Goal: Task Accomplishment & Management: Manage account settings

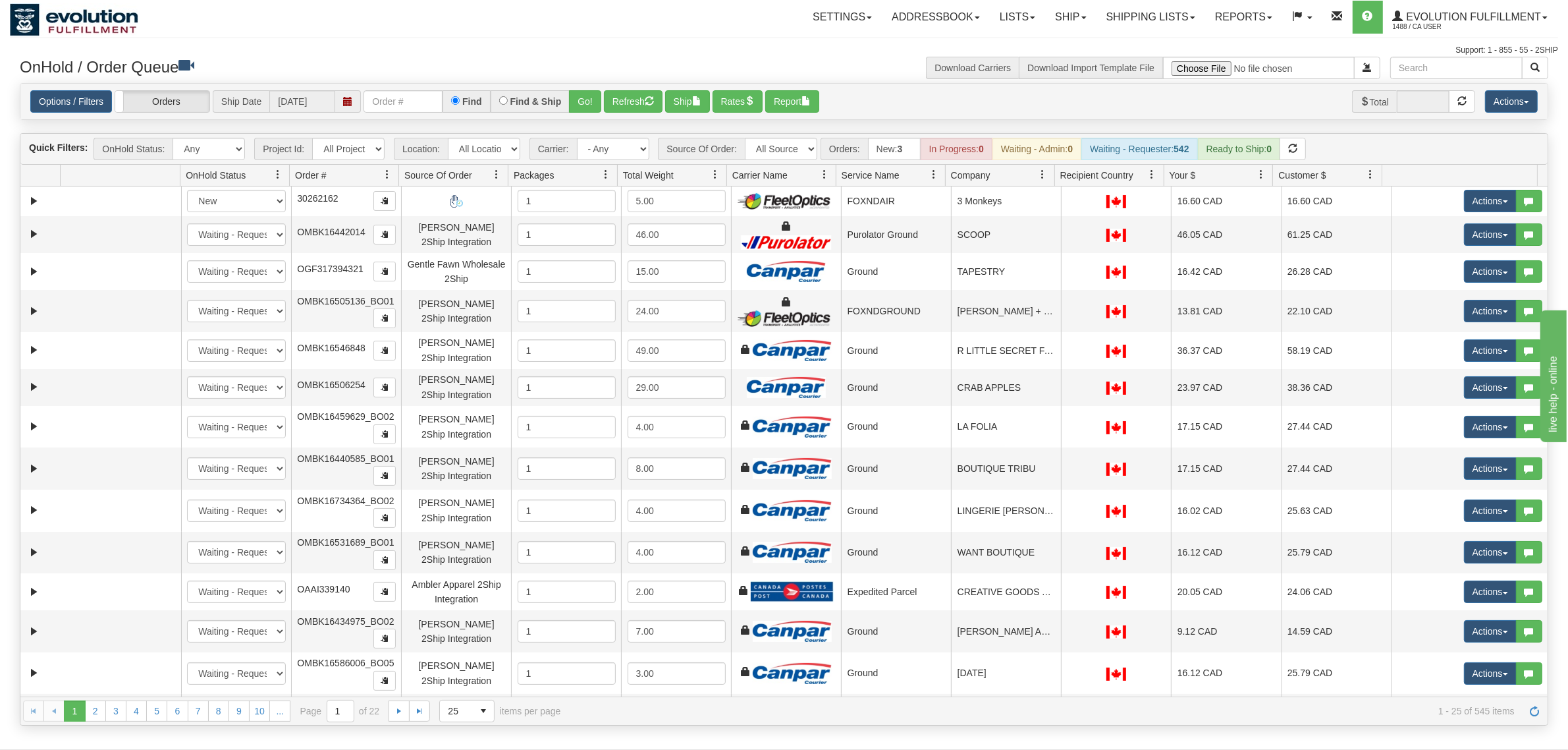
click at [413, 119] on div "Options / Filters Group Shipments Orders Ship Date 09/11/2025 Find Find & Ship …" at bounding box center [784, 101] width 1527 height 36
click at [416, 113] on div "Options / Filters Group Shipments Orders Ship Date 09/11/2025 Find Find & Ship …" at bounding box center [784, 101] width 1527 height 36
click at [417, 107] on input "text" at bounding box center [403, 101] width 79 height 22
click at [589, 99] on button "Go!" at bounding box center [585, 101] width 32 height 22
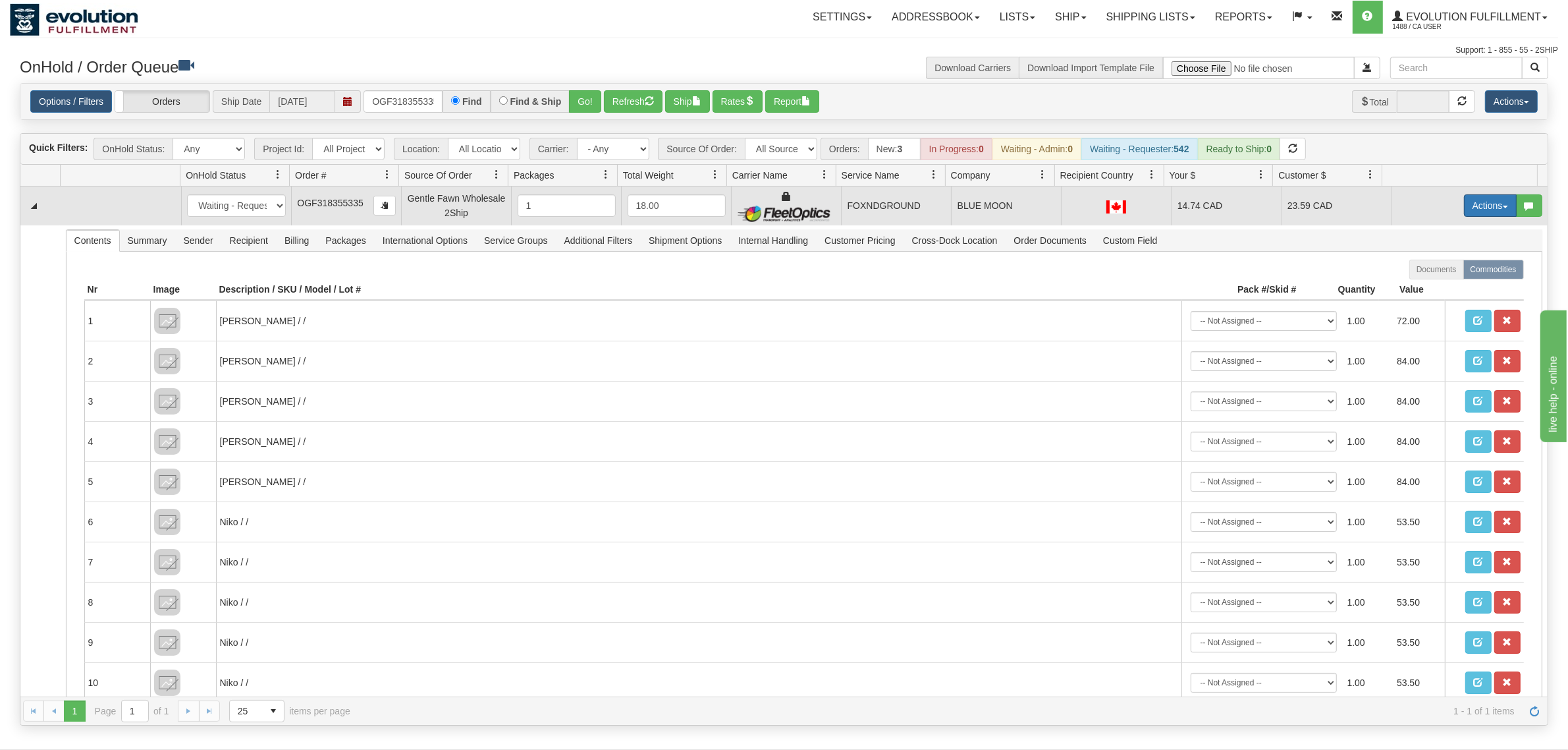
click at [1254, 206] on button "Actions" at bounding box center [1490, 205] width 53 height 22
click at [1254, 281] on link "Ship" at bounding box center [1463, 282] width 105 height 17
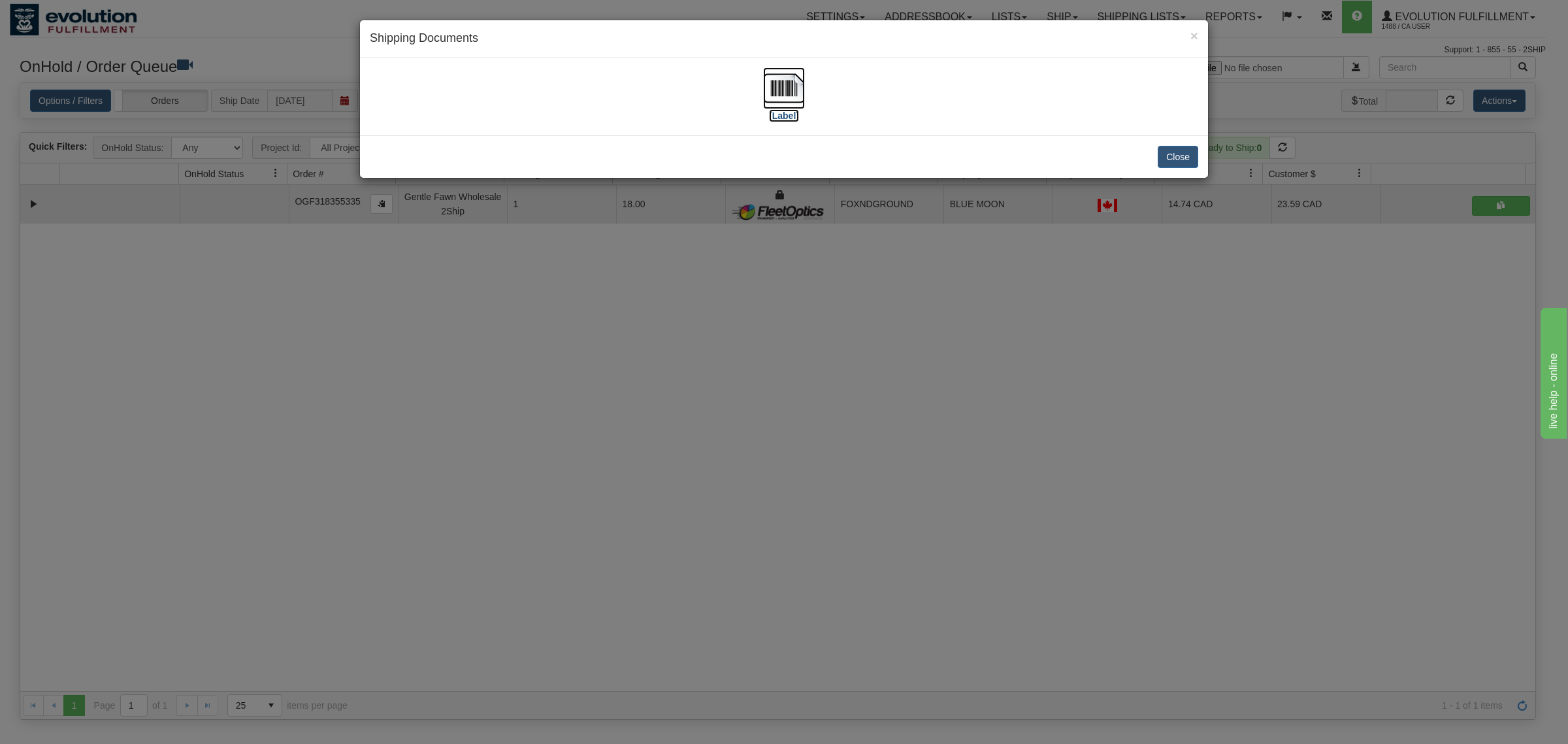
click at [795, 77] on img at bounding box center [784, 88] width 42 height 42
drag, startPoint x: 1161, startPoint y: 154, endPoint x: 1153, endPoint y: 157, distance: 8.5
click at [1163, 156] on button "Close" at bounding box center [1178, 156] width 41 height 22
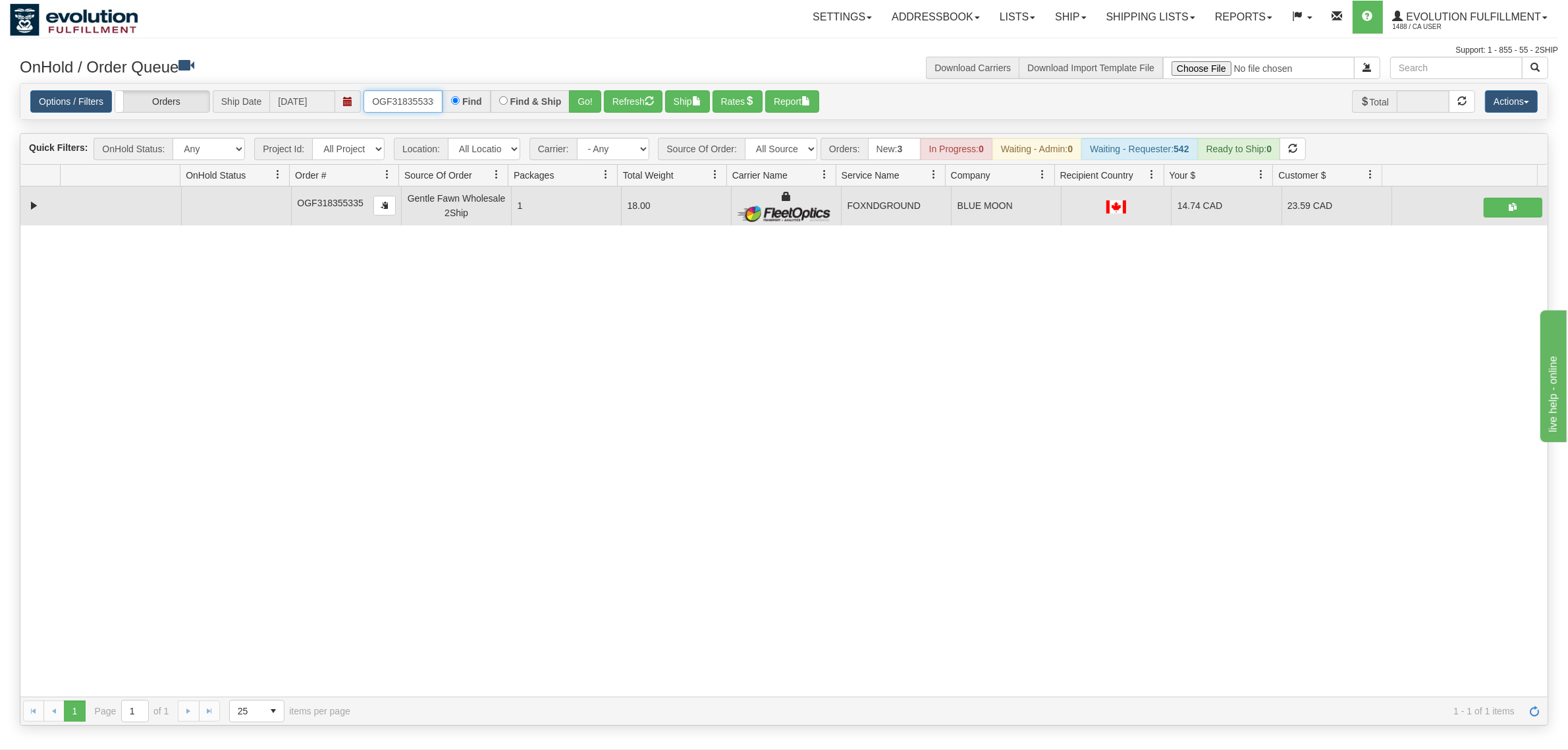
click at [393, 95] on input "OGF318355335" at bounding box center [403, 101] width 79 height 22
type input "OGF317255221"
click at [591, 107] on button "Go!" at bounding box center [585, 101] width 32 height 22
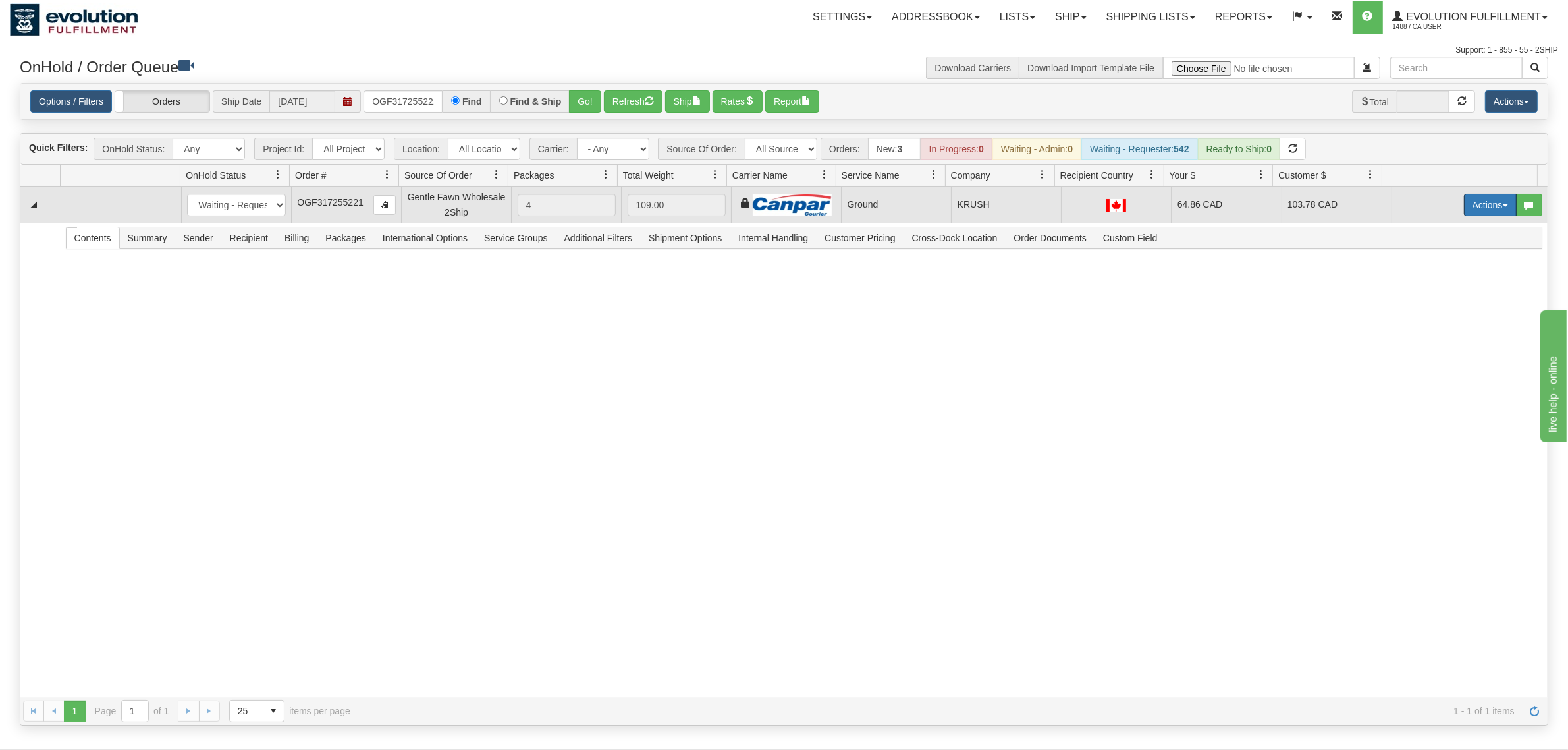
click at [1254, 196] on button "Actions" at bounding box center [1490, 204] width 53 height 22
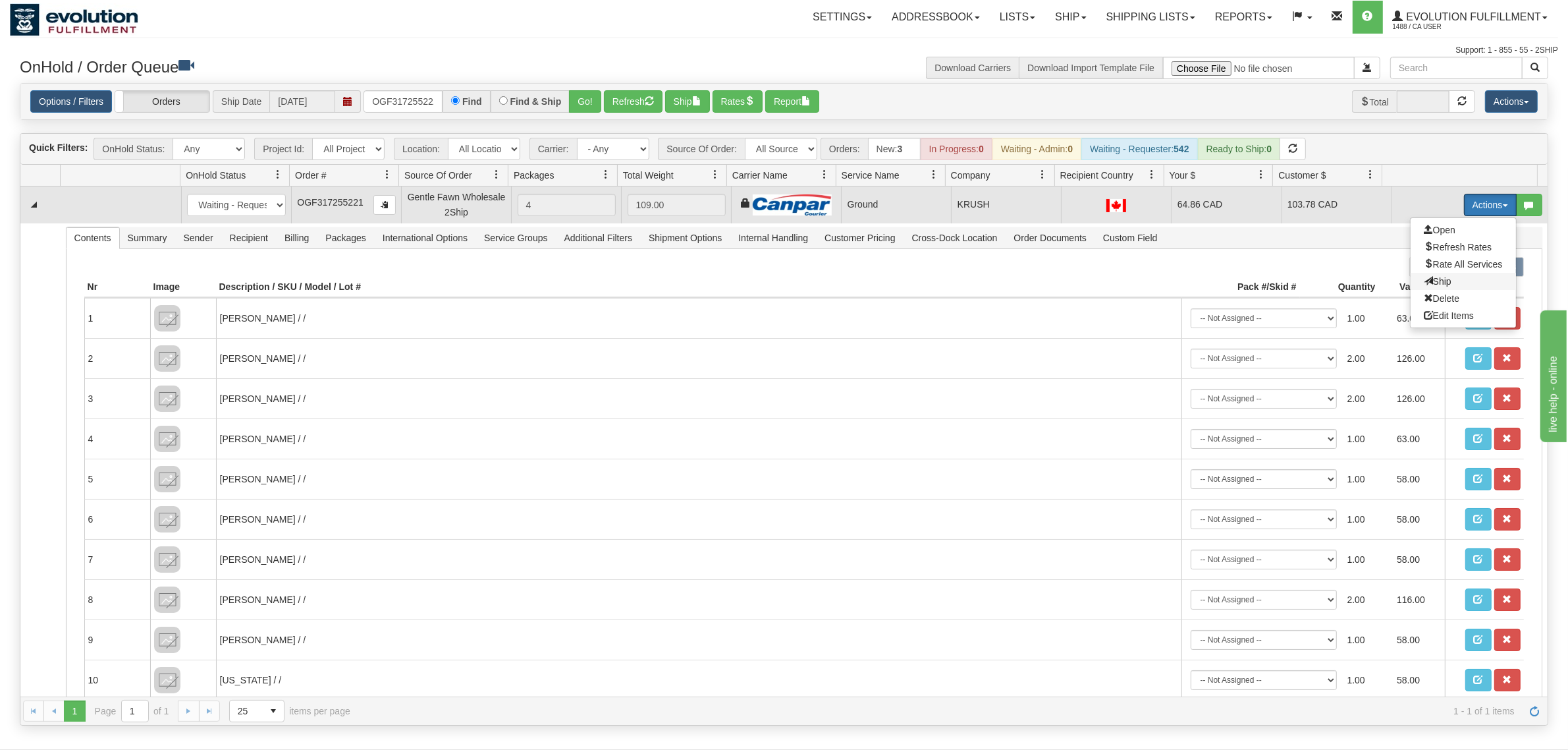
click at [1254, 282] on span "Ship" at bounding box center [1437, 282] width 27 height 11
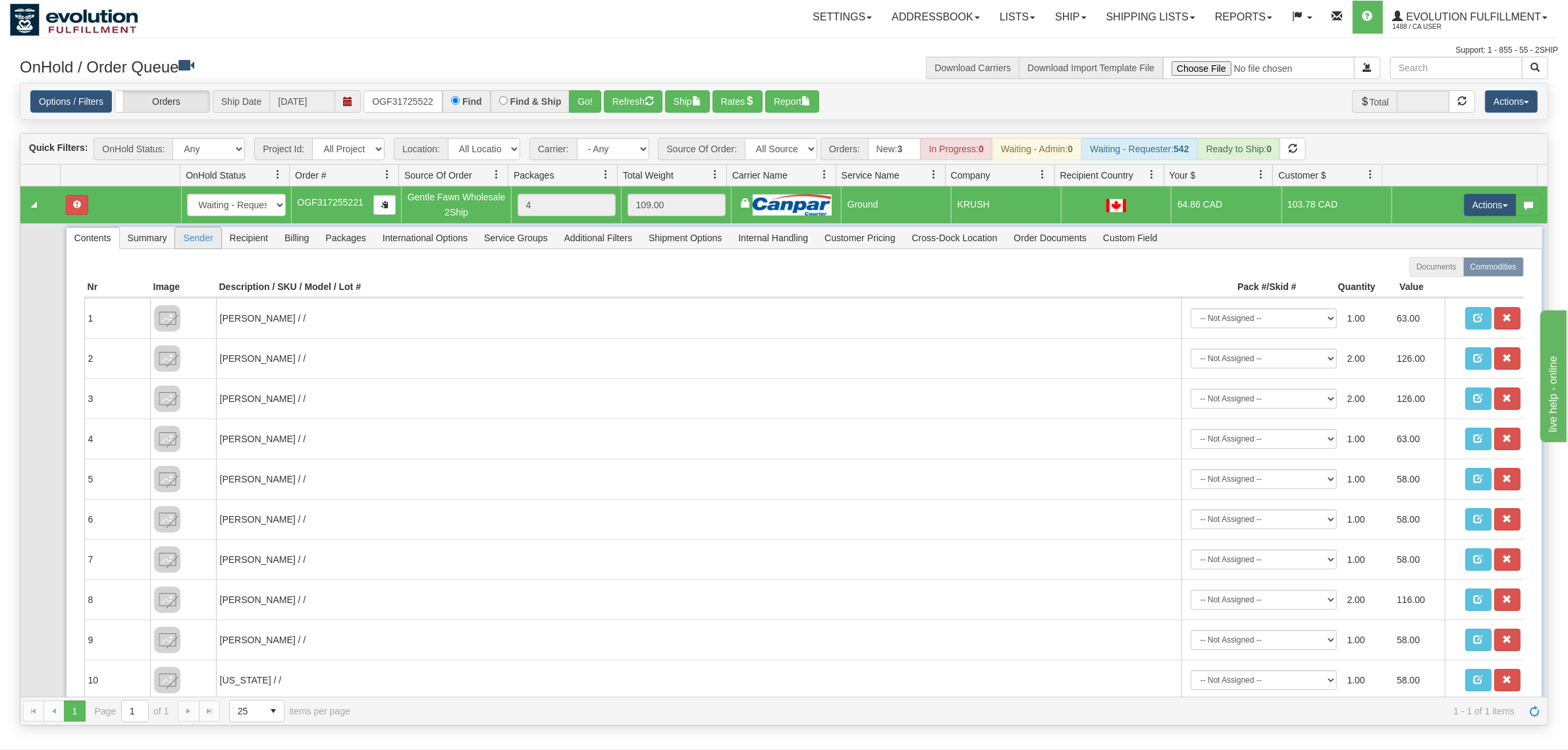
click at [217, 238] on span "Sender" at bounding box center [198, 237] width 46 height 21
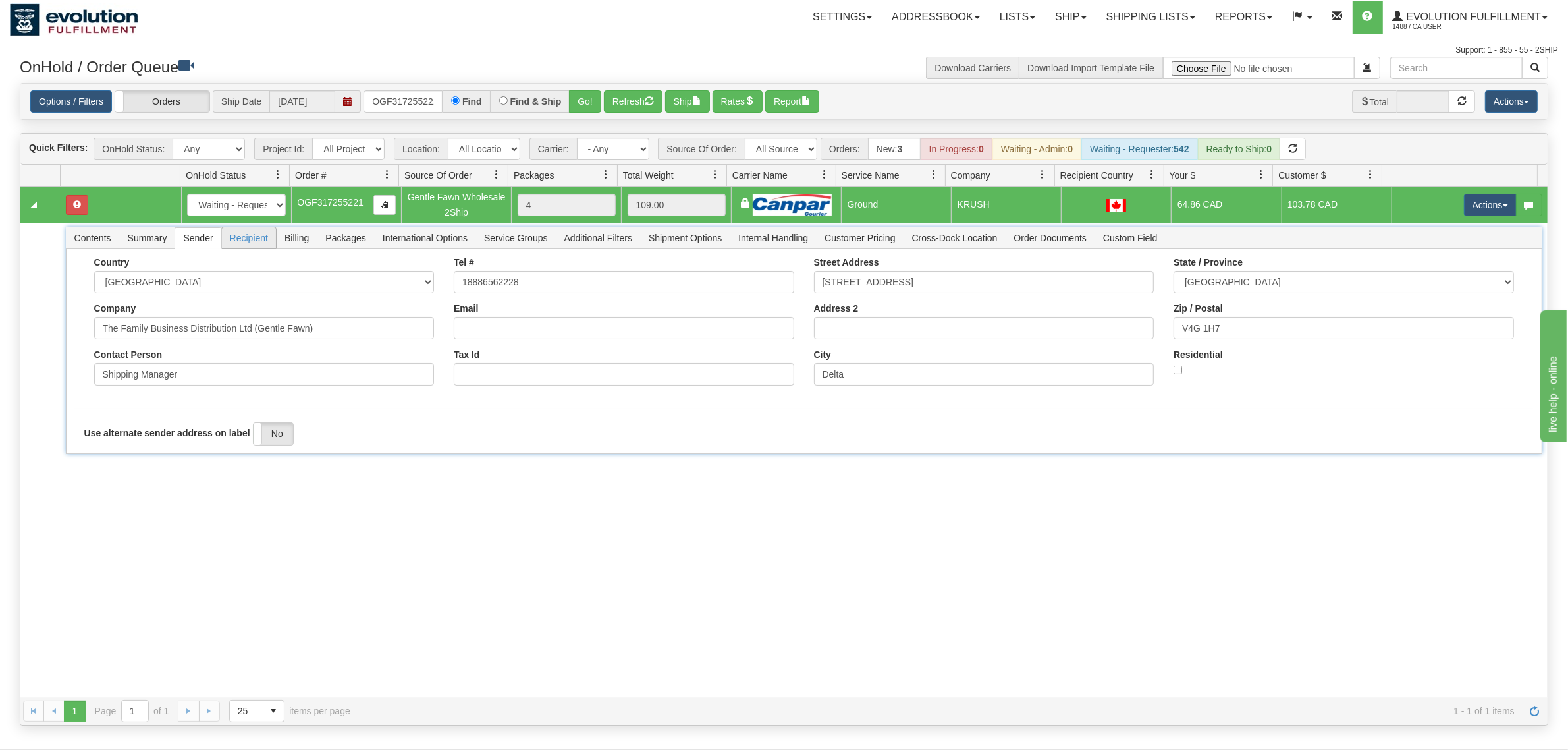
click at [224, 238] on span "Recipient" at bounding box center [248, 237] width 54 height 21
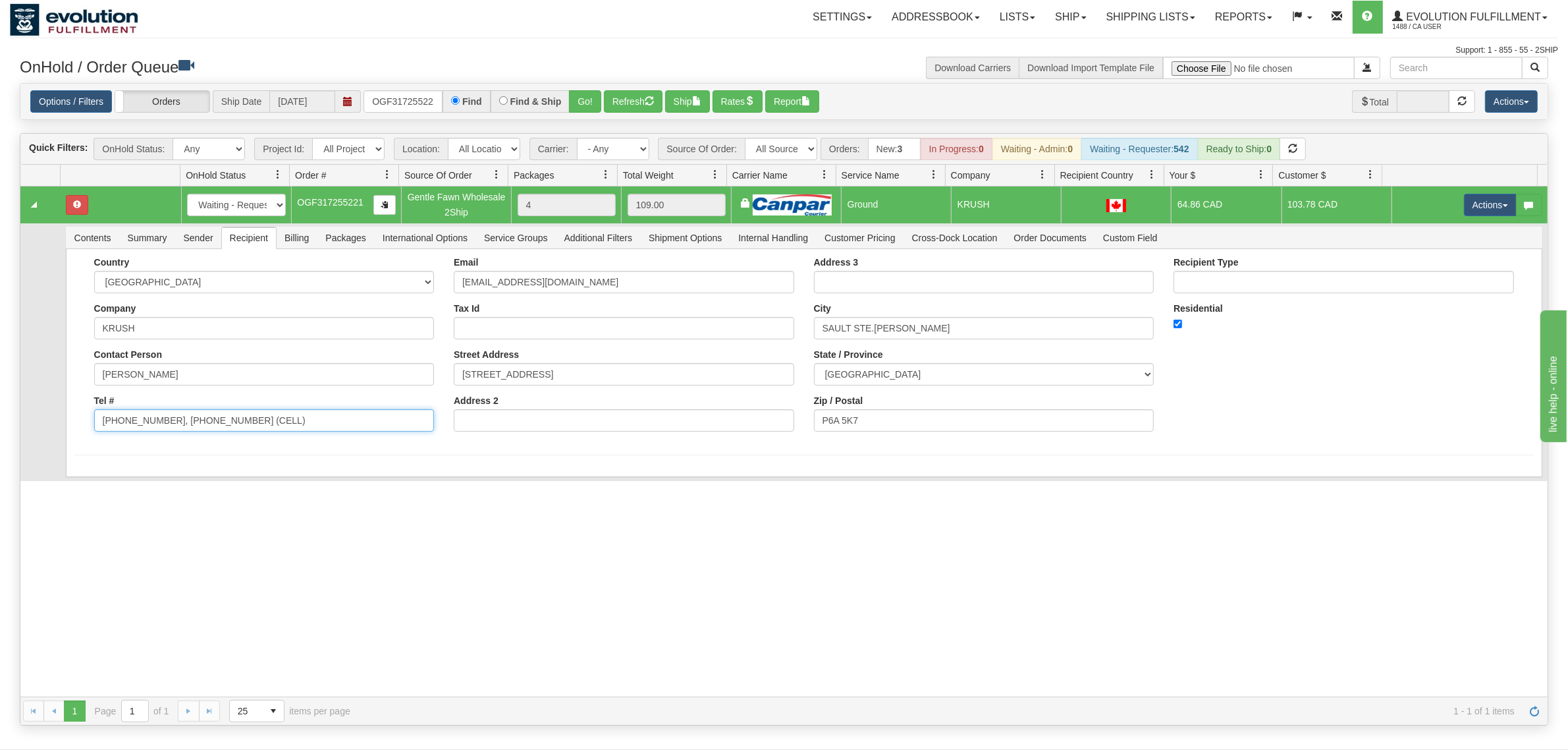
drag, startPoint x: 306, startPoint y: 413, endPoint x: 159, endPoint y: 466, distance: 156.3
click at [159, 466] on div "Country AFGHANISTAN ALAND ISLANDS ALBANIA ALGERIA AMERICAN SAMOA ANDORRA ANGOLA…" at bounding box center [804, 363] width 1476 height 228
type input "705-575-7566"
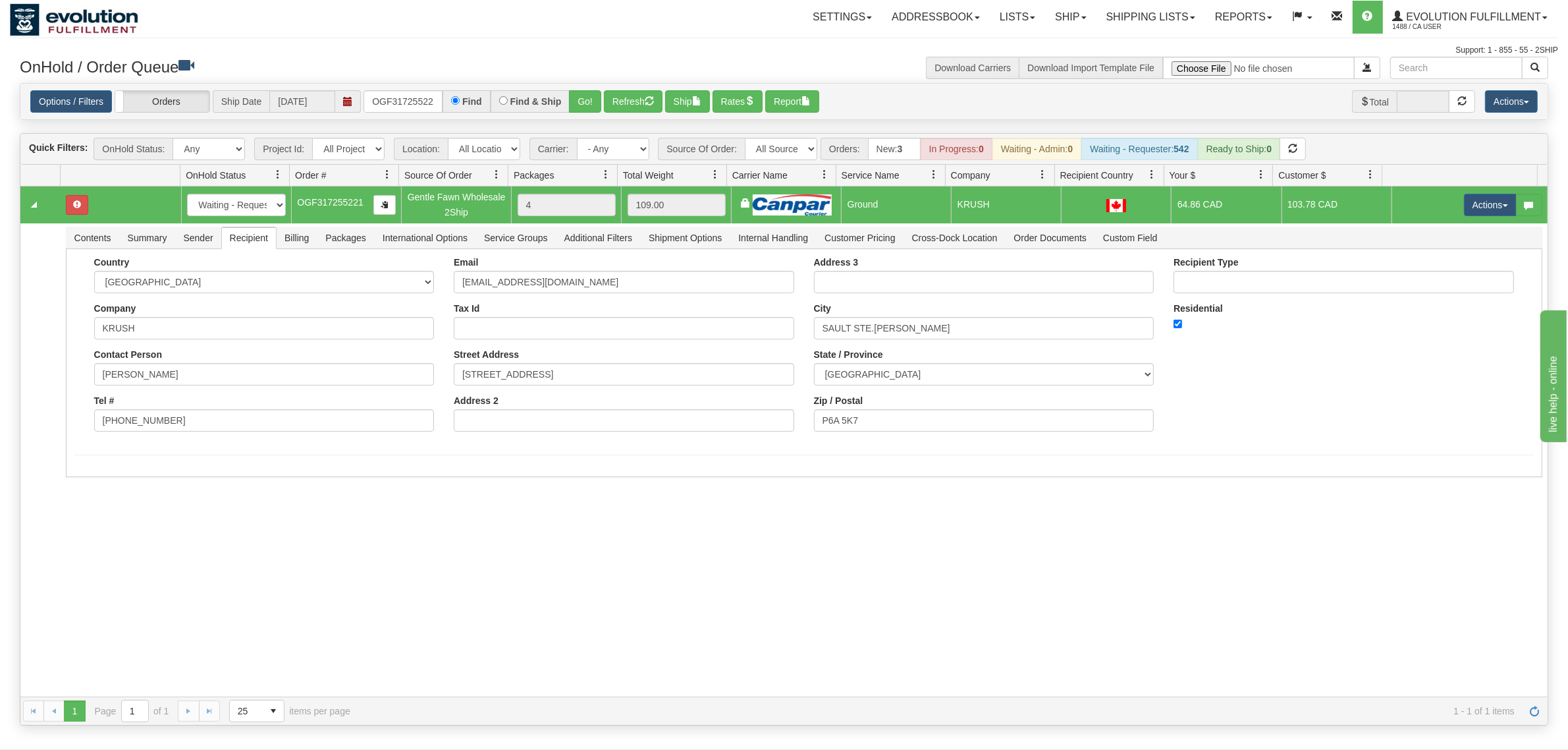
click at [133, 572] on div "31536228 EVOLUTION V3 90864919 90864923 New In Progress Waiting - Admin Waiting…" at bounding box center [784, 442] width 1527 height 511
click at [96, 477] on button "Save" at bounding box center [93, 479] width 38 height 22
click at [1254, 206] on button "Actions" at bounding box center [1490, 204] width 53 height 22
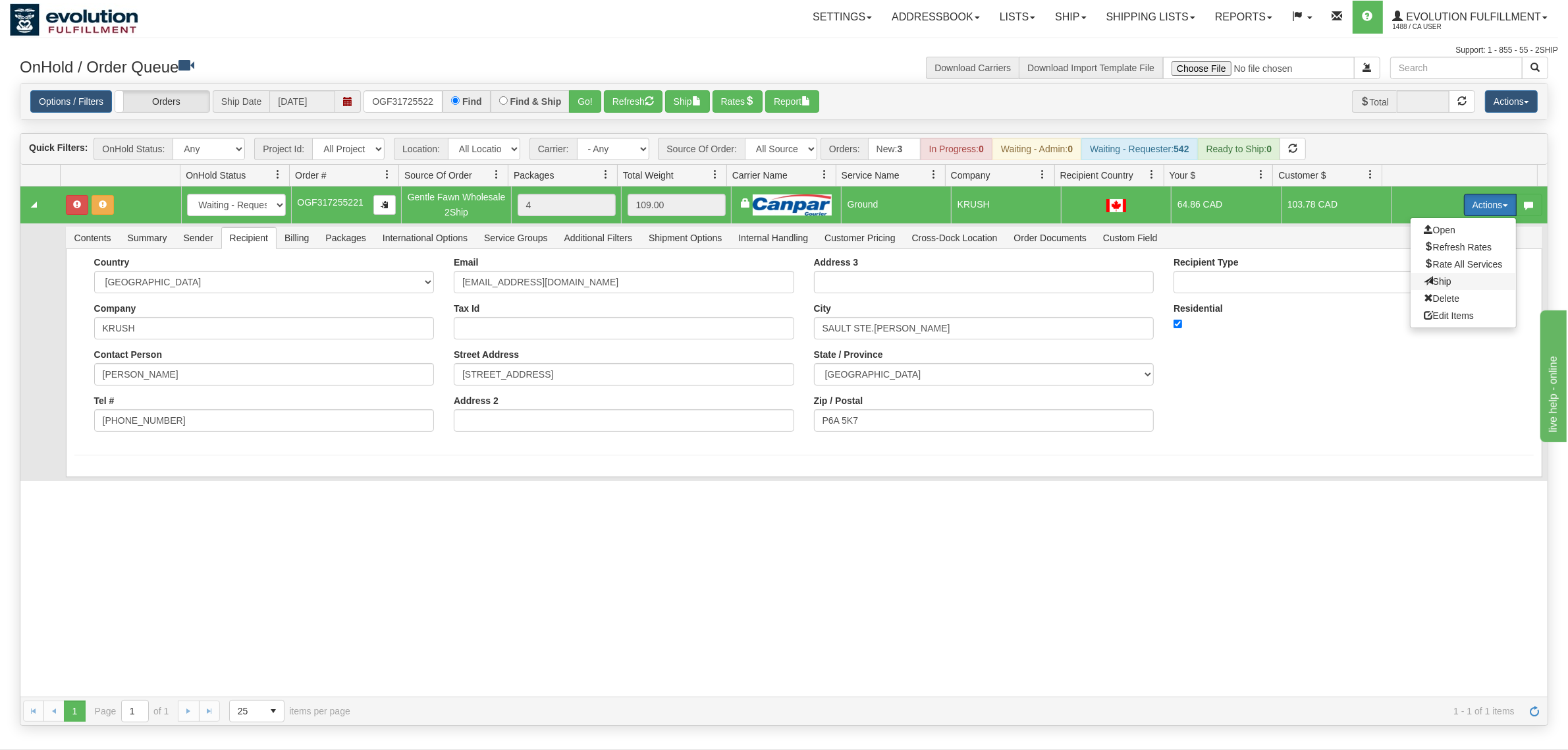
click at [1254, 284] on span "Ship" at bounding box center [1437, 282] width 27 height 11
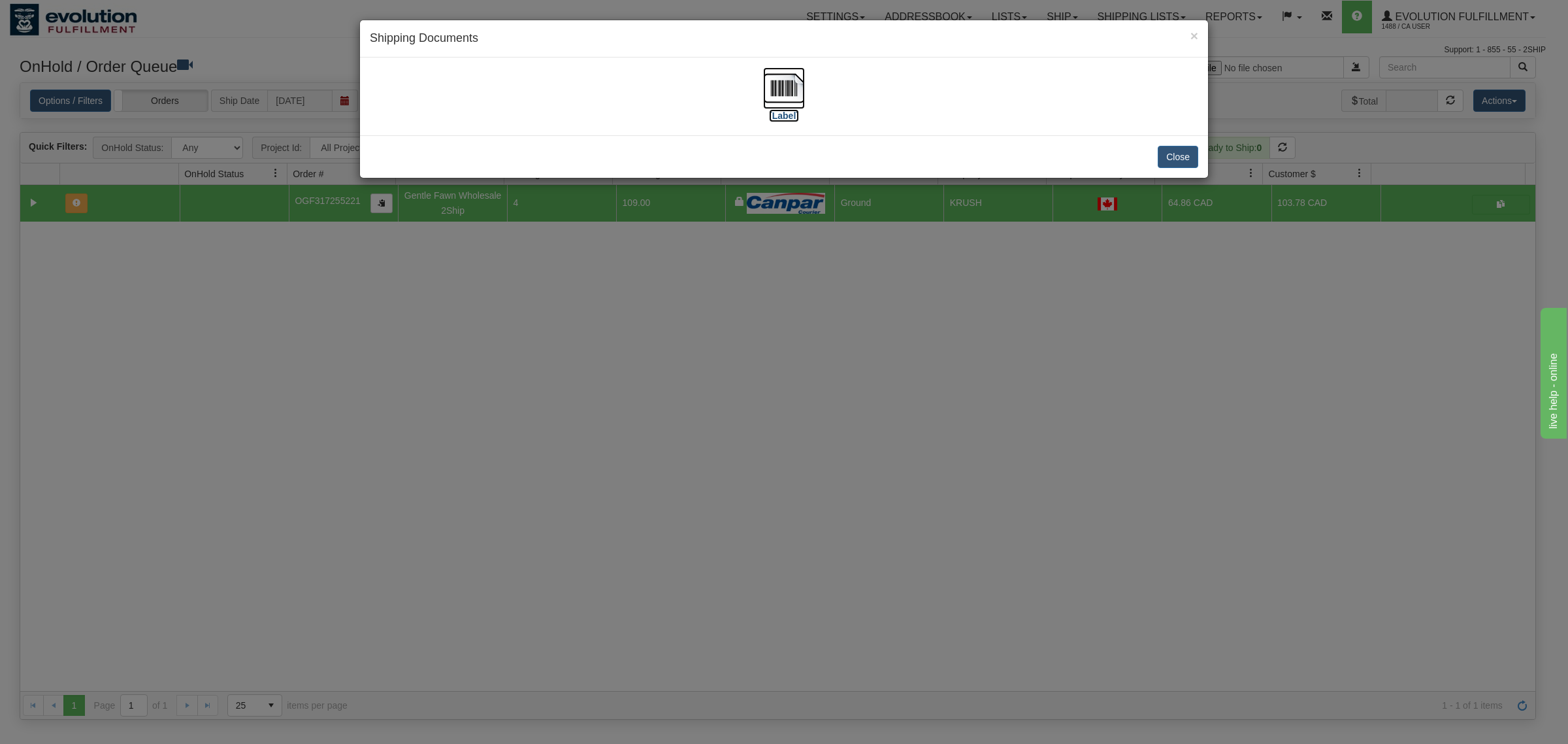
click at [786, 74] on img at bounding box center [784, 88] width 42 height 42
click at [1190, 158] on button "Close" at bounding box center [1178, 156] width 41 height 22
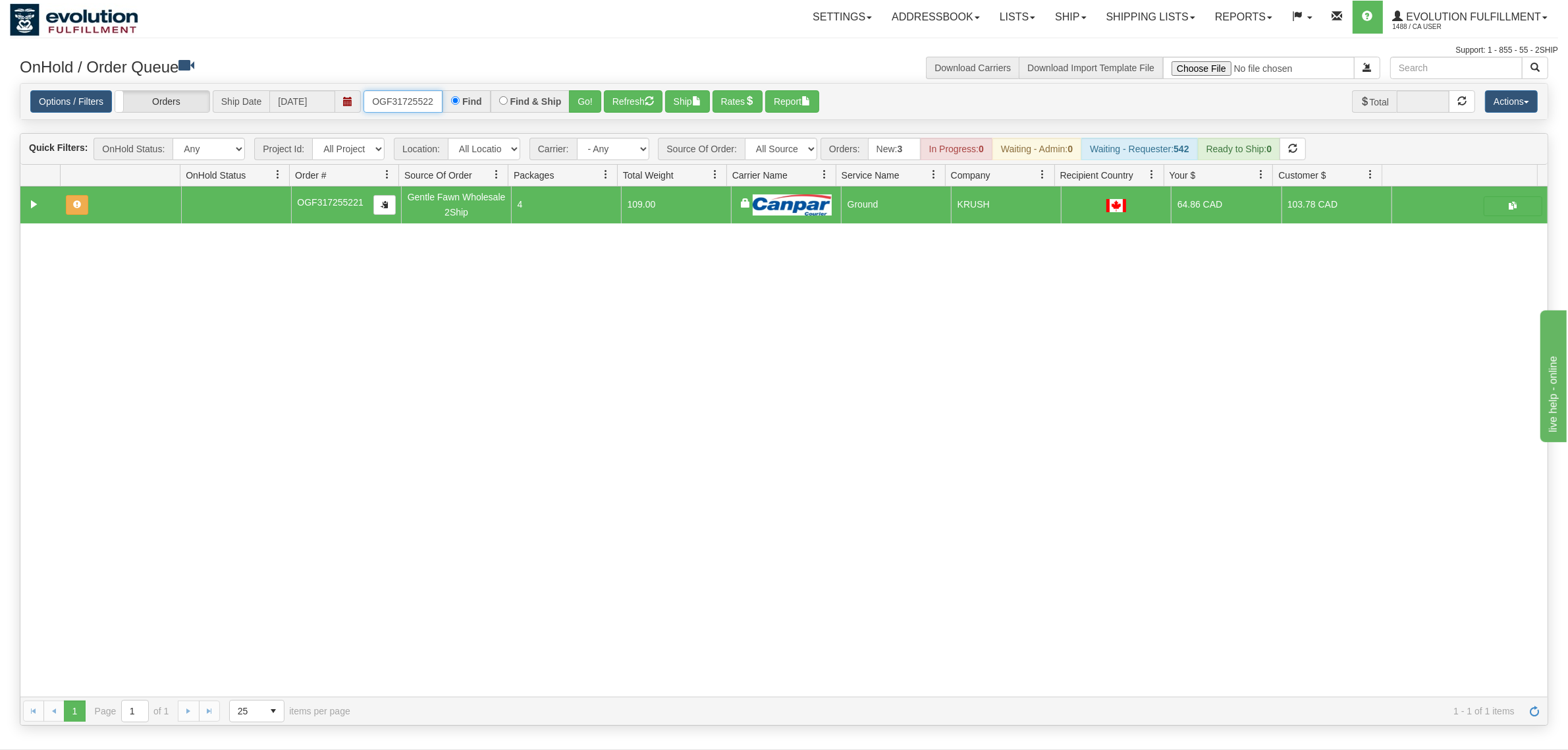
click at [403, 111] on input "OGF317255221" at bounding box center [403, 101] width 79 height 22
click at [579, 101] on button "Go!" at bounding box center [585, 101] width 32 height 22
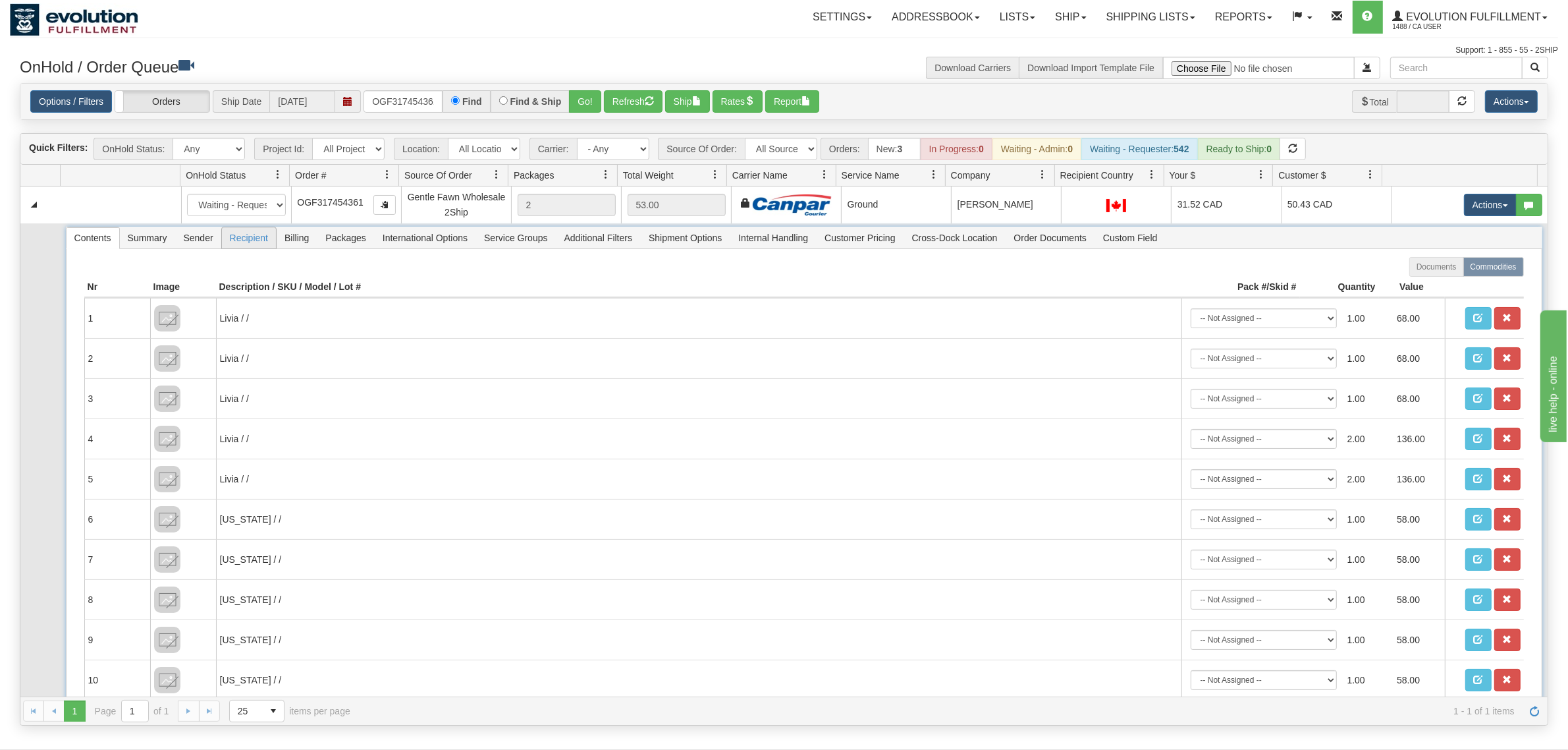
click at [258, 243] on span "Recipient" at bounding box center [248, 237] width 54 height 21
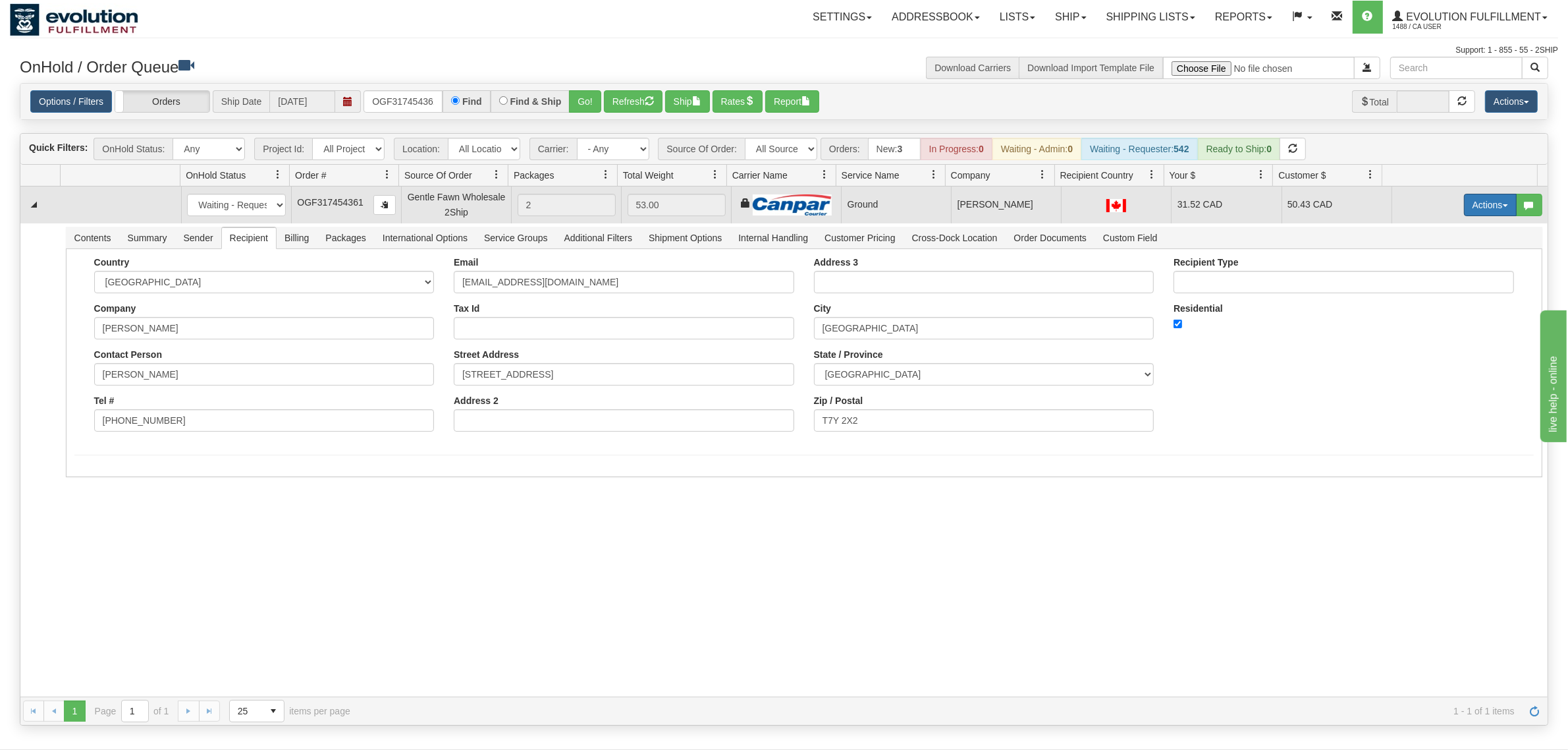
click at [1254, 203] on button "Actions" at bounding box center [1490, 204] width 53 height 22
click at [1254, 285] on span at bounding box center [1428, 281] width 9 height 9
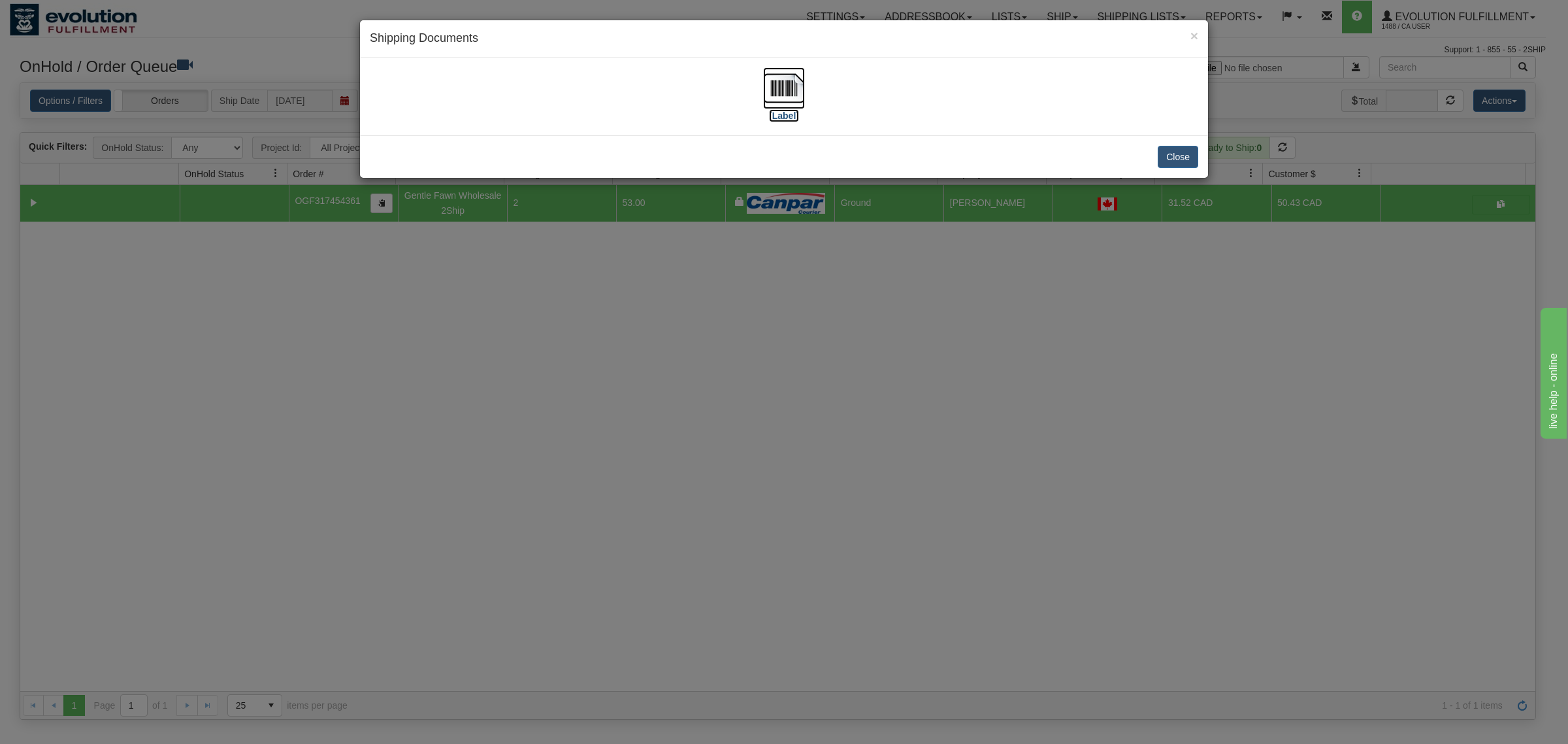
click at [779, 90] on img at bounding box center [784, 88] width 42 height 42
click at [1194, 150] on button "Close" at bounding box center [1178, 156] width 41 height 22
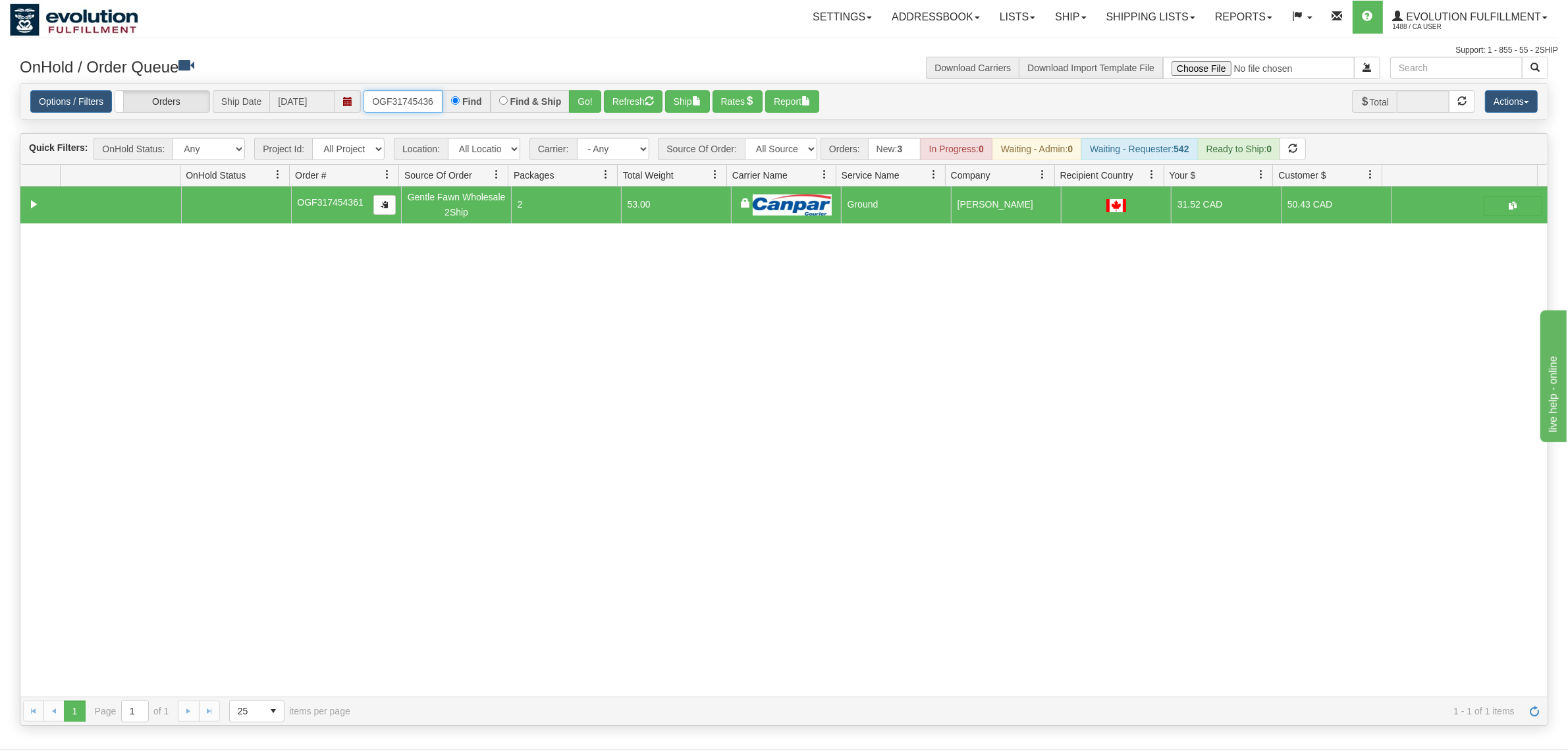
click at [385, 103] on input "OGF317454361" at bounding box center [403, 101] width 79 height 22
click at [573, 97] on button "Go!" at bounding box center [585, 101] width 32 height 22
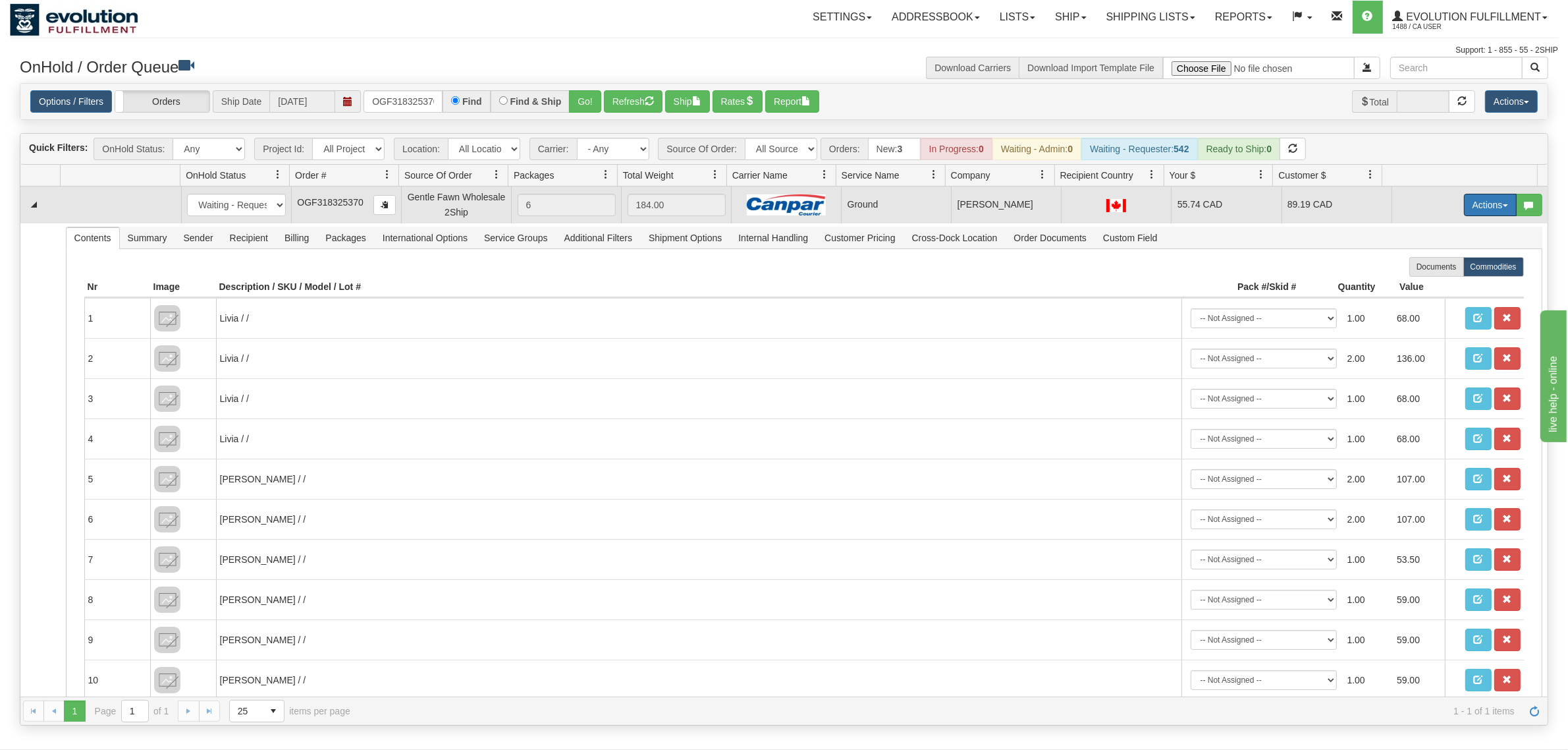
click at [1254, 210] on button "Actions" at bounding box center [1490, 204] width 53 height 22
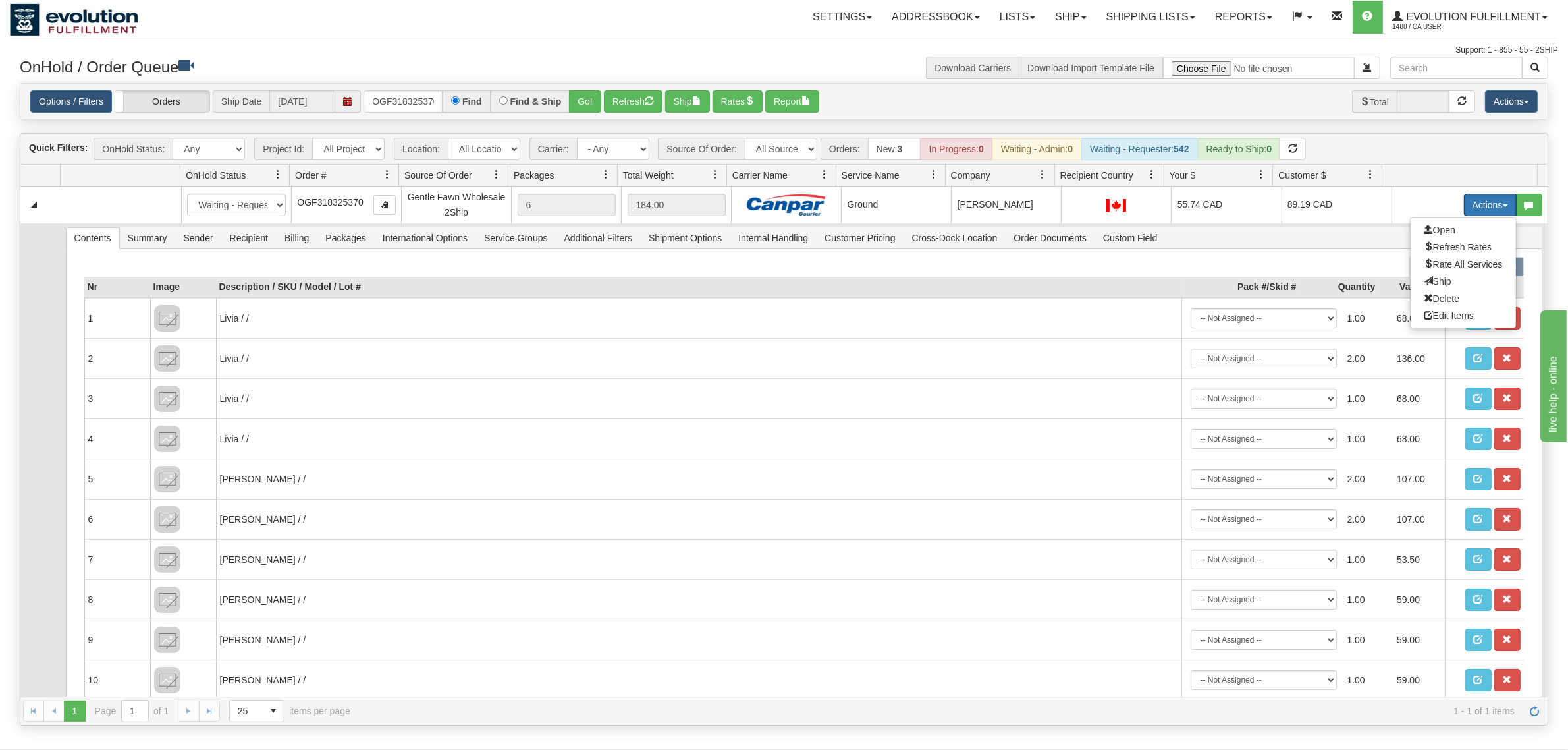
click at [1254, 280] on span "Ship" at bounding box center [1437, 282] width 27 height 11
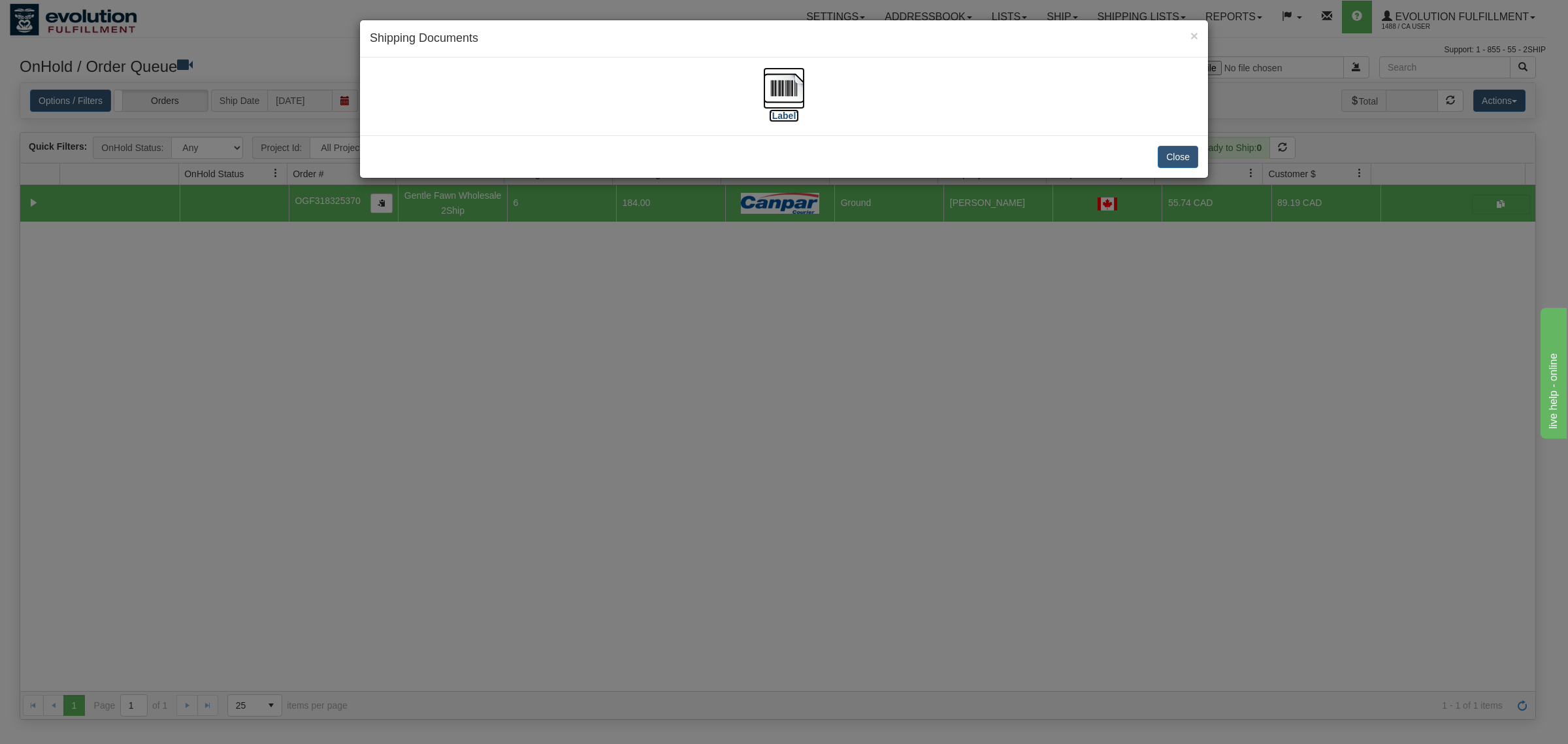
click at [794, 90] on img at bounding box center [784, 88] width 42 height 42
click at [1180, 152] on button "Close" at bounding box center [1178, 156] width 41 height 22
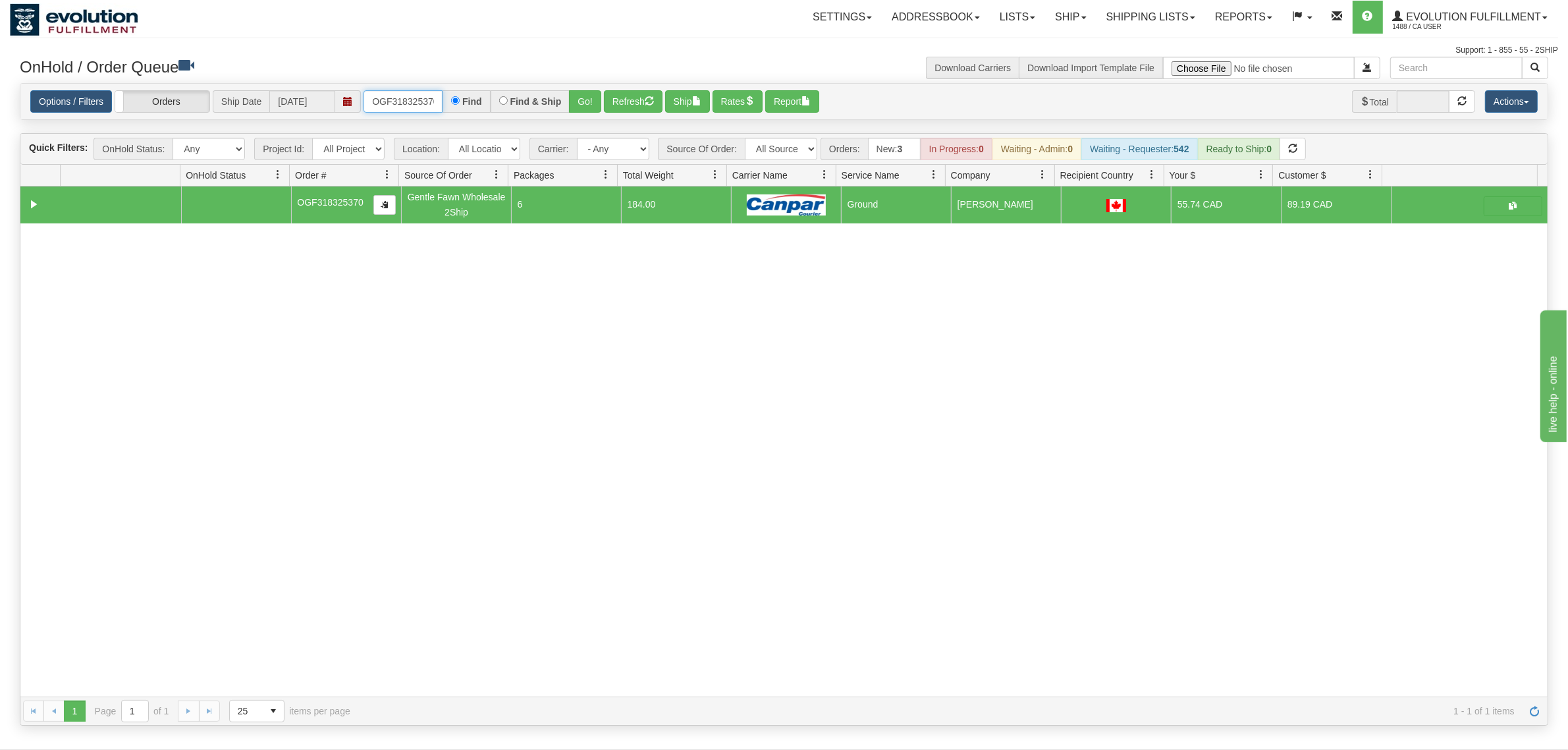
click at [411, 103] on input "OGF318325370" at bounding box center [403, 101] width 79 height 22
drag, startPoint x: 411, startPoint y: 103, endPoint x: 419, endPoint y: 103, distance: 8.0
click at [413, 103] on input "OGF318325370" at bounding box center [403, 101] width 79 height 22
click at [588, 99] on button "Go!" at bounding box center [585, 101] width 32 height 22
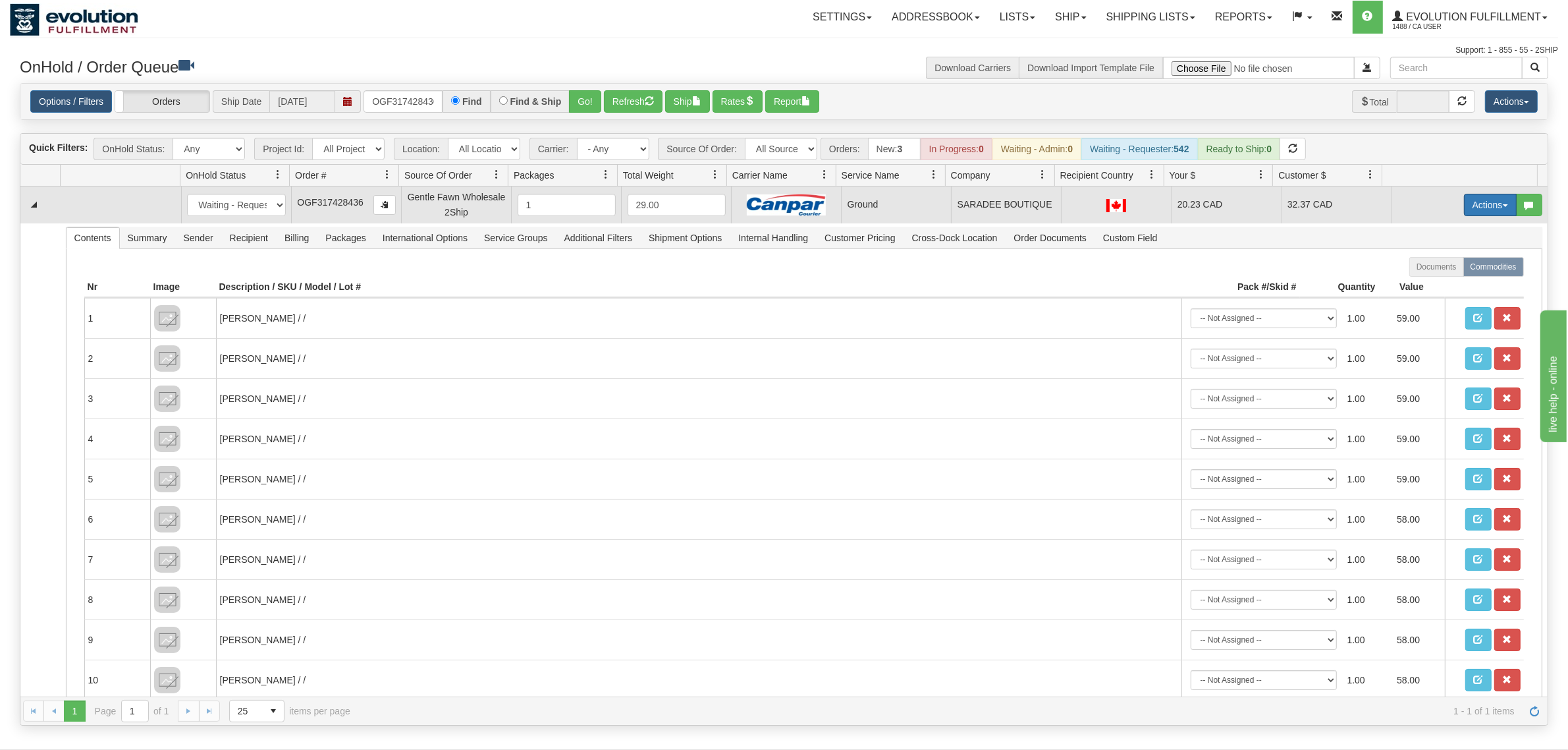
click at [1254, 206] on button "Actions" at bounding box center [1490, 204] width 53 height 22
click at [1254, 282] on span "Ship" at bounding box center [1437, 282] width 27 height 11
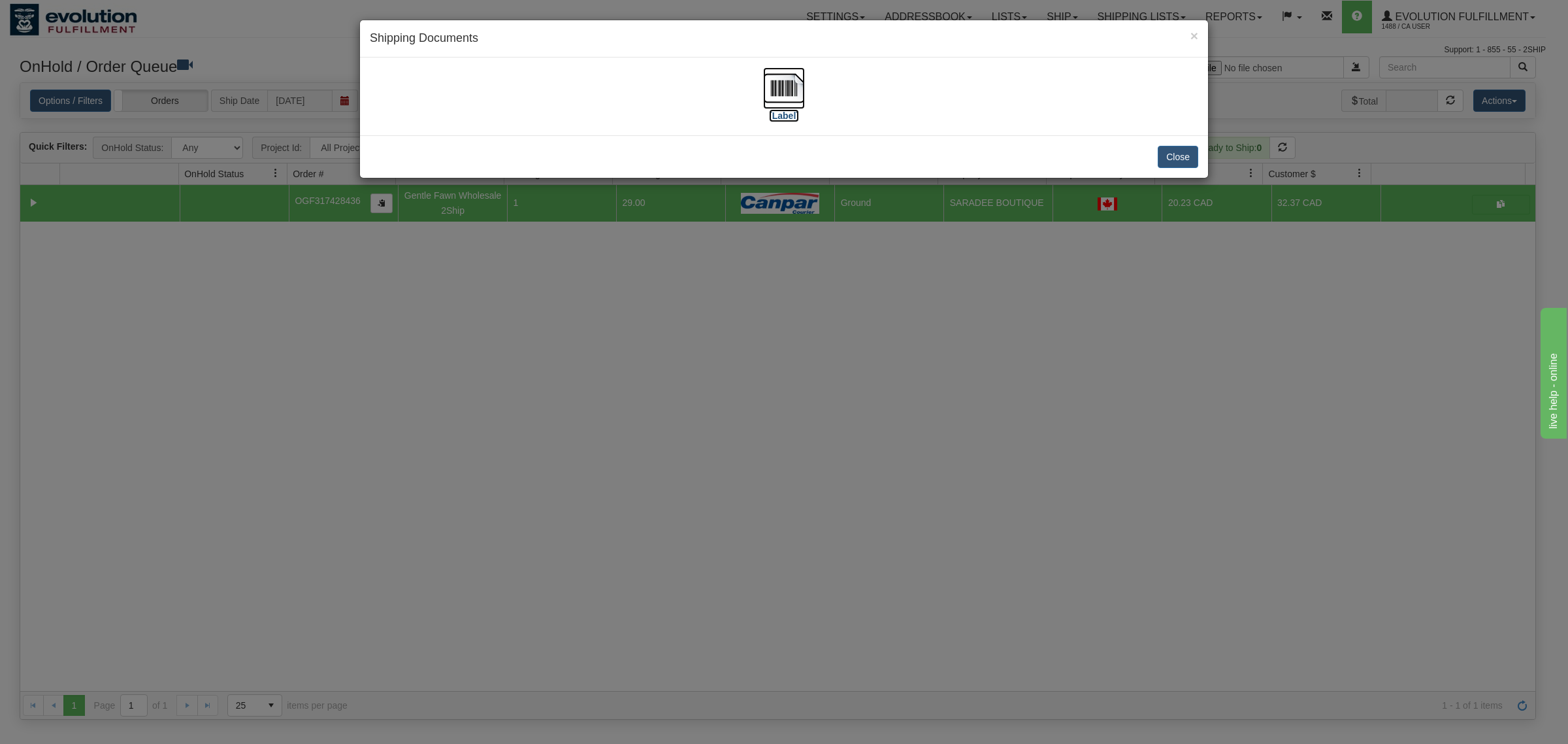
click at [790, 94] on img at bounding box center [784, 88] width 42 height 42
click at [1169, 160] on button "Close" at bounding box center [1178, 156] width 41 height 22
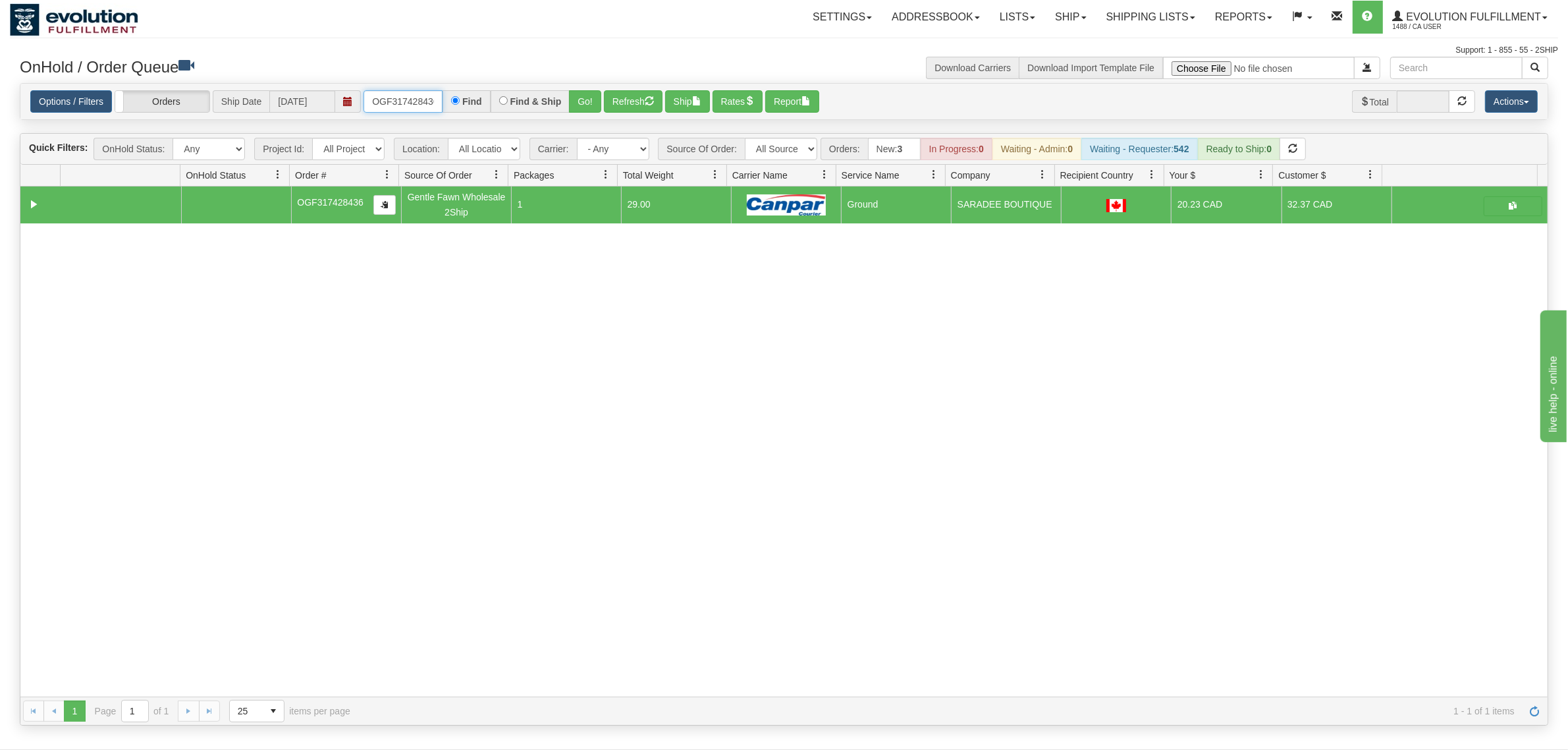
click at [420, 97] on input "OGF317428436" at bounding box center [403, 101] width 79 height 22
click at [565, 100] on div "Find & Ship" at bounding box center [530, 101] width 80 height 22
click at [573, 97] on button "Go!" at bounding box center [585, 101] width 32 height 22
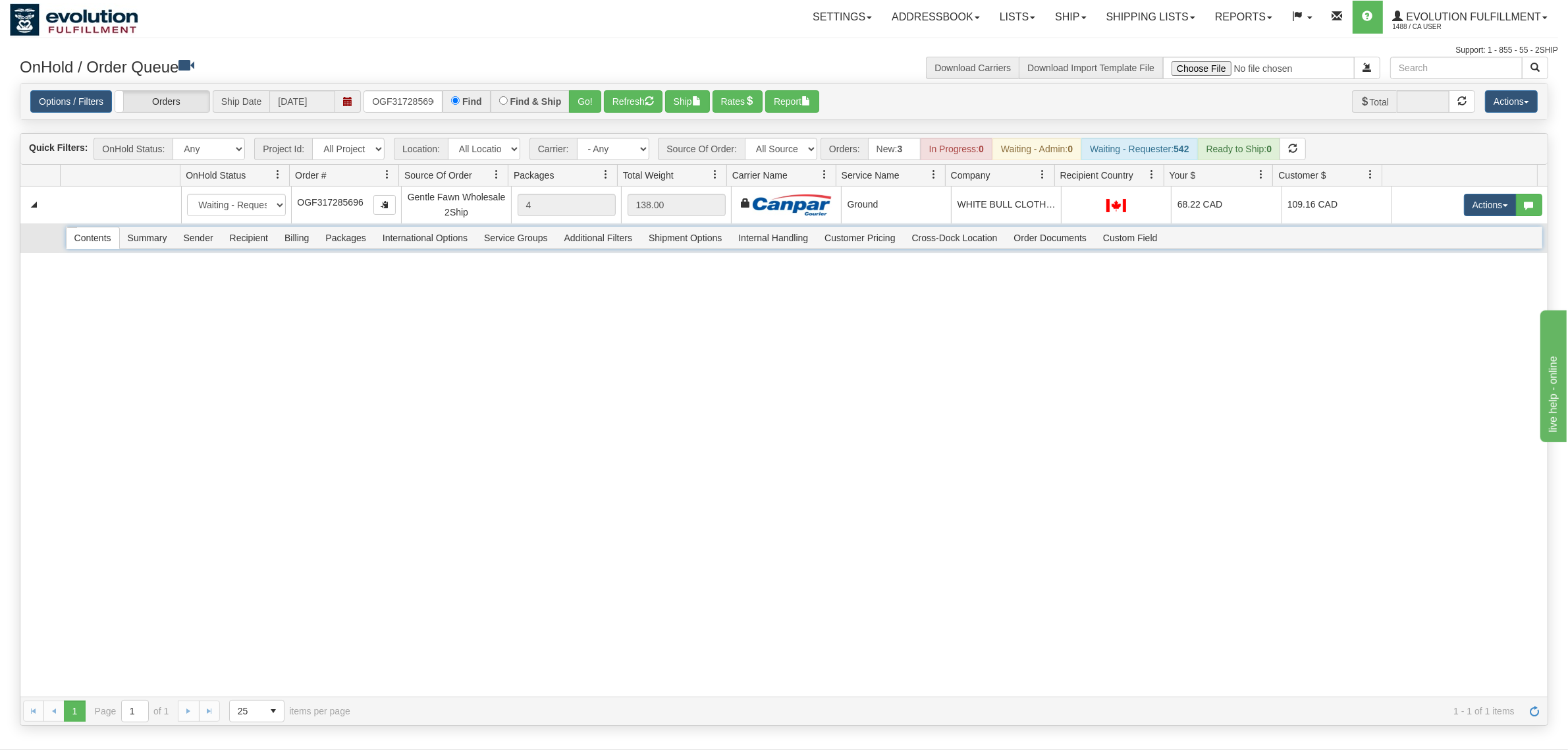
click at [257, 239] on span "Recipient" at bounding box center [248, 237] width 54 height 21
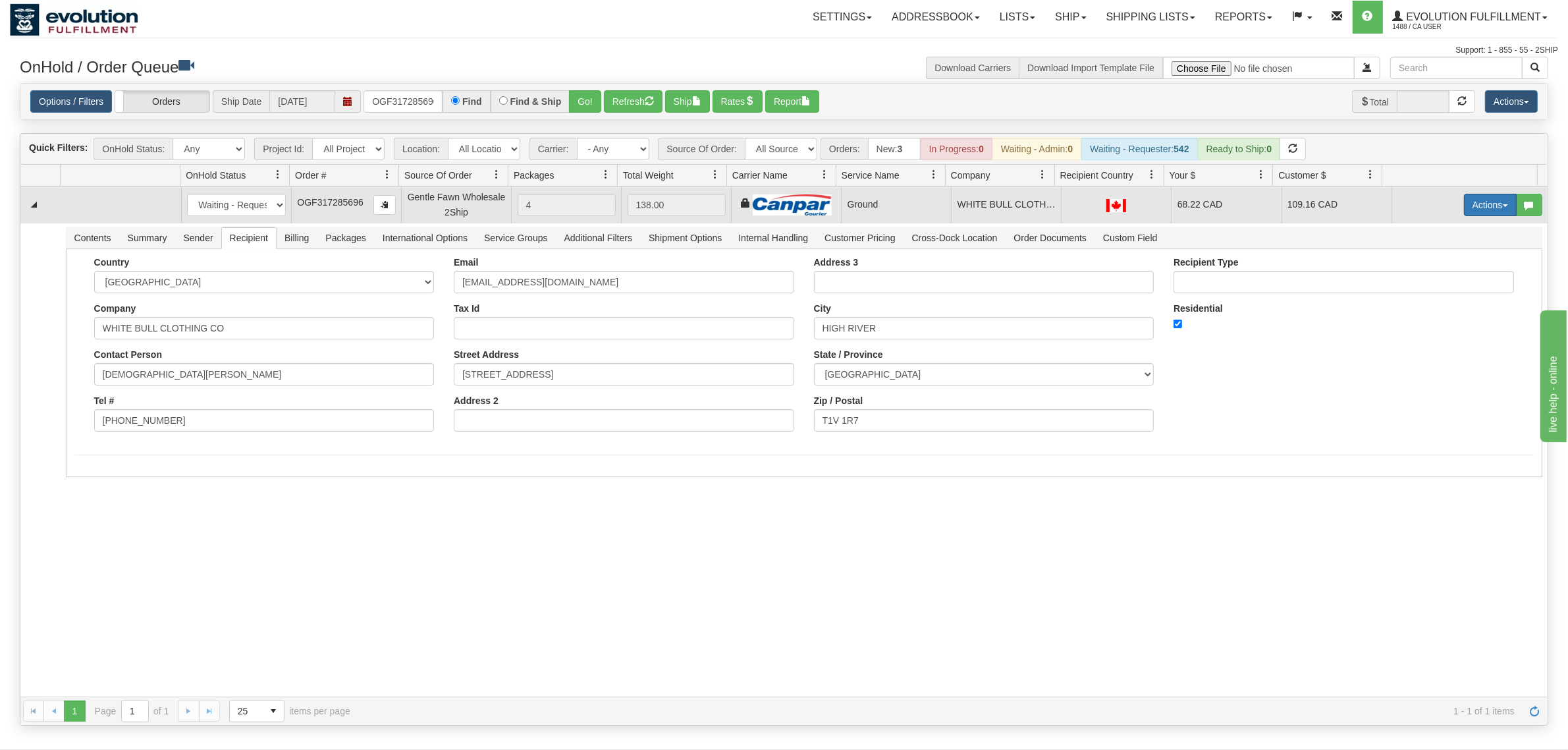
click at [1254, 206] on button "Actions" at bounding box center [1490, 204] width 53 height 22
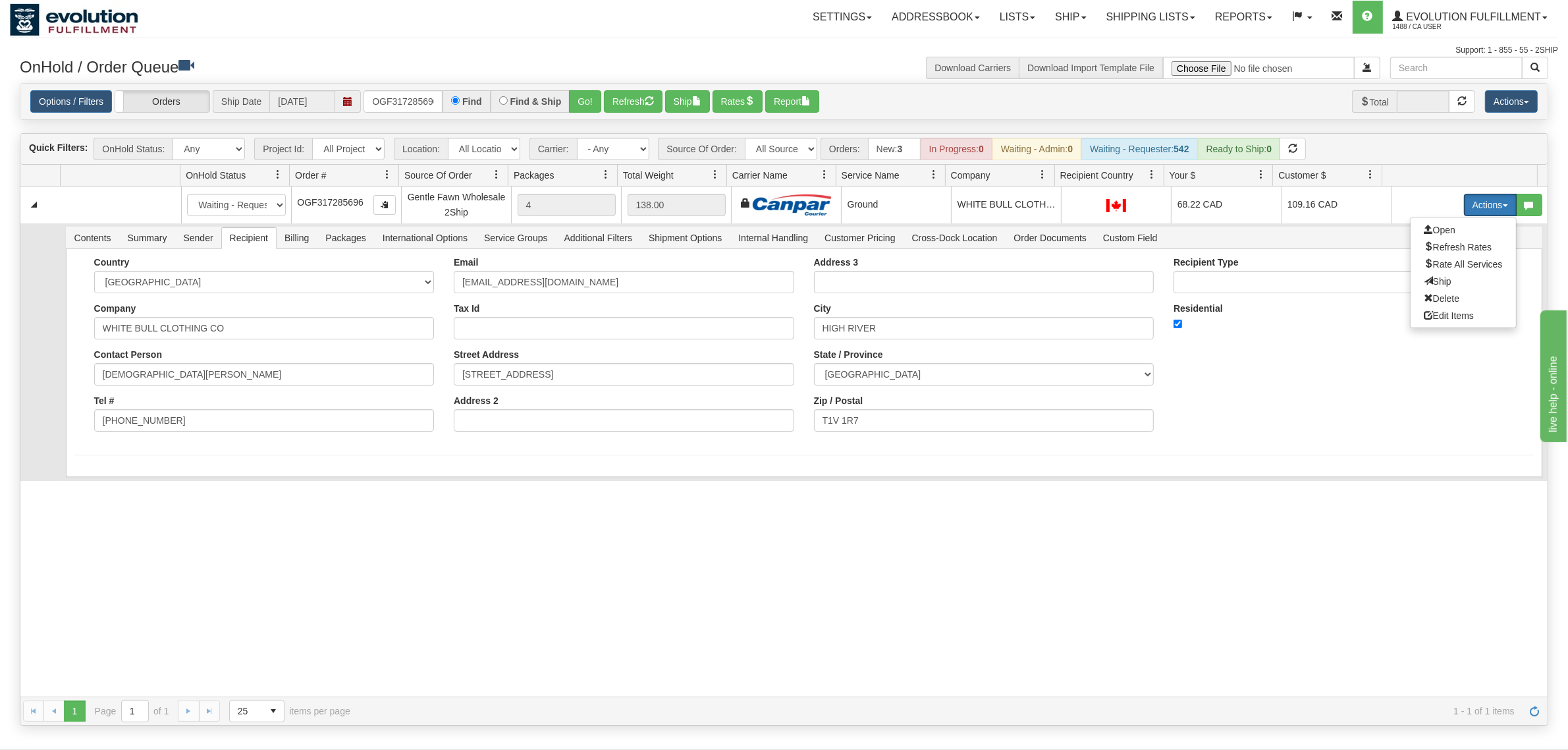
drag, startPoint x: 1427, startPoint y: 284, endPoint x: 1418, endPoint y: 277, distance: 11.4
click at [1254, 280] on span "Ship" at bounding box center [1437, 282] width 27 height 11
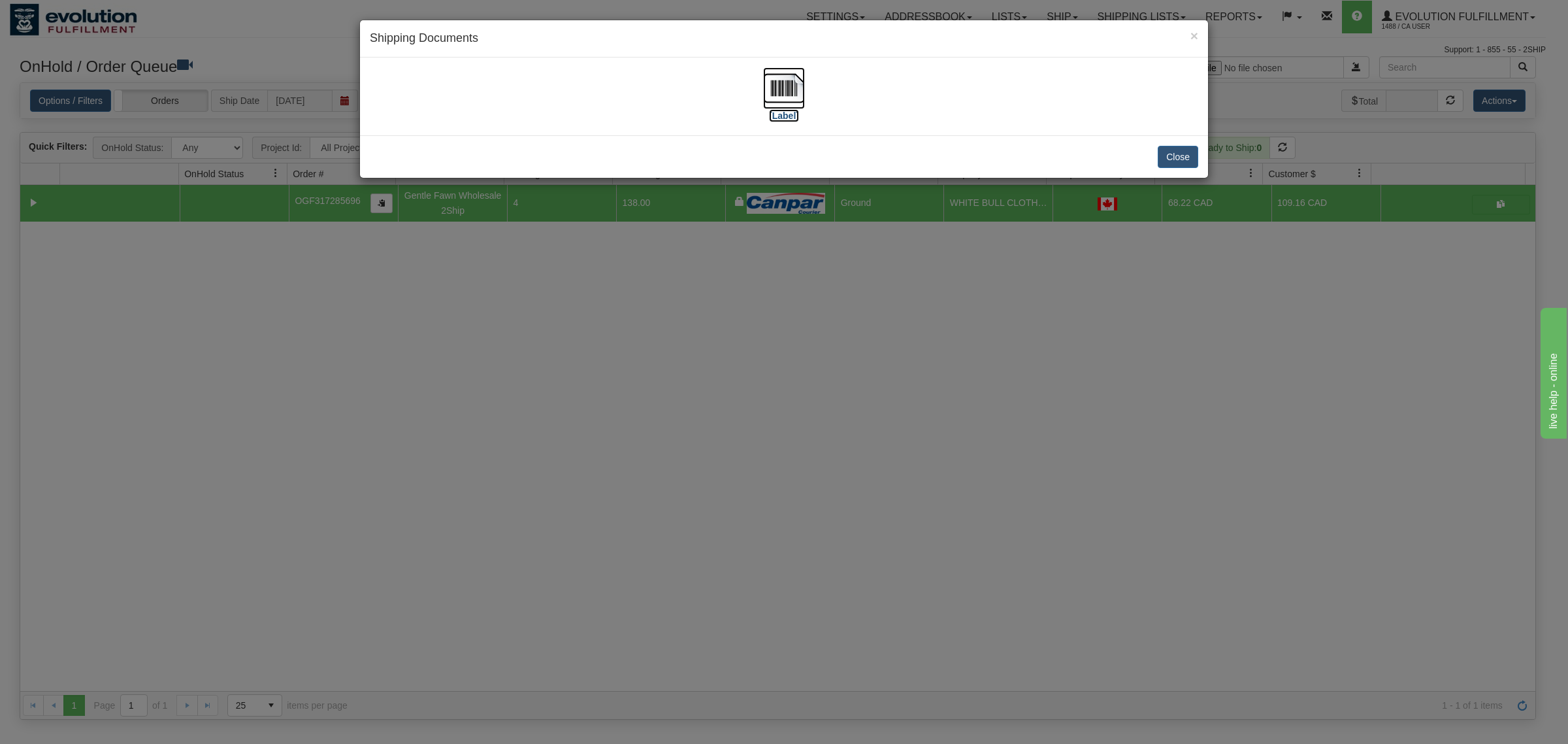
click at [788, 87] on img at bounding box center [784, 88] width 42 height 42
click at [1190, 154] on button "Close" at bounding box center [1178, 156] width 41 height 22
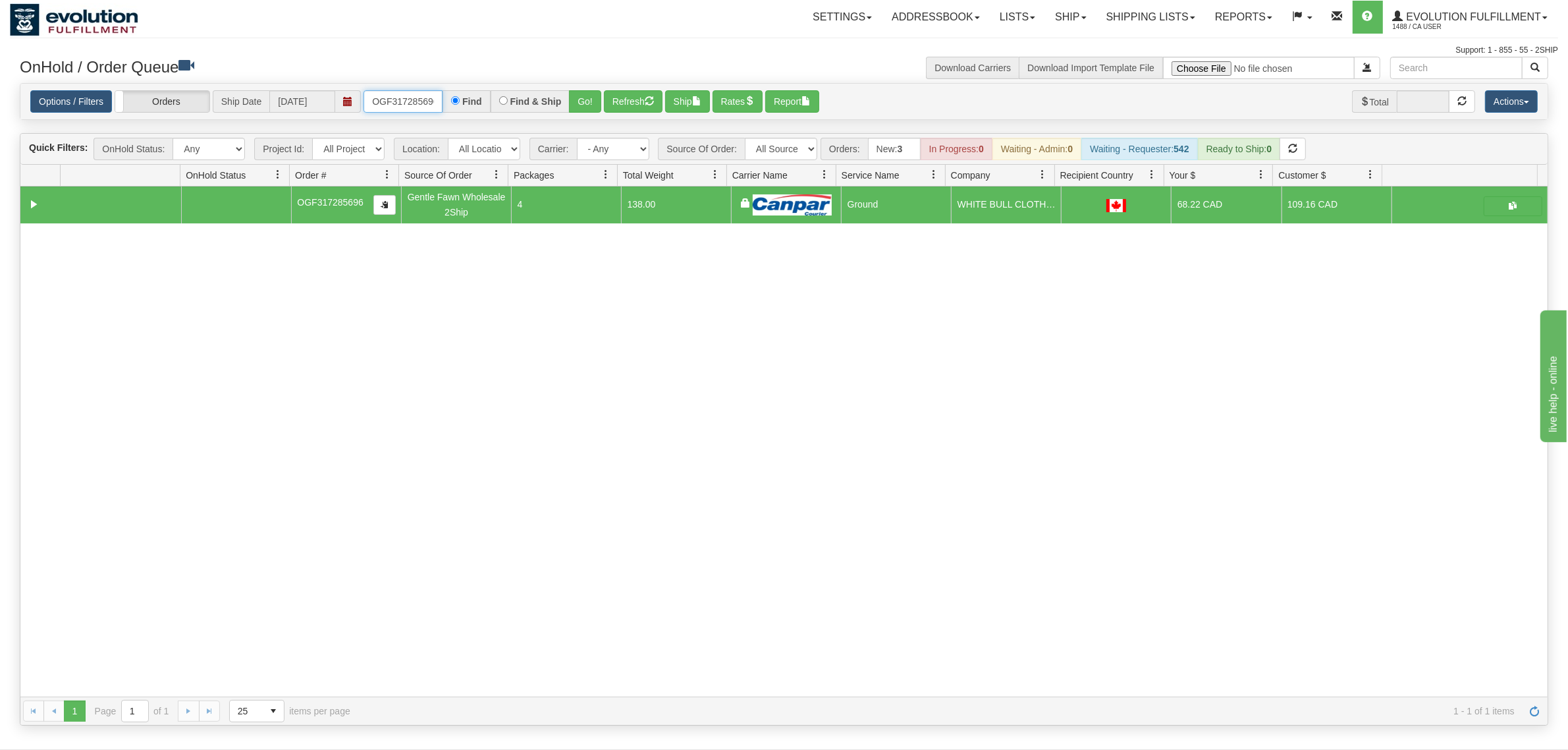
click at [397, 90] on input "OGF317285696" at bounding box center [403, 101] width 79 height 22
click at [397, 91] on input "OGF317285696" at bounding box center [403, 101] width 79 height 22
click at [576, 103] on button "Go!" at bounding box center [585, 101] width 32 height 22
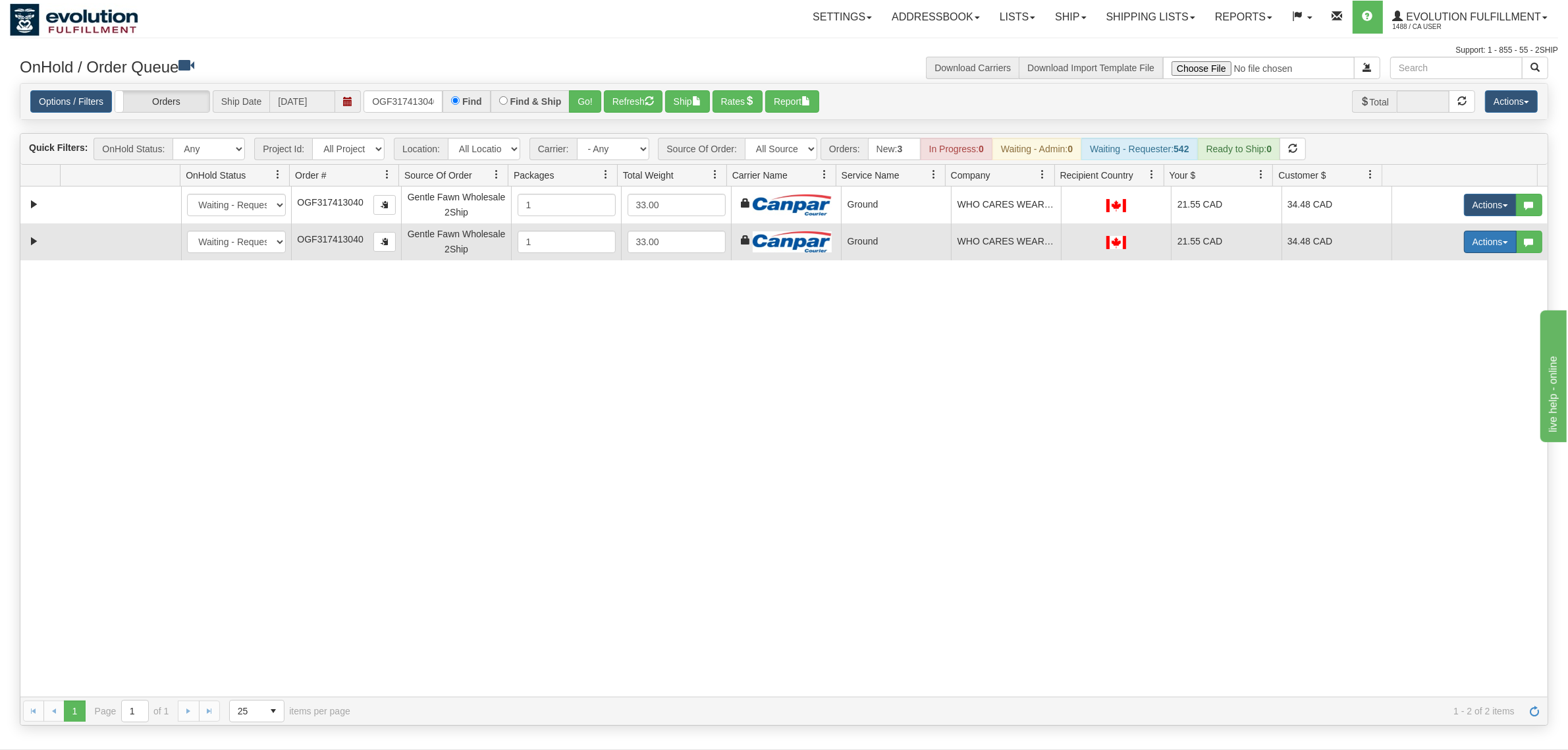
click at [1254, 243] on button "Actions" at bounding box center [1490, 241] width 53 height 22
click at [1254, 340] on span "Delete" at bounding box center [1441, 336] width 35 height 11
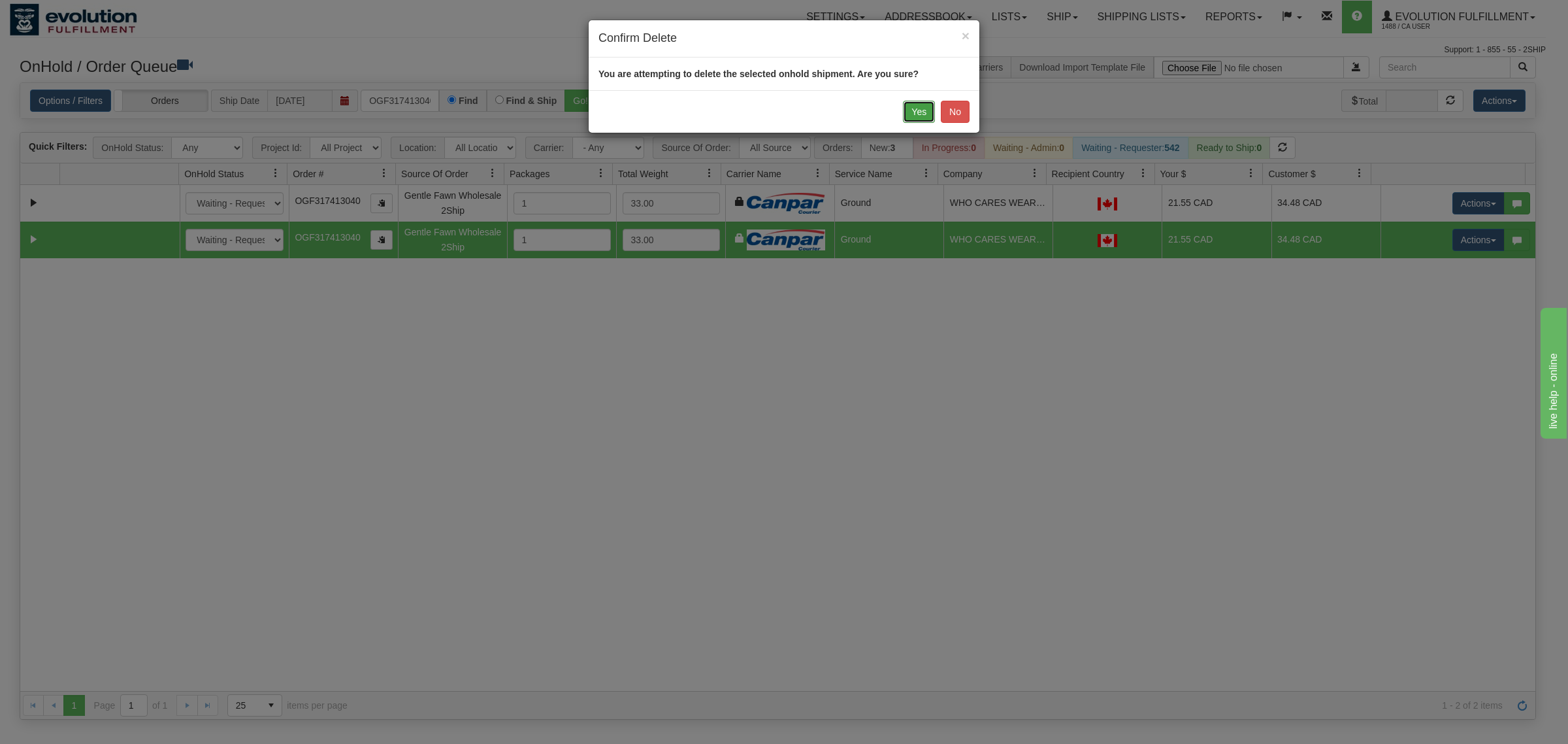
click at [913, 112] on button "Yes" at bounding box center [919, 111] width 32 height 22
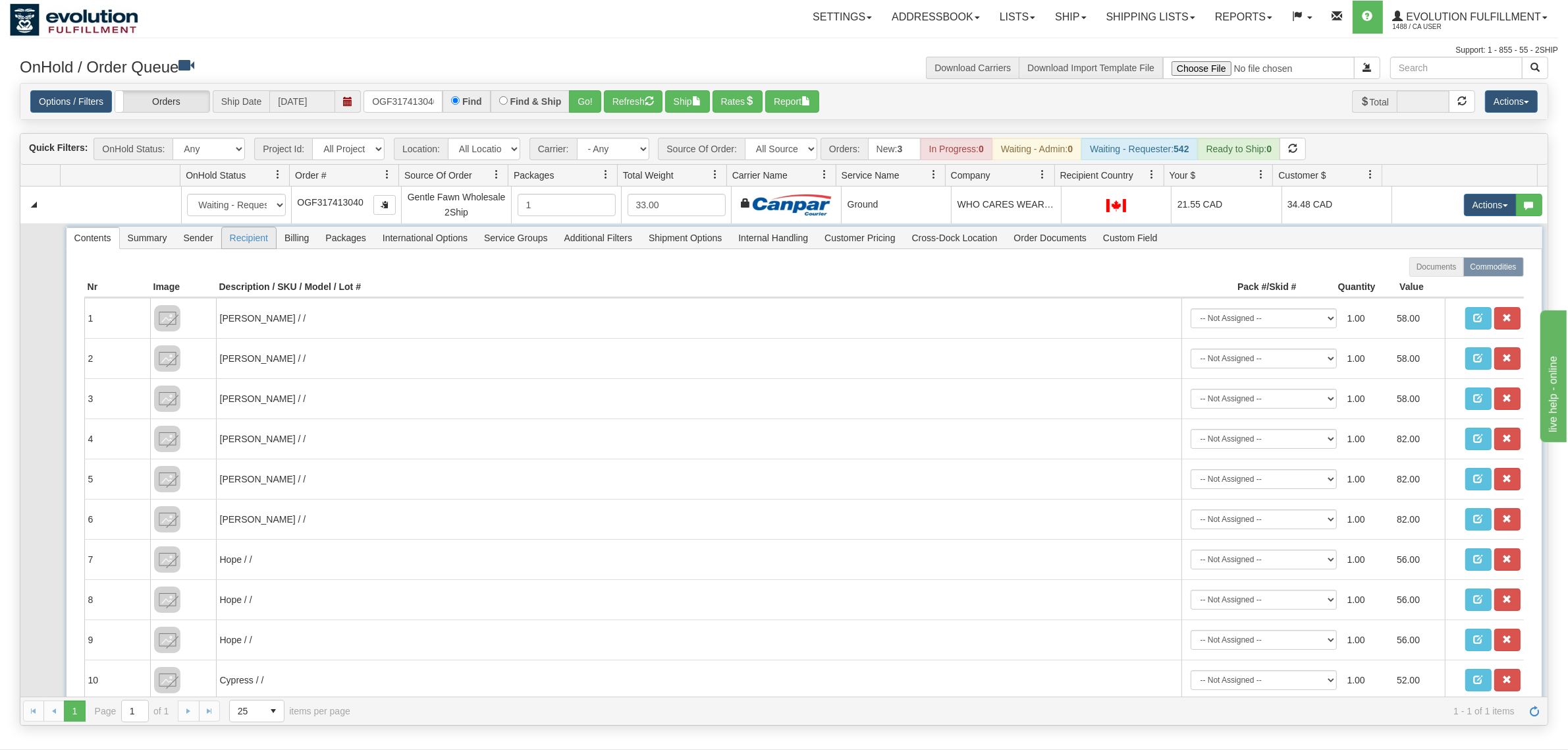
click at [241, 237] on span "Recipient" at bounding box center [248, 237] width 54 height 21
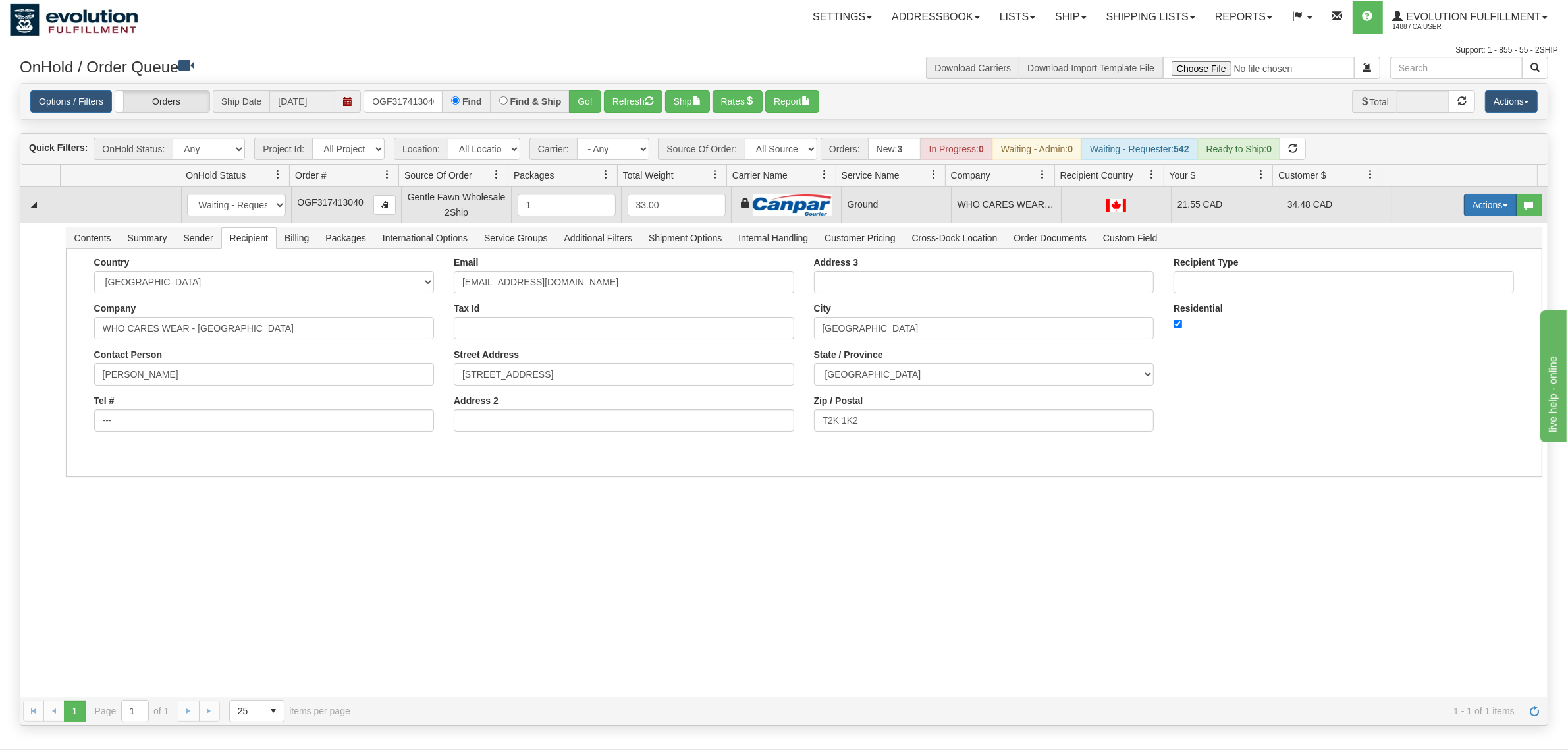
click at [1254, 204] on button "Actions" at bounding box center [1490, 204] width 53 height 22
click at [1254, 277] on span "Ship" at bounding box center [1437, 282] width 27 height 11
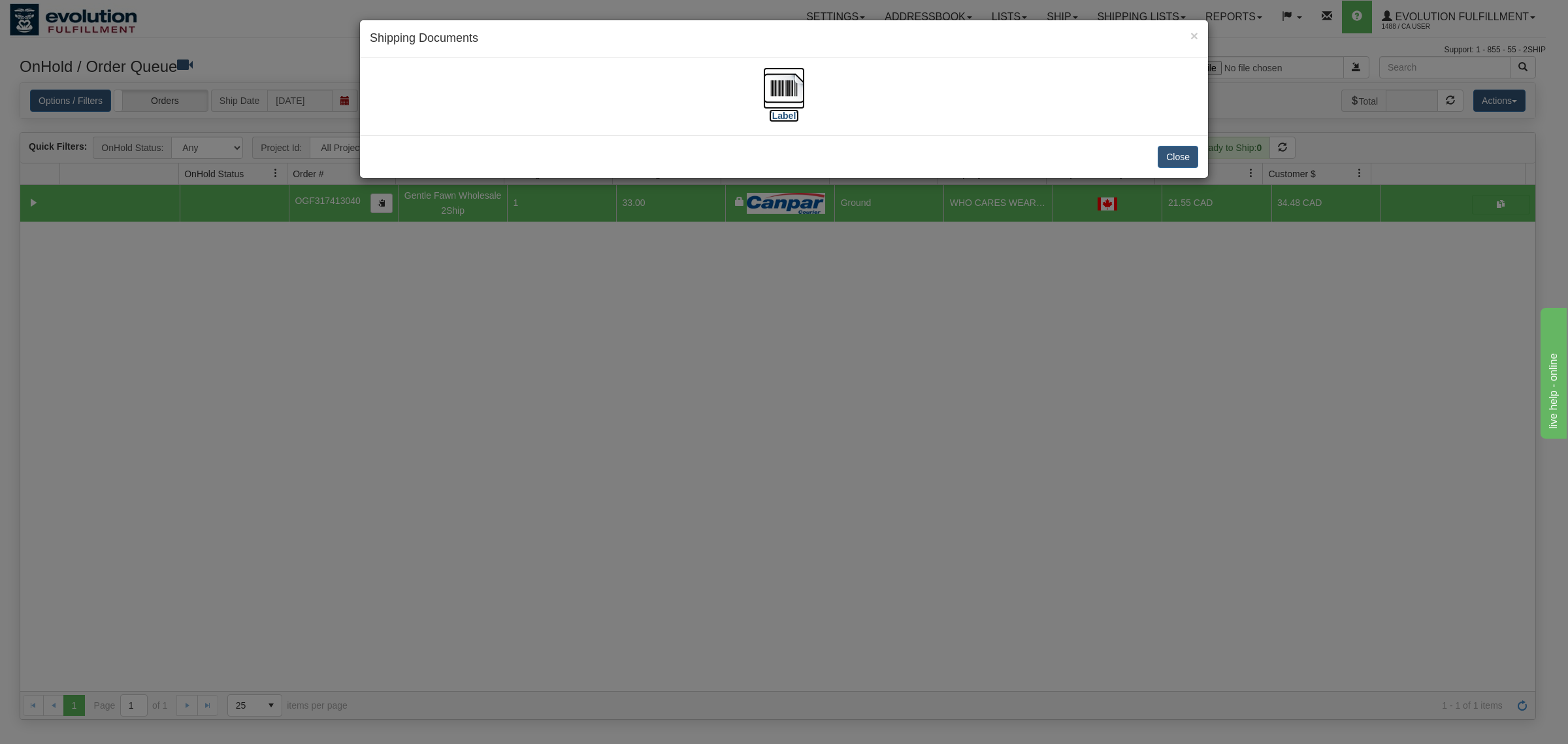
click at [785, 92] on img at bounding box center [784, 88] width 42 height 42
click at [1174, 156] on button "Close" at bounding box center [1178, 156] width 41 height 22
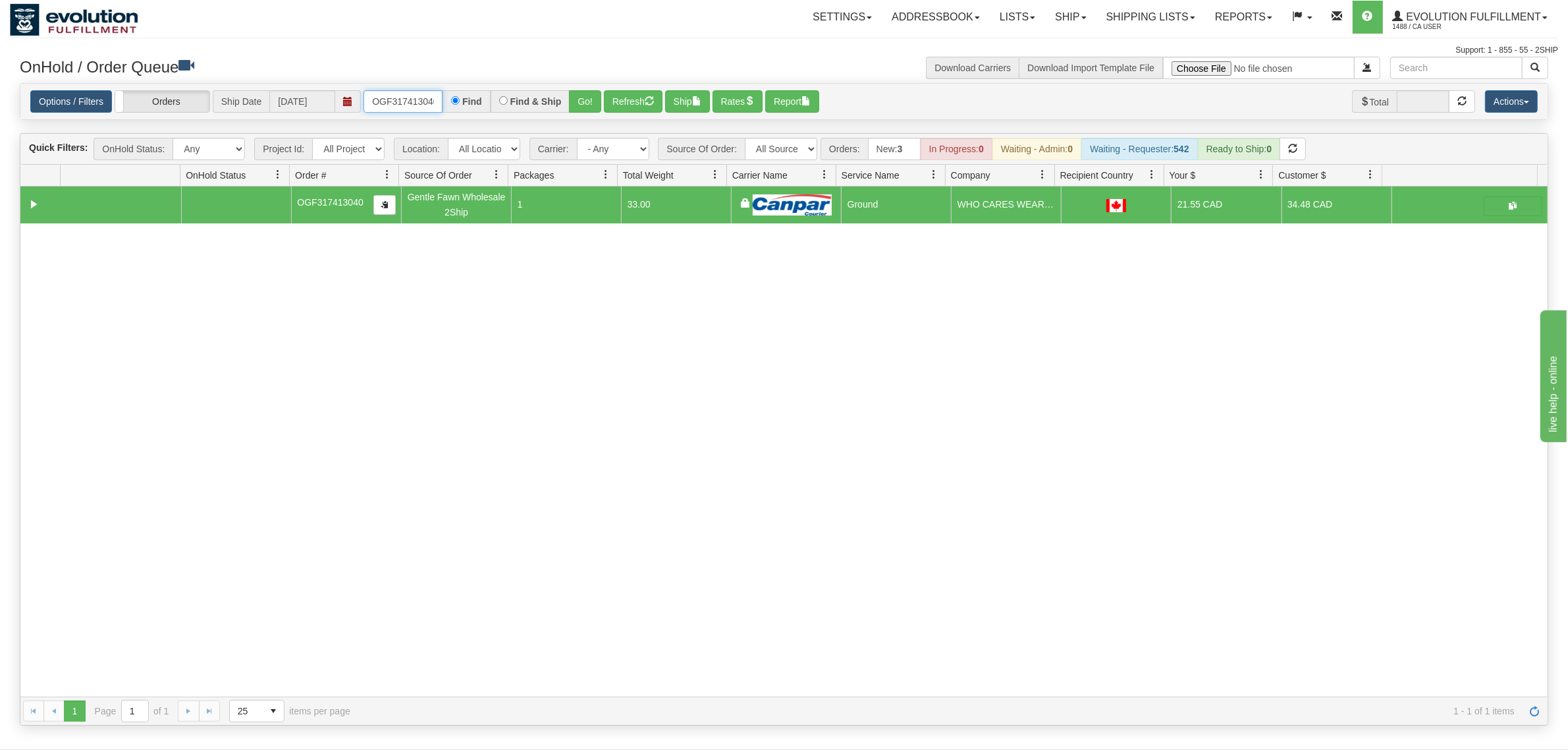
click at [390, 94] on input "OGF317413040" at bounding box center [403, 101] width 79 height 22
type input "OGF317436485"
click at [599, 100] on button "Go!" at bounding box center [585, 101] width 32 height 22
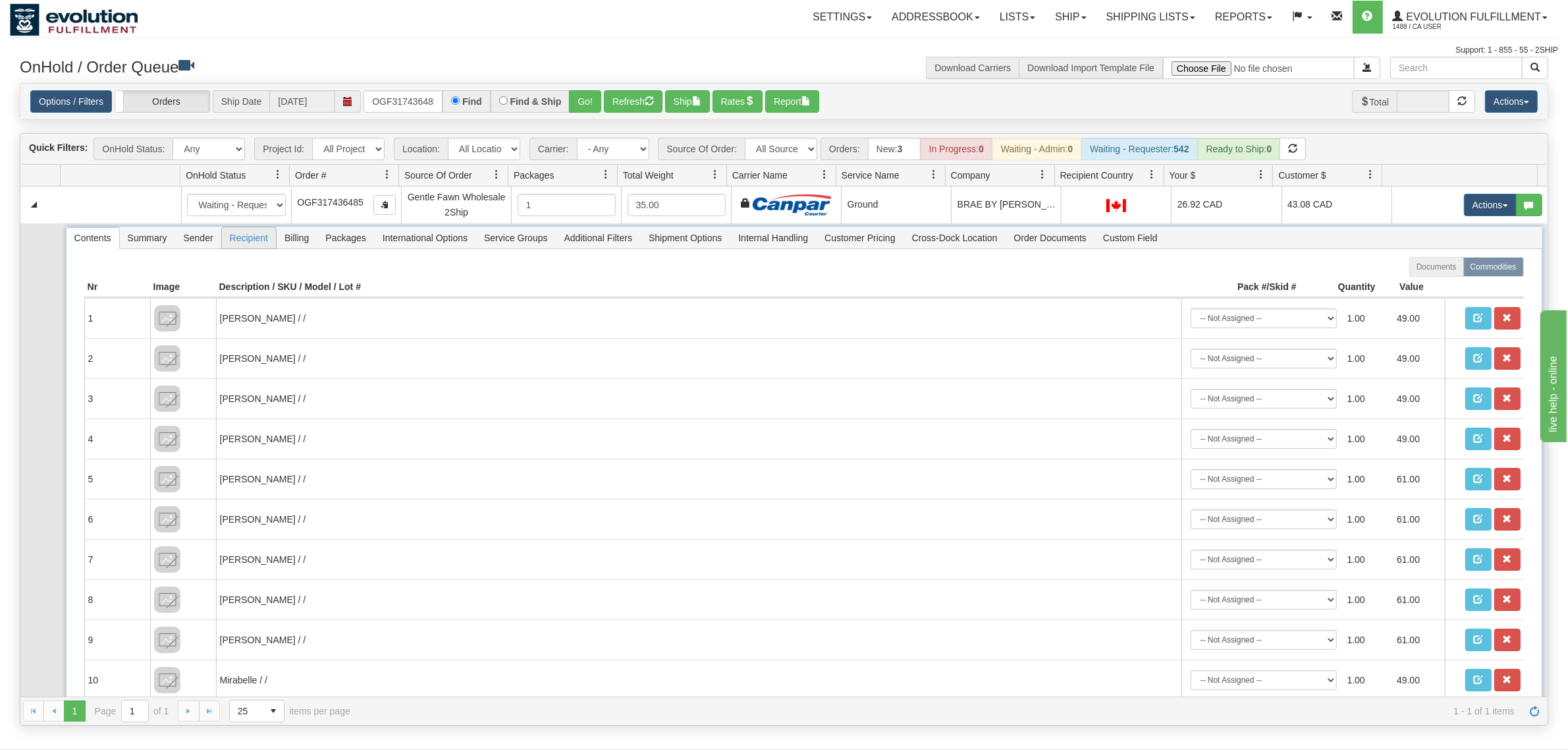
click at [247, 241] on span "Recipient" at bounding box center [248, 237] width 54 height 21
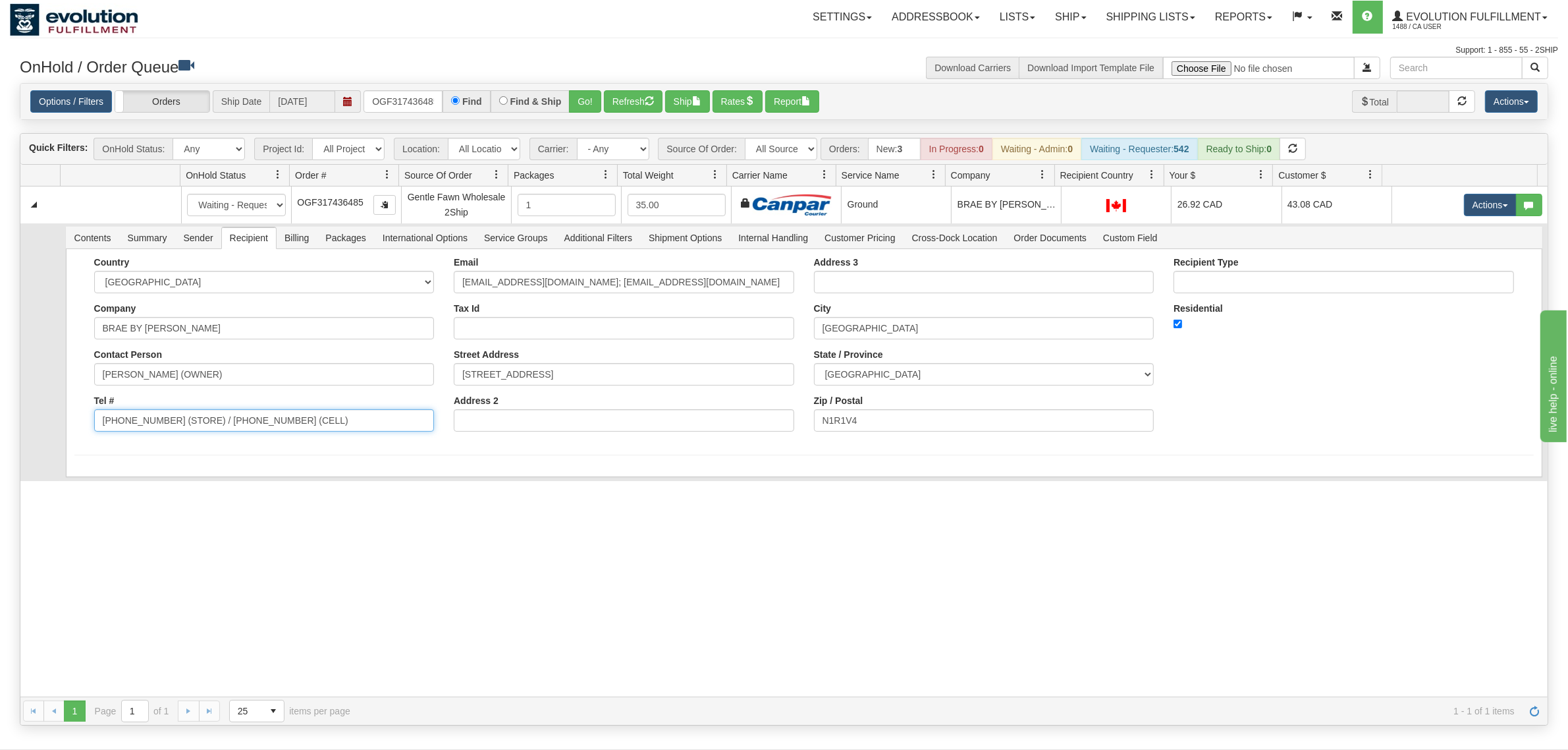
drag, startPoint x: 330, startPoint y: 426, endPoint x: 165, endPoint y: 437, distance: 165.4
click at [165, 437] on div "Country AFGHANISTAN ALAND ISLANDS ALBANIA ALGERIA AMERICAN SAMOA ANDORRA ANGOLA…" at bounding box center [265, 349] width 360 height 184
type input "(548) 288-4411"
drag, startPoint x: 648, startPoint y: 284, endPoint x: 540, endPoint y: 308, distance: 110.6
click at [541, 306] on div "Email larissa@gadsbys.ca; ar-ap@gadsbys.ca Tax Id Street Address 18 MAIN ST Add…" at bounding box center [624, 349] width 360 height 184
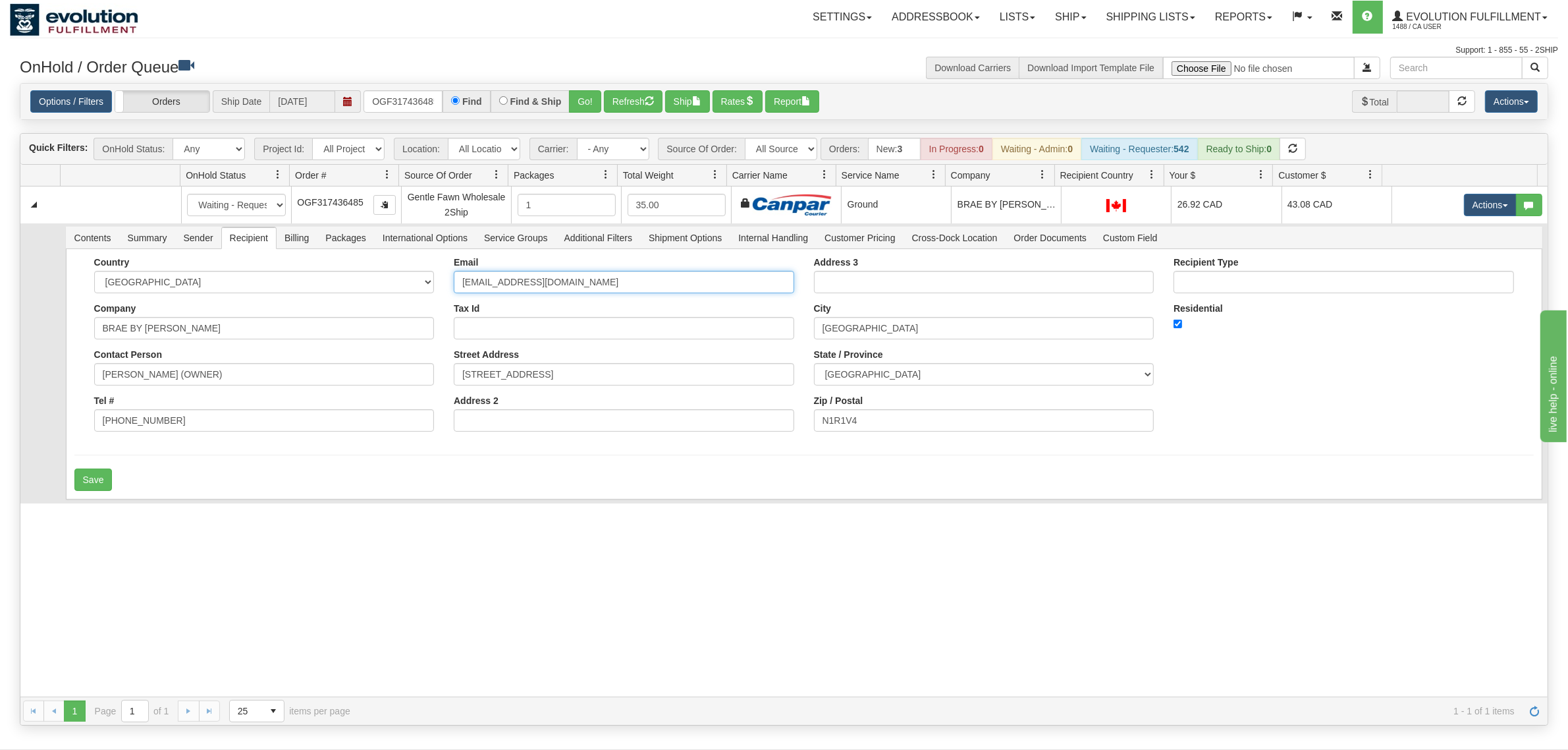
type input "larissa@gadsbys.ca"
click at [64, 499] on td "Contents Summary Sender Recipient Billing Packages International Options Servic…" at bounding box center [803, 363] width 1488 height 280
click at [96, 478] on button "Save" at bounding box center [93, 479] width 38 height 22
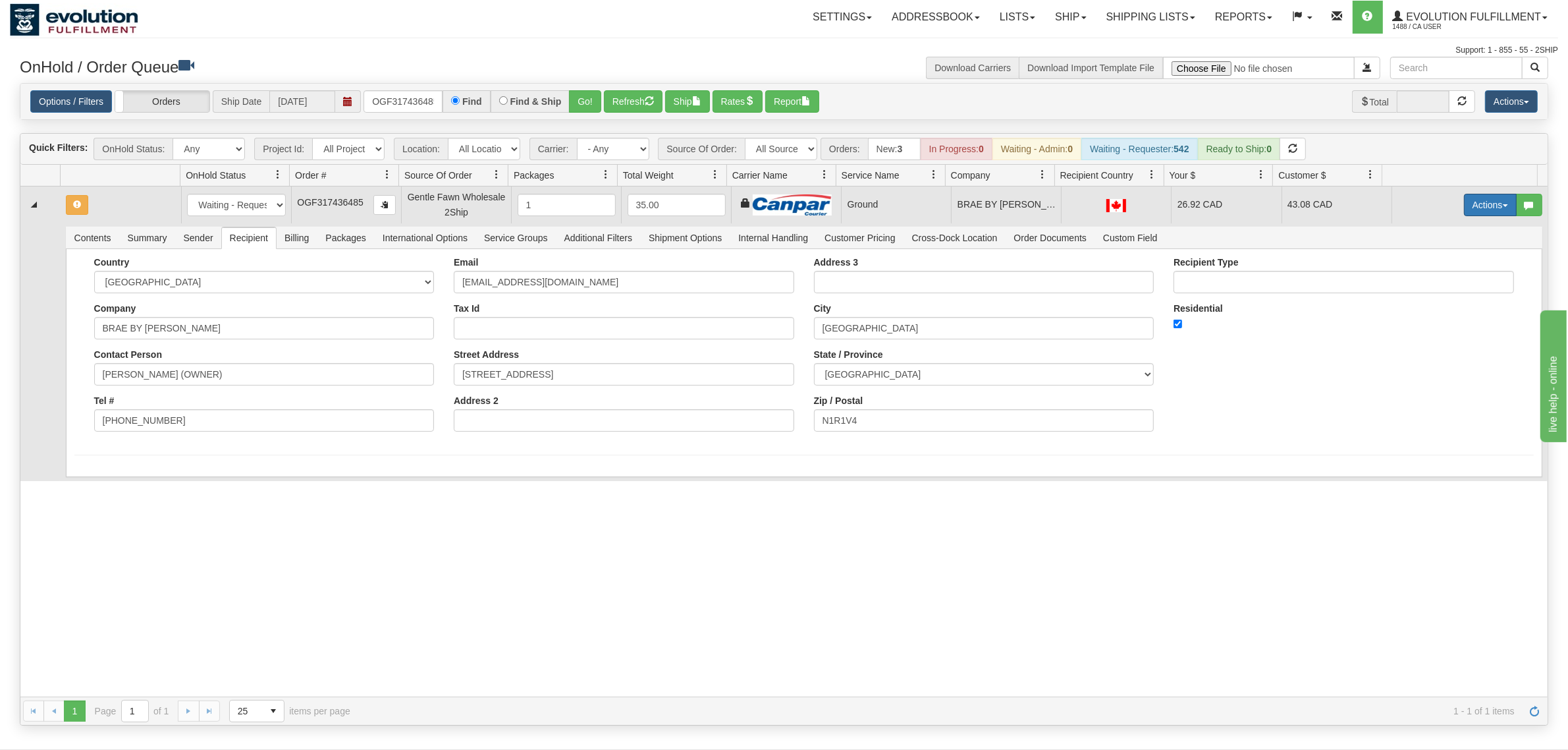
click at [1254, 212] on button "Actions" at bounding box center [1490, 204] width 53 height 22
click at [1254, 280] on span "Ship" at bounding box center [1437, 282] width 27 height 11
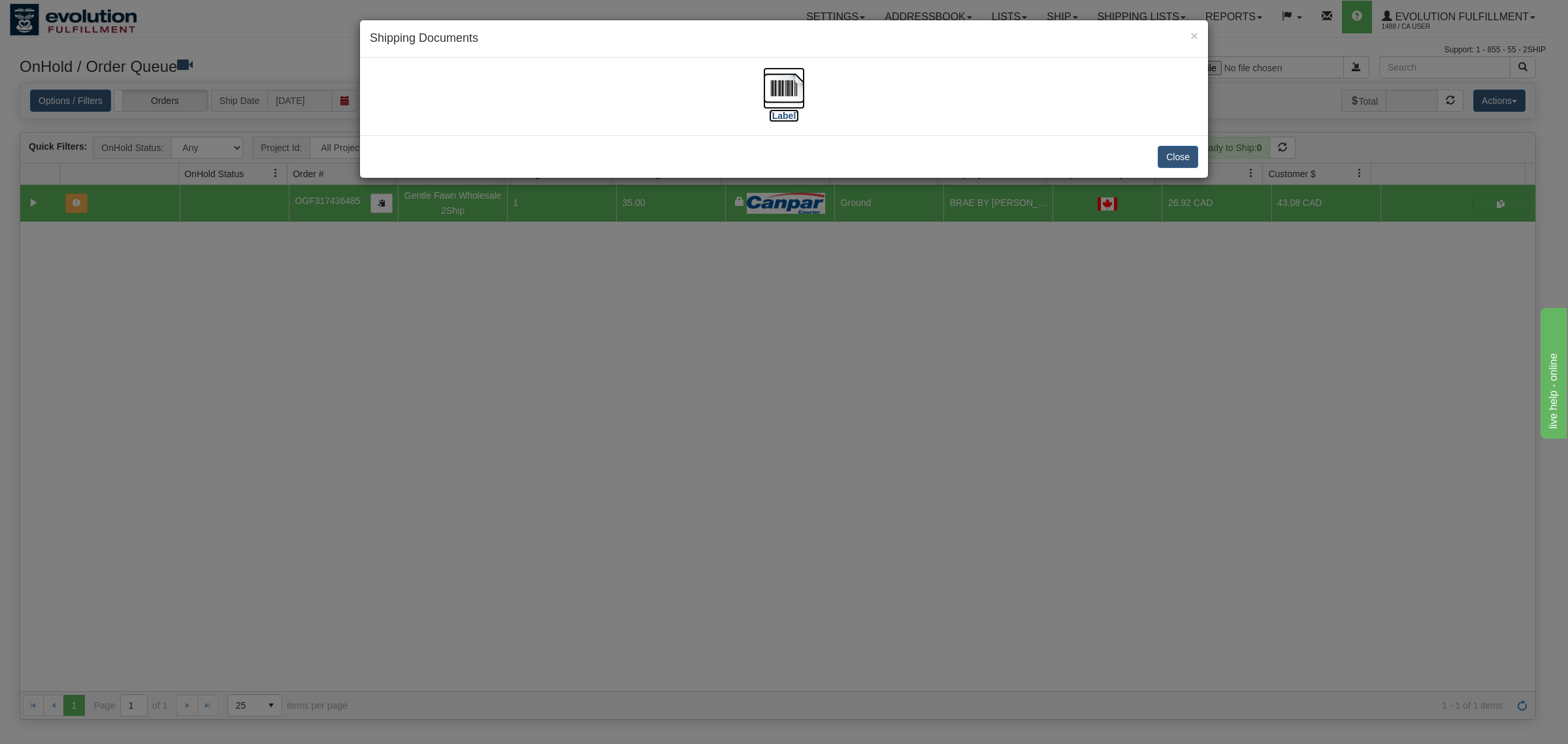
click at [780, 90] on img at bounding box center [784, 88] width 42 height 42
click at [1181, 150] on button "Close" at bounding box center [1178, 156] width 41 height 22
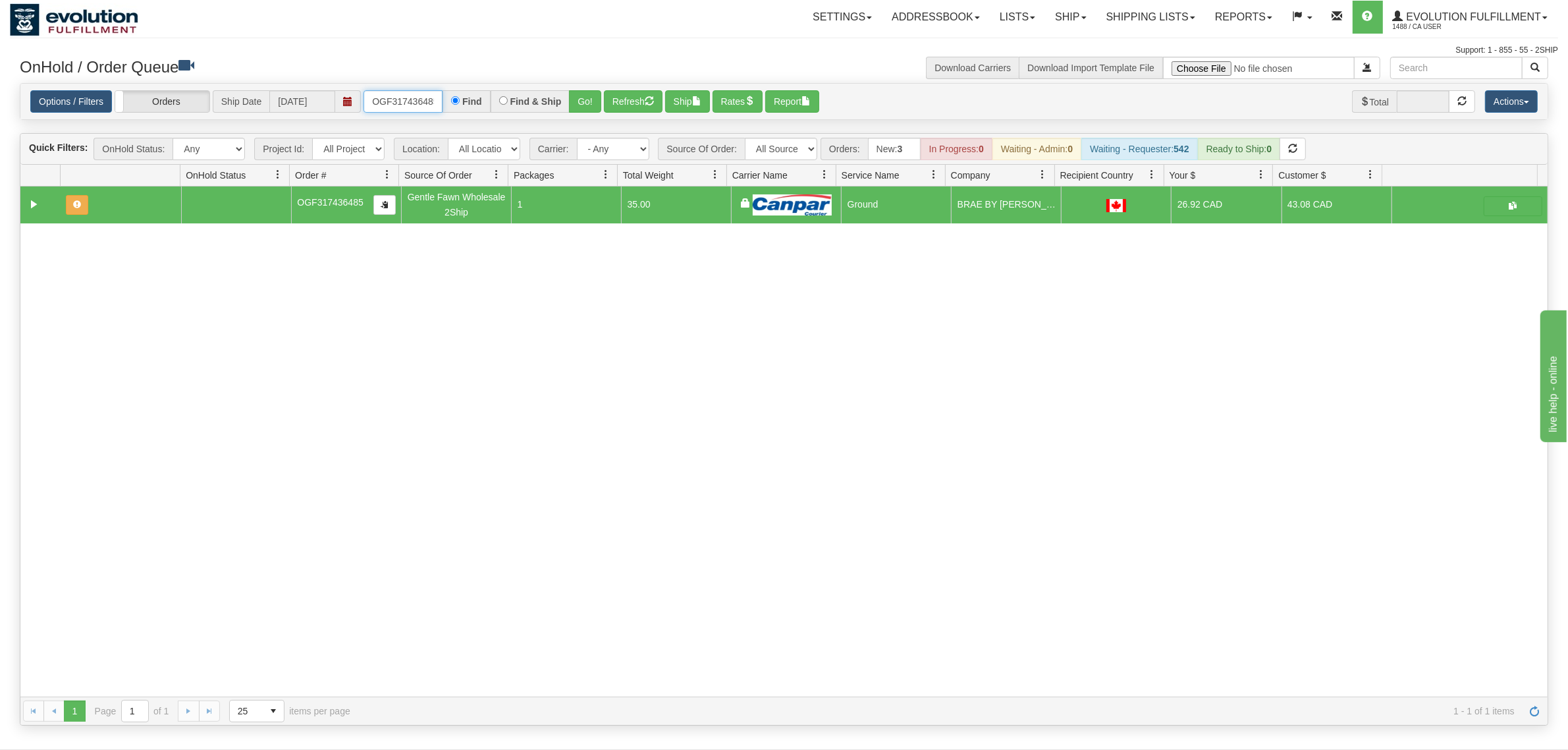
click at [407, 106] on input "OGF317436485" at bounding box center [403, 101] width 79 height 22
type input "OGF318206209"
click at [591, 97] on button "Go!" at bounding box center [585, 101] width 32 height 22
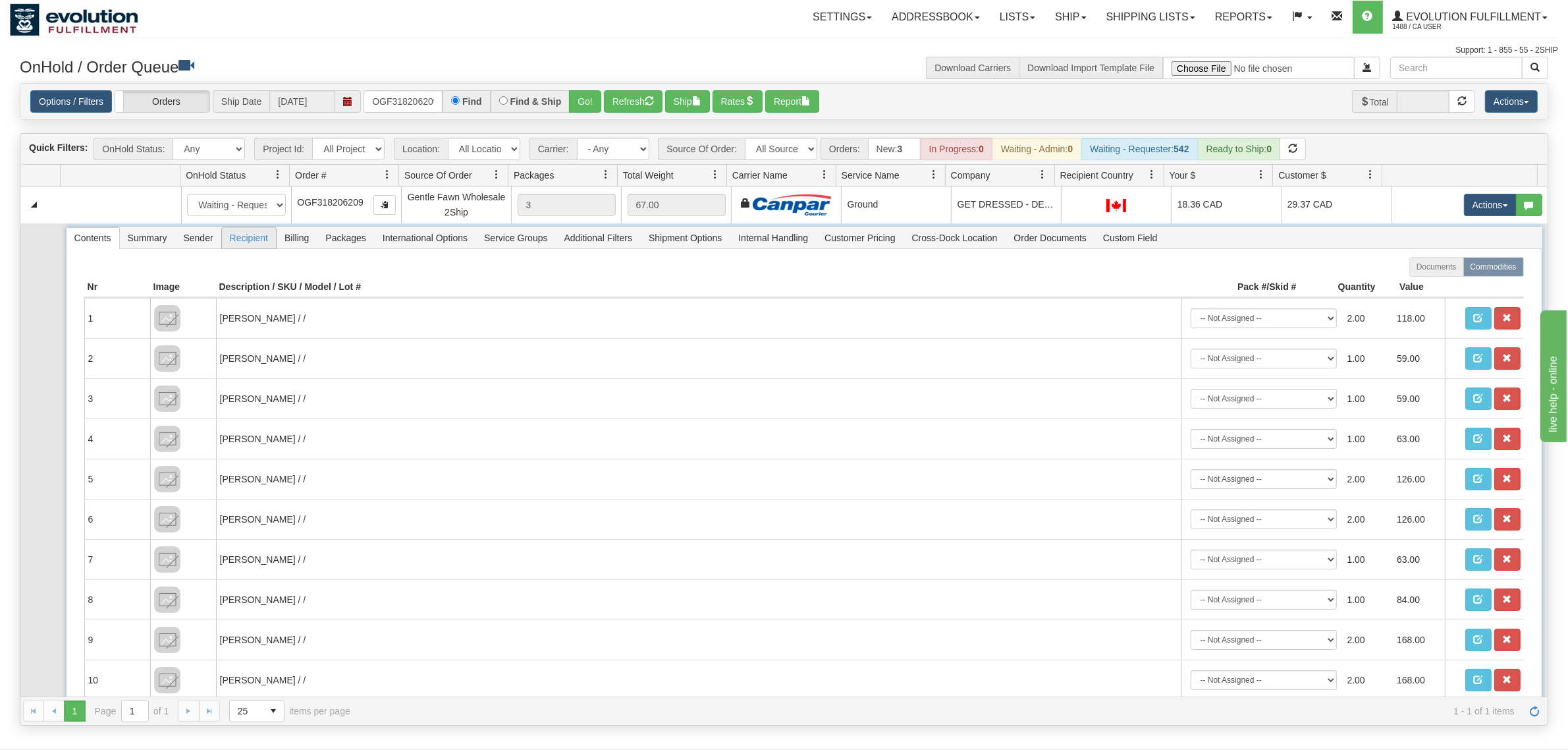
click at [252, 244] on span "Recipient" at bounding box center [248, 237] width 54 height 21
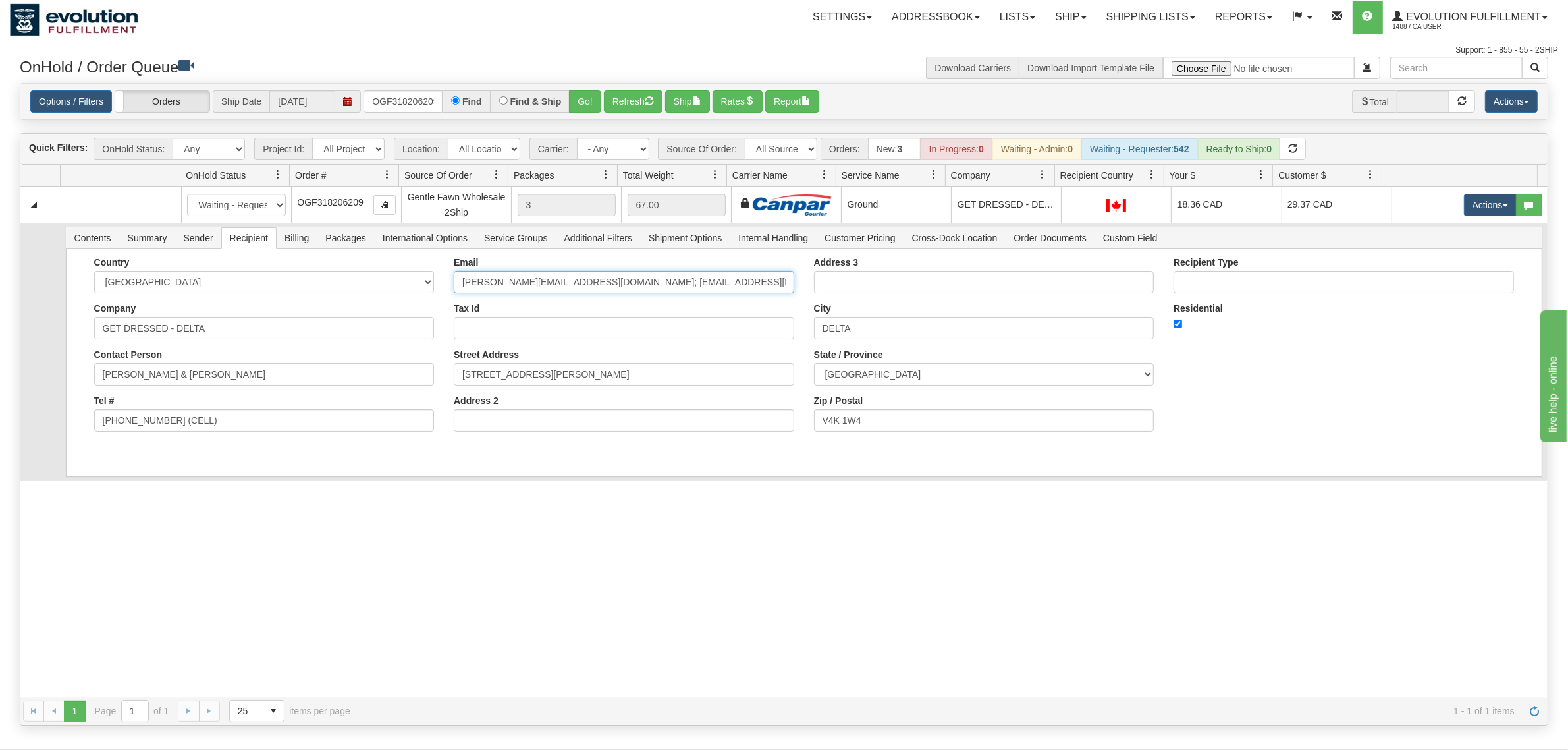
drag, startPoint x: 739, startPoint y: 275, endPoint x: 547, endPoint y: 300, distance: 193.6
click at [547, 300] on div "Email erica@getdressed.ca; tcorea@telus.net; rhonda@getdressed.ca Tax Id Street…" at bounding box center [624, 349] width 360 height 184
type input "erica@getdressed.ca"
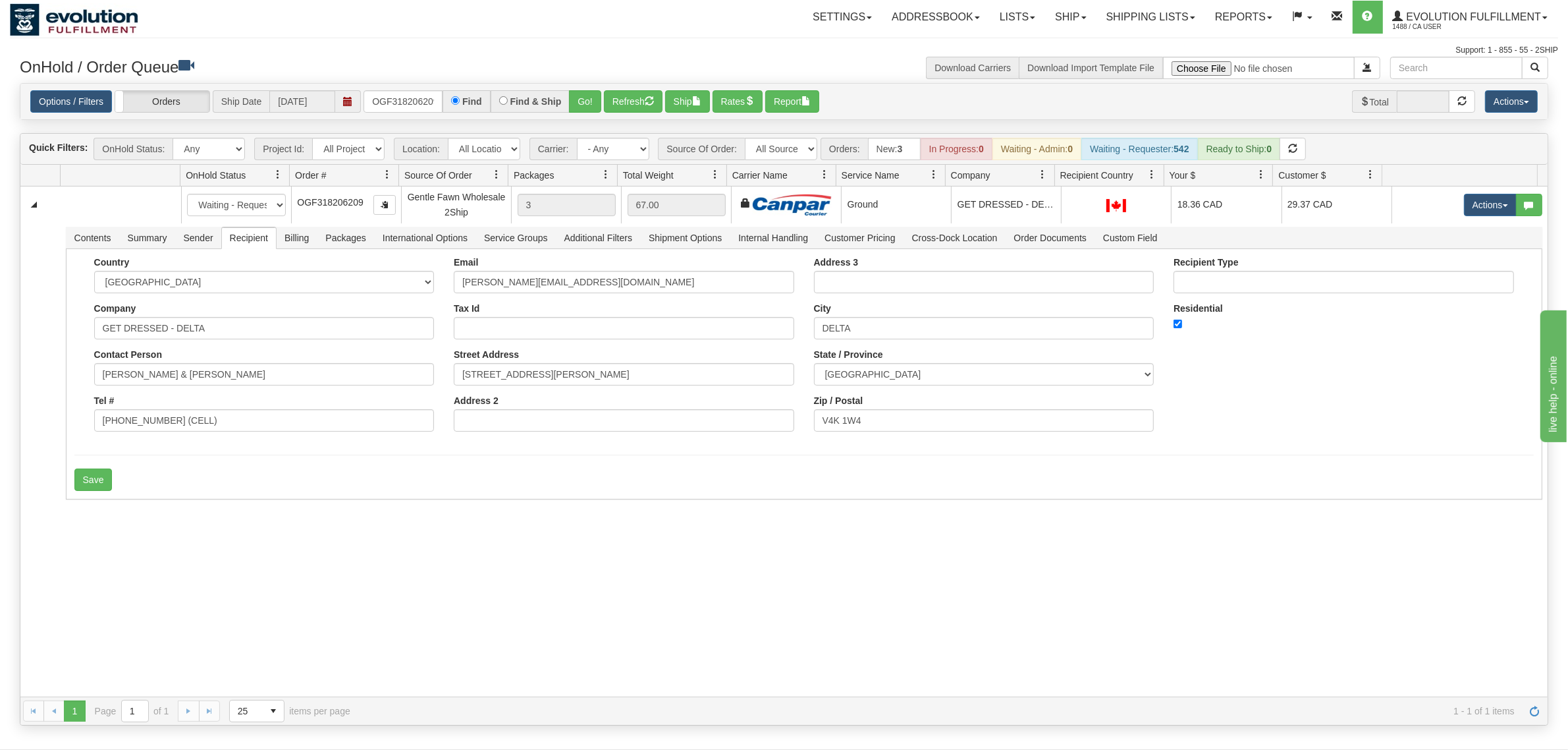
click at [284, 513] on div "31561916 EVOLUTION V3 90951182 90951184 New In Progress Waiting - Admin Waiting…" at bounding box center [784, 442] width 1527 height 511
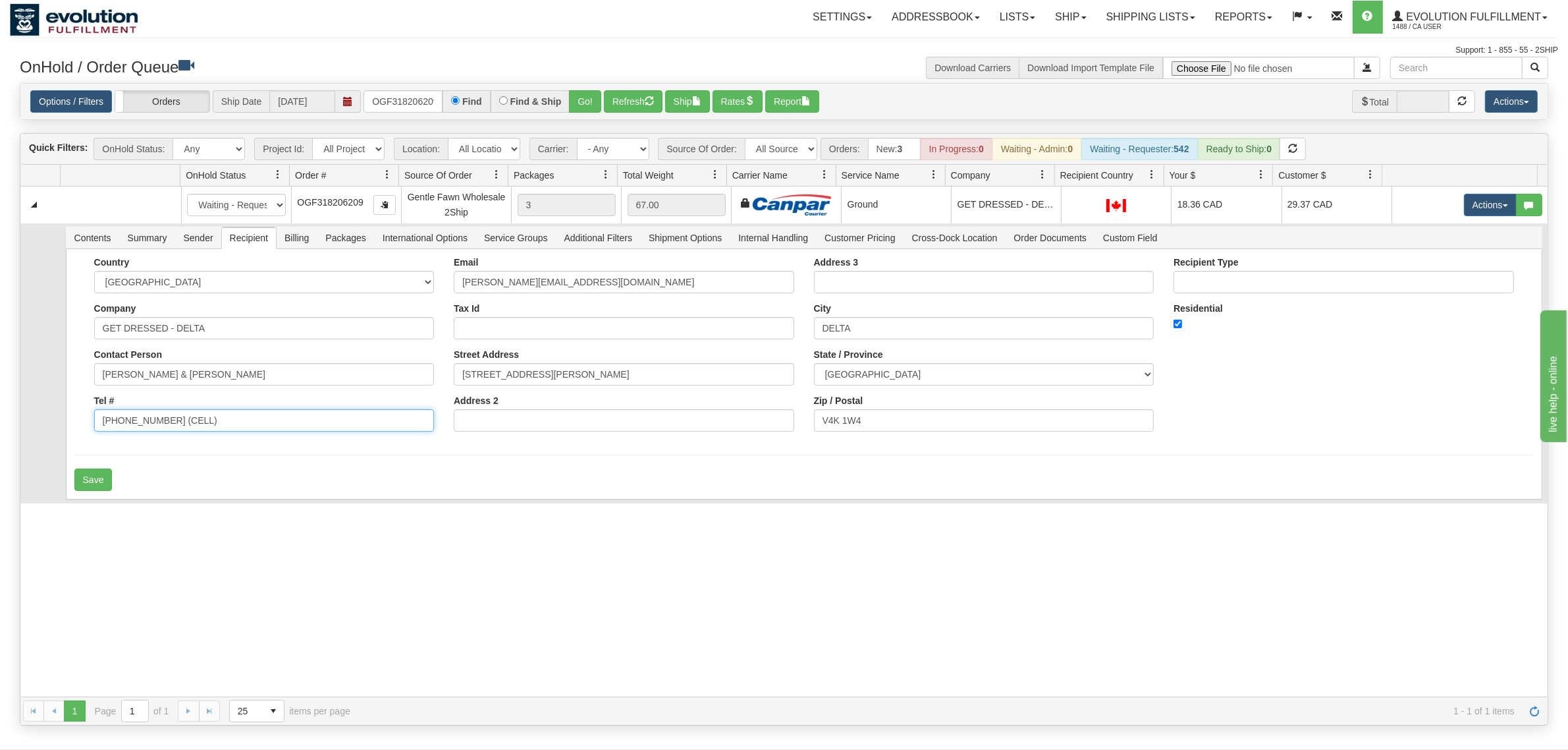
click at [215, 426] on input "604-317-2874 (CELL)" at bounding box center [265, 420] width 340 height 22
drag, startPoint x: 215, startPoint y: 426, endPoint x: 163, endPoint y: 436, distance: 53.0
click at [163, 436] on div "Country AFGHANISTAN ALAND ISLANDS ALBANIA ALGERIA AMERICAN SAMOA ANDORRA ANGOLA…" at bounding box center [265, 349] width 360 height 184
type input "604-317-2874"
click at [104, 475] on button "Save" at bounding box center [93, 479] width 38 height 22
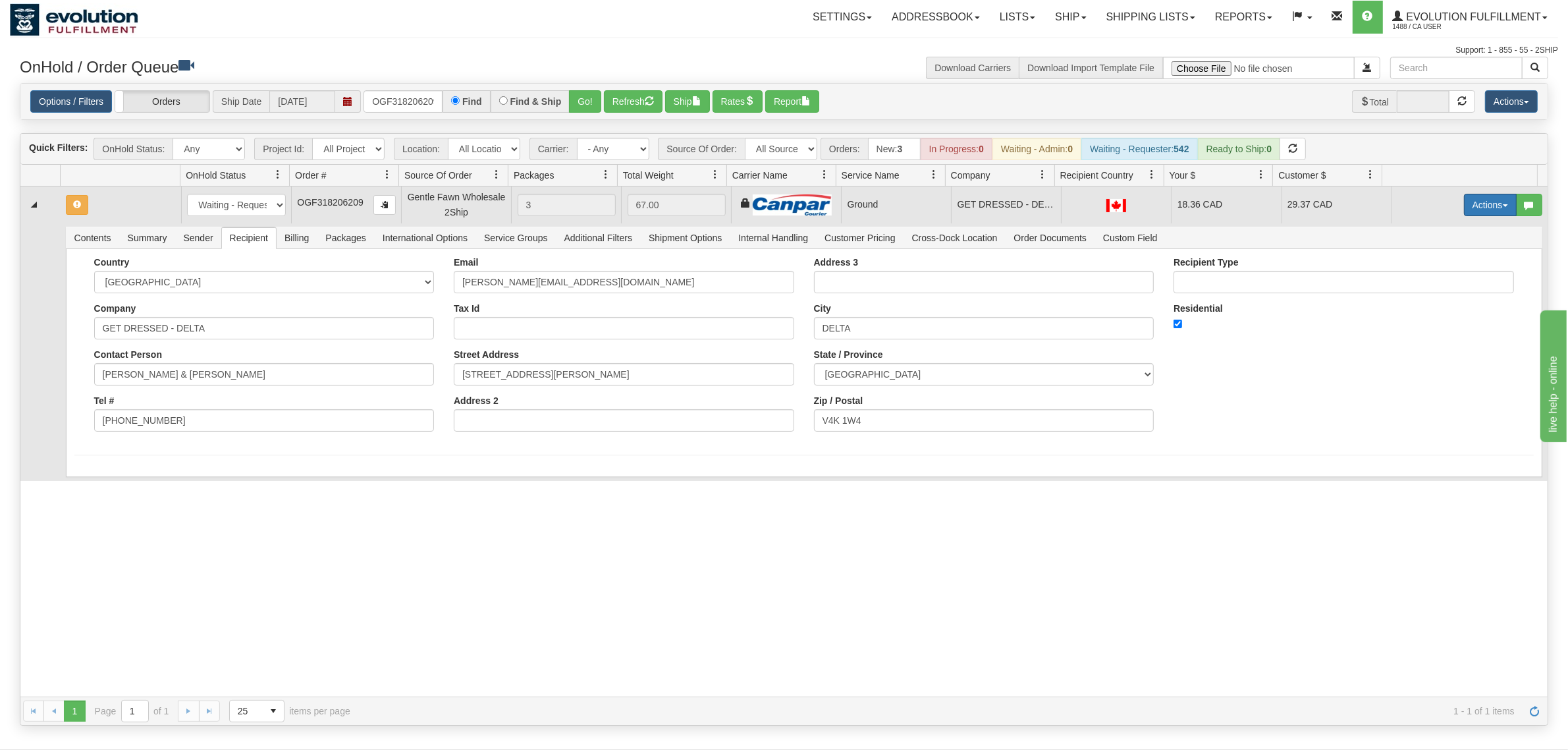
click at [1254, 206] on button "Actions" at bounding box center [1490, 204] width 53 height 22
click at [1254, 286] on span at bounding box center [1428, 281] width 9 height 9
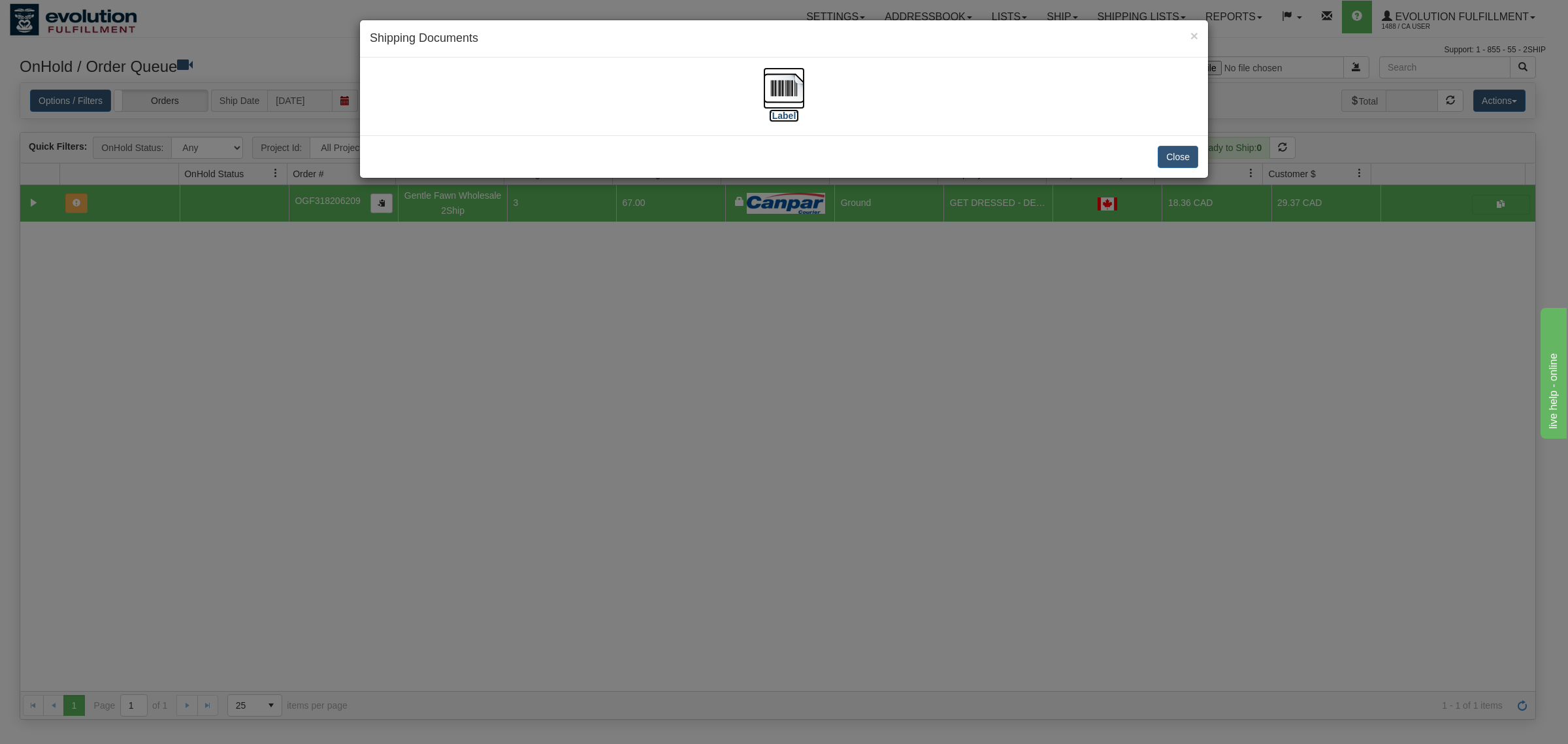
click at [783, 89] on img at bounding box center [784, 88] width 42 height 42
click at [1169, 164] on button "Close" at bounding box center [1178, 156] width 41 height 22
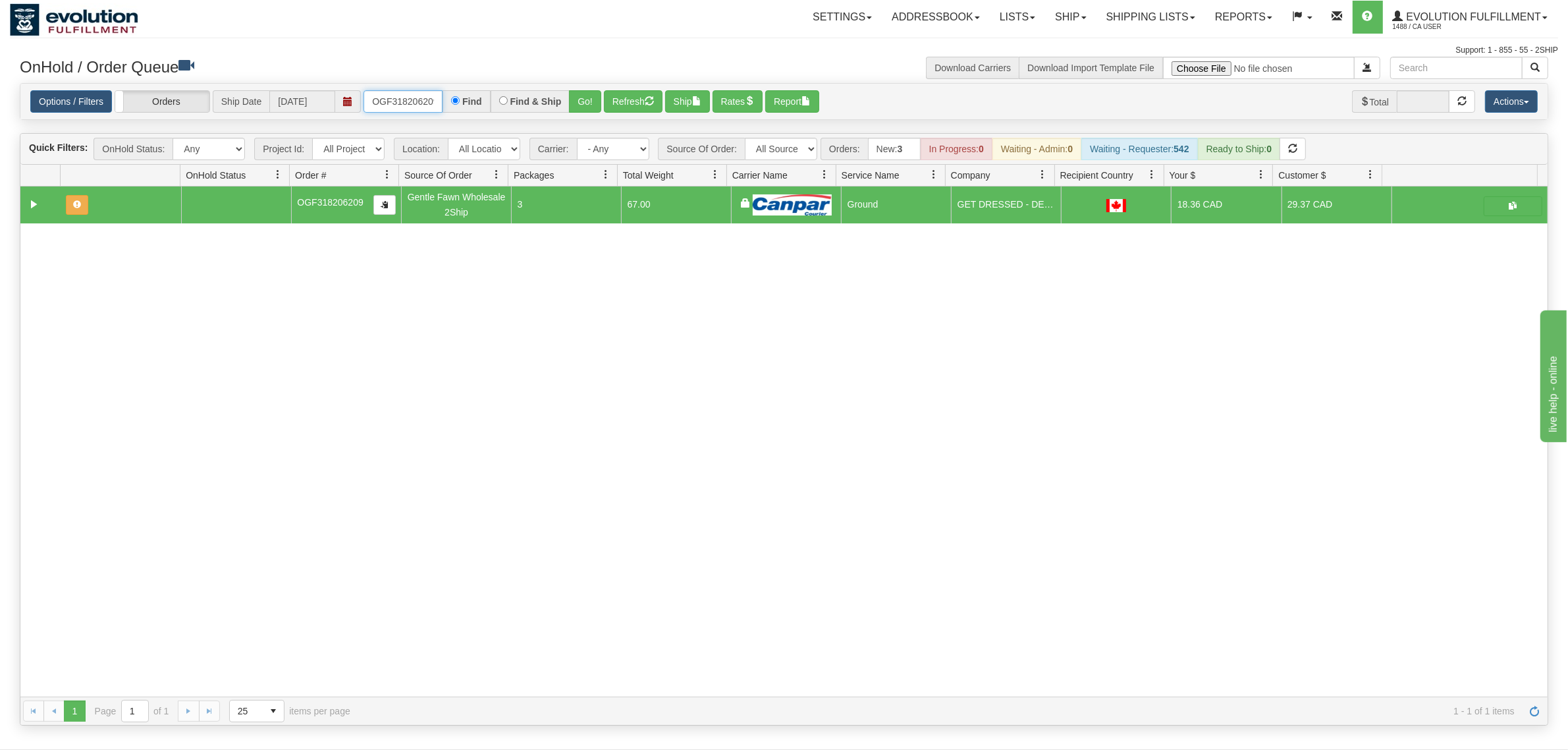
click at [393, 97] on input "OGF318206209" at bounding box center [403, 101] width 79 height 22
click at [591, 97] on button "Go!" at bounding box center [585, 101] width 32 height 22
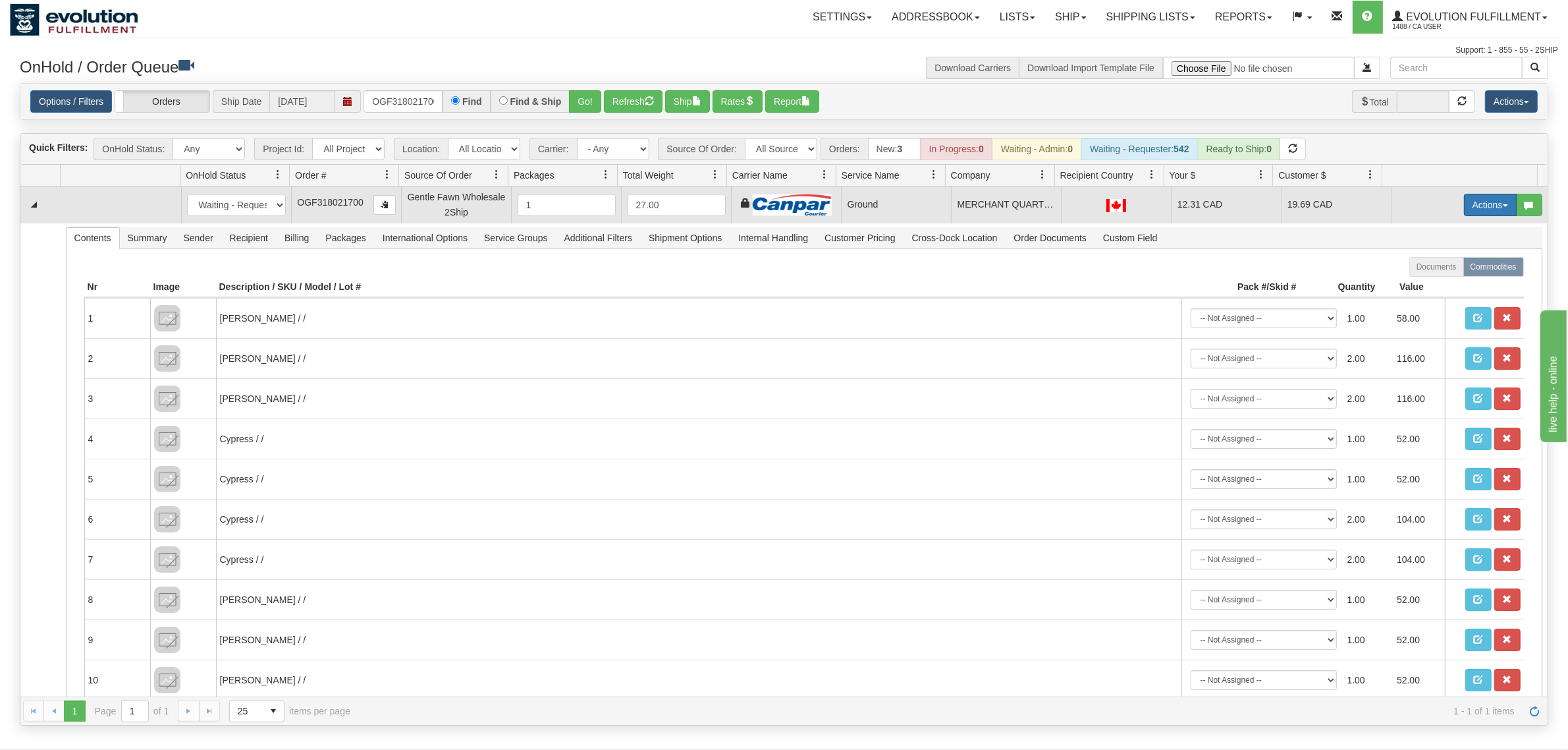
click at [1254, 202] on button "Actions" at bounding box center [1490, 204] width 53 height 22
click at [1254, 282] on span "Ship" at bounding box center [1437, 282] width 27 height 11
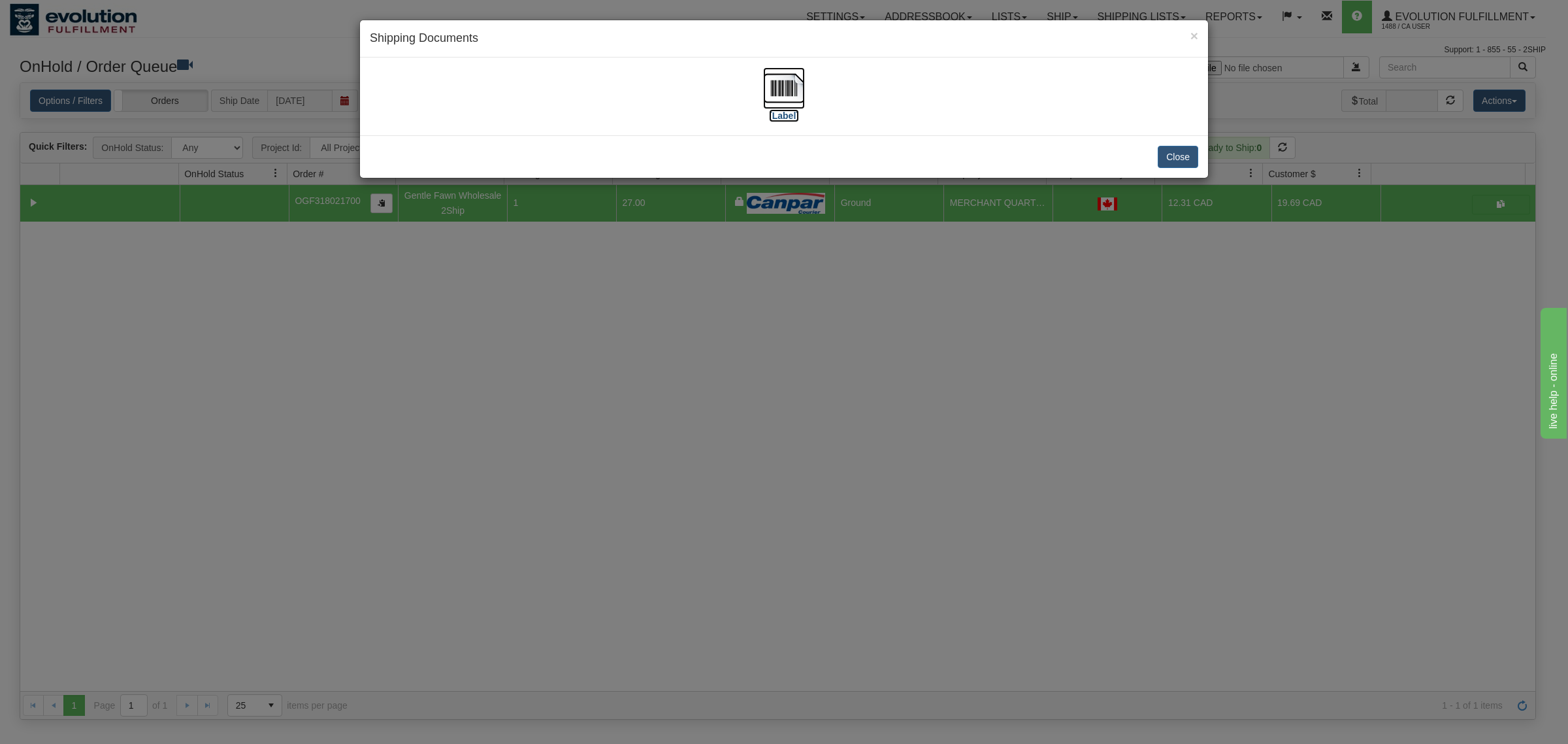
click at [790, 96] on img at bounding box center [784, 88] width 42 height 42
click at [1167, 160] on button "Close" at bounding box center [1178, 156] width 41 height 22
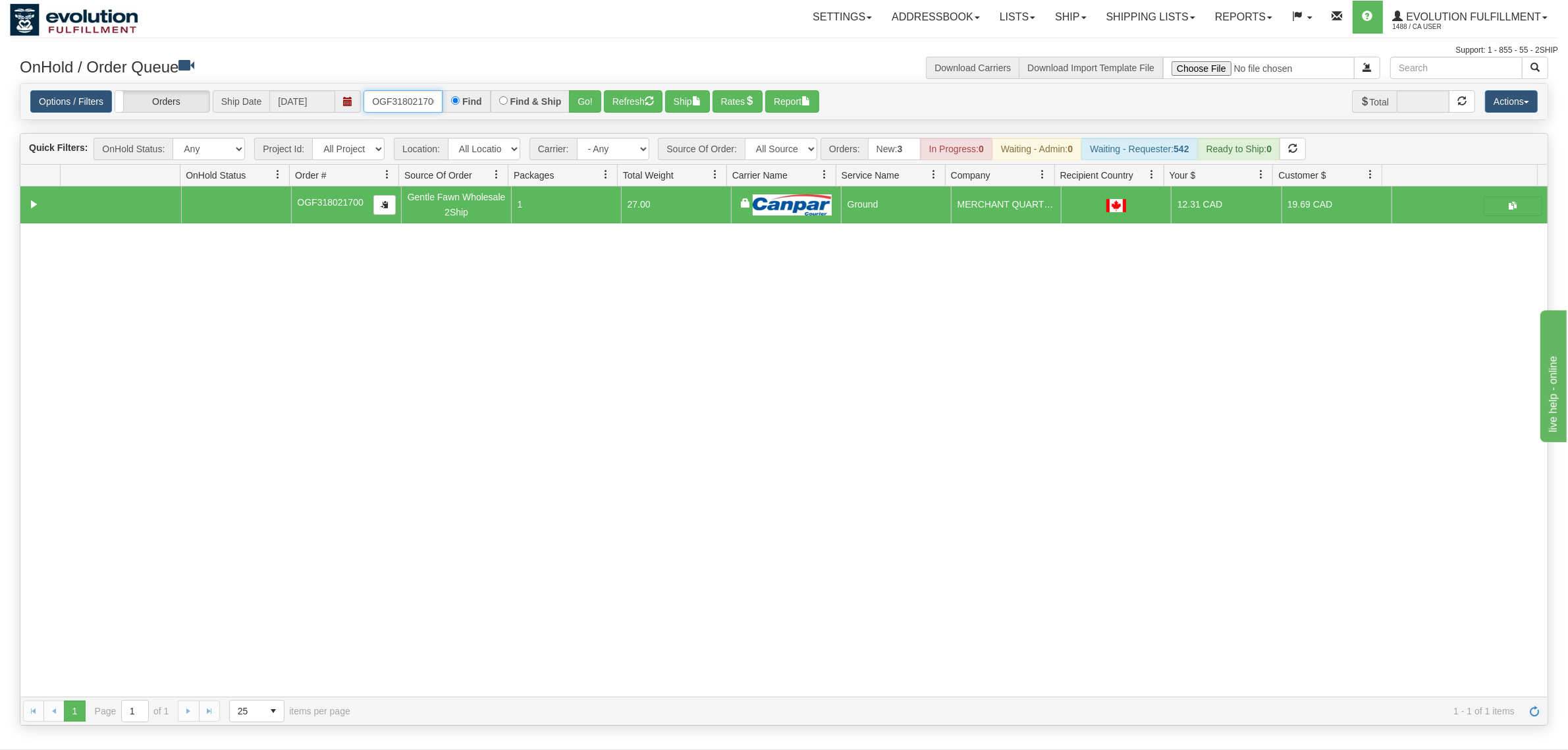
click at [407, 97] on input "OGF318021700" at bounding box center [403, 101] width 79 height 22
type input "OGF317290004"
click at [578, 97] on button "Go!" at bounding box center [585, 101] width 32 height 22
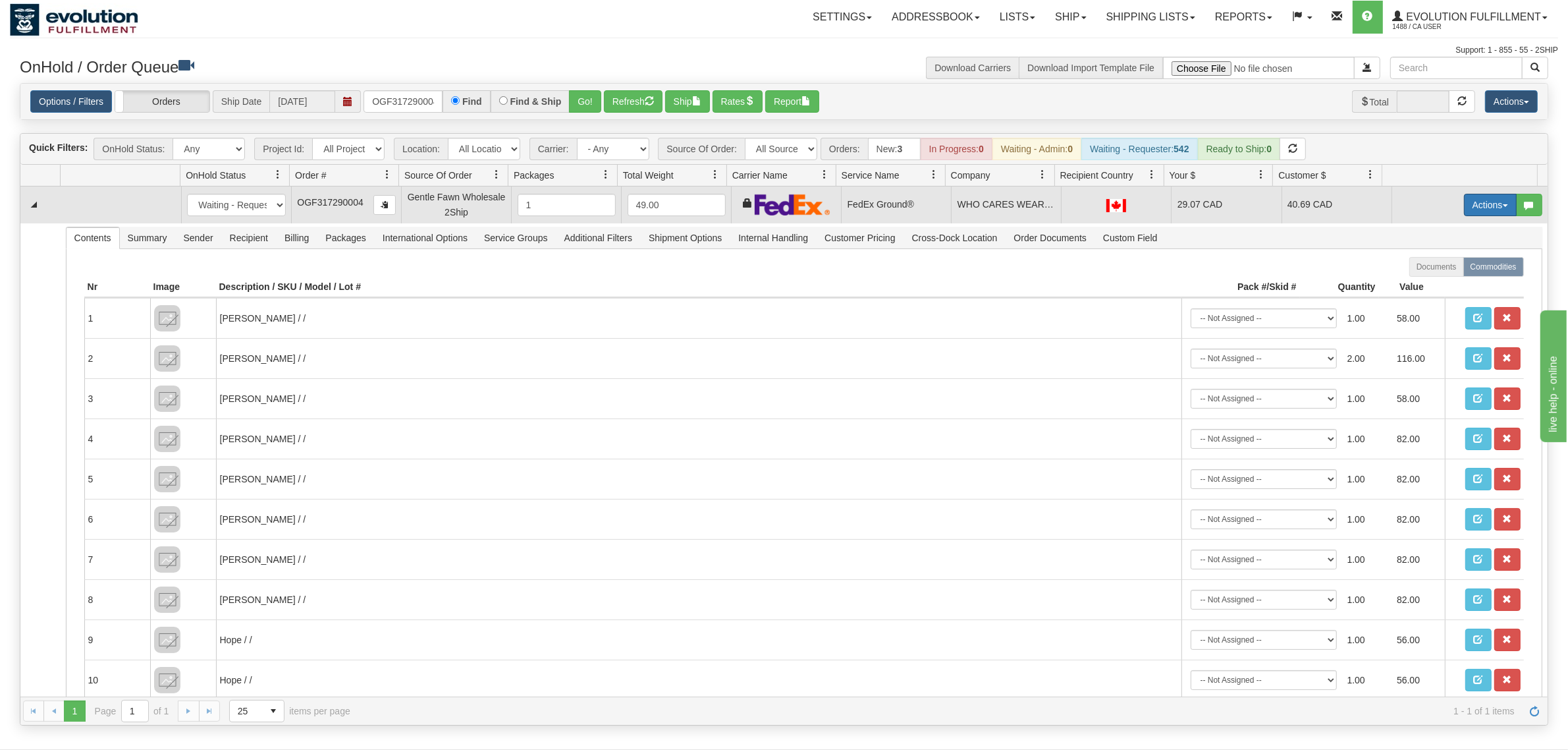
click at [1254, 202] on button "Actions" at bounding box center [1490, 204] width 53 height 22
click at [1254, 282] on span "Ship" at bounding box center [1437, 282] width 27 height 11
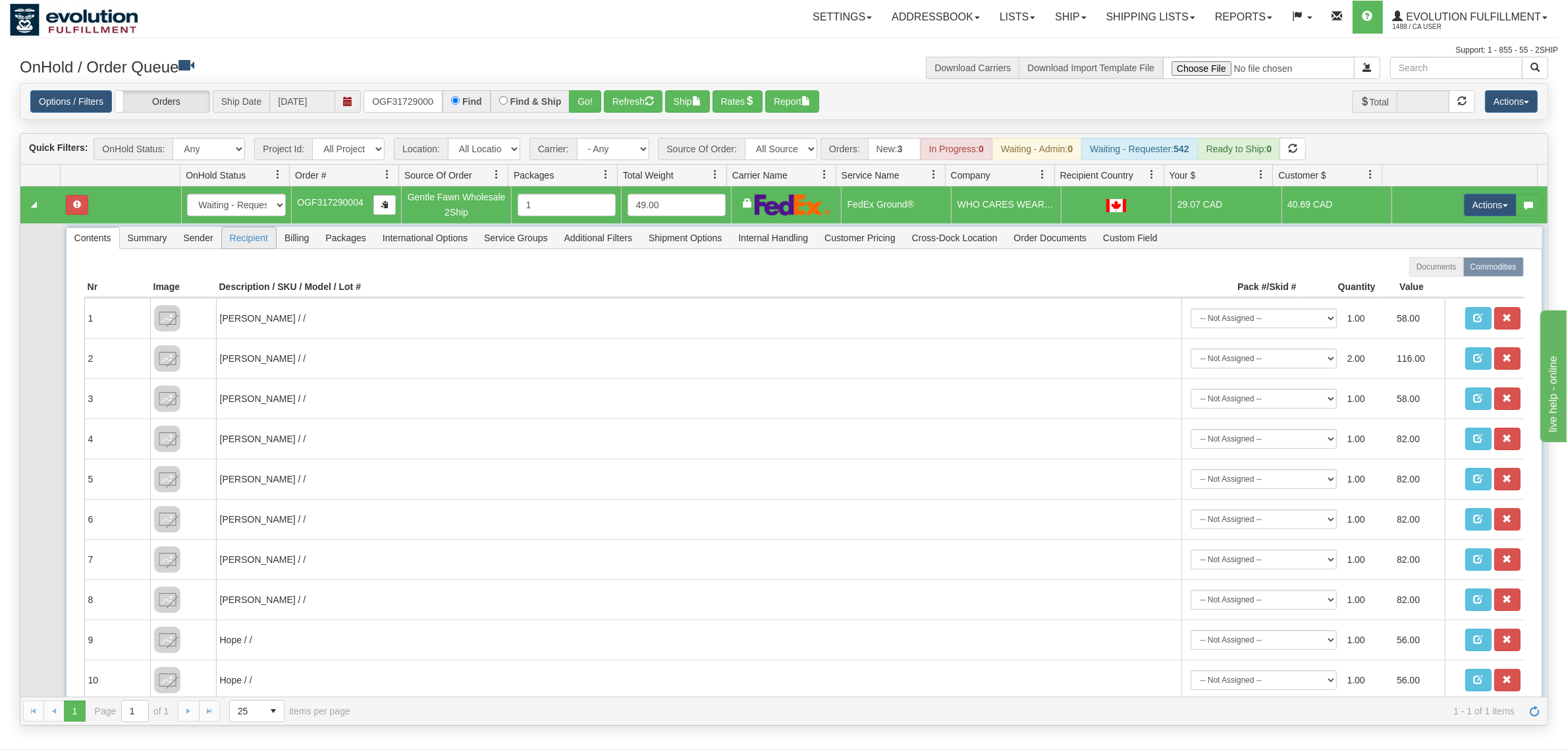
click at [255, 235] on span "Recipient" at bounding box center [248, 237] width 54 height 21
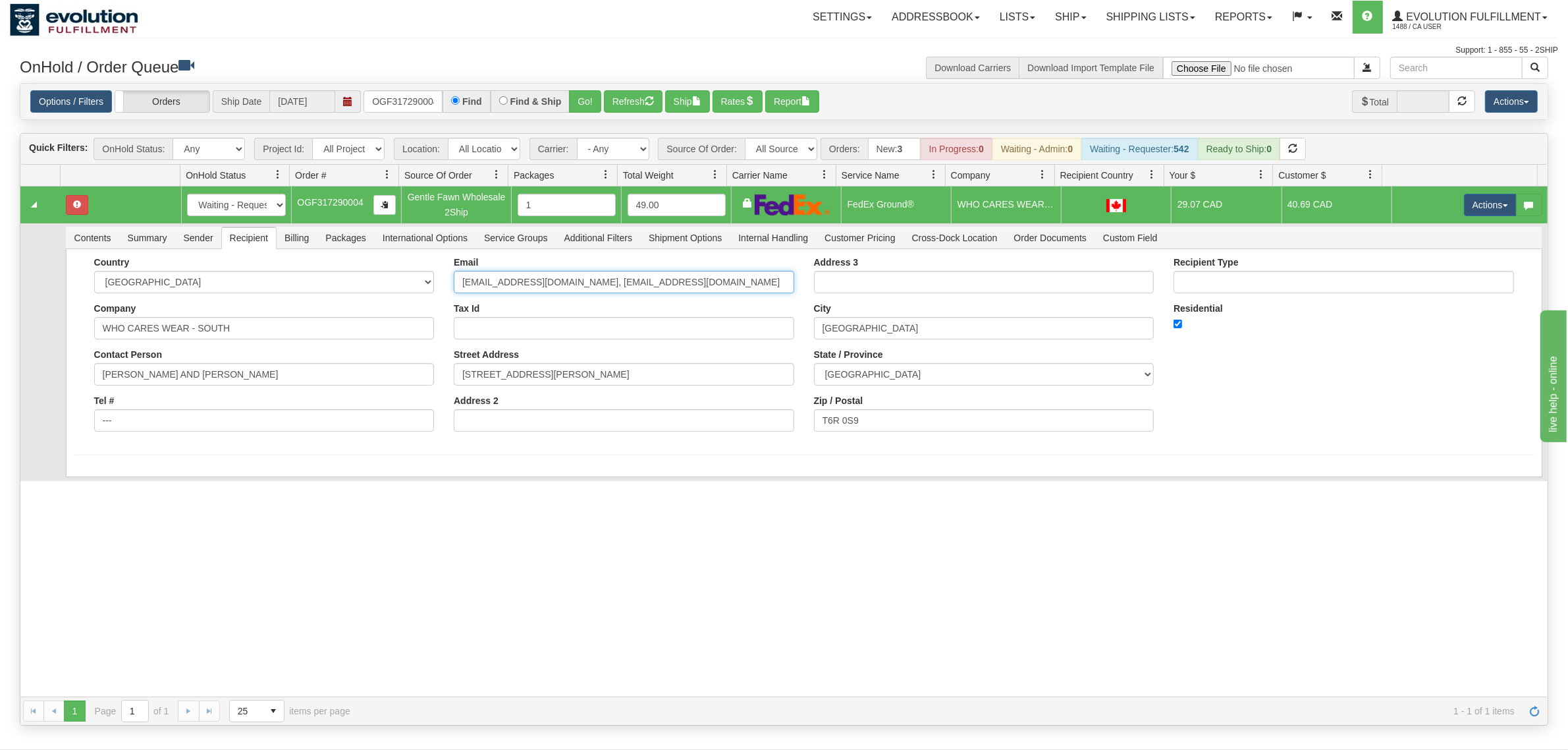
drag, startPoint x: 679, startPoint y: 277, endPoint x: 554, endPoint y: 301, distance: 127.3
click at [554, 301] on div "Email bmbessette1@me.com, whocareswear@gmail.com Tax Id Street Address 5104 MUL…" at bounding box center [624, 349] width 360 height 184
type input "bmbessette1@me.com"
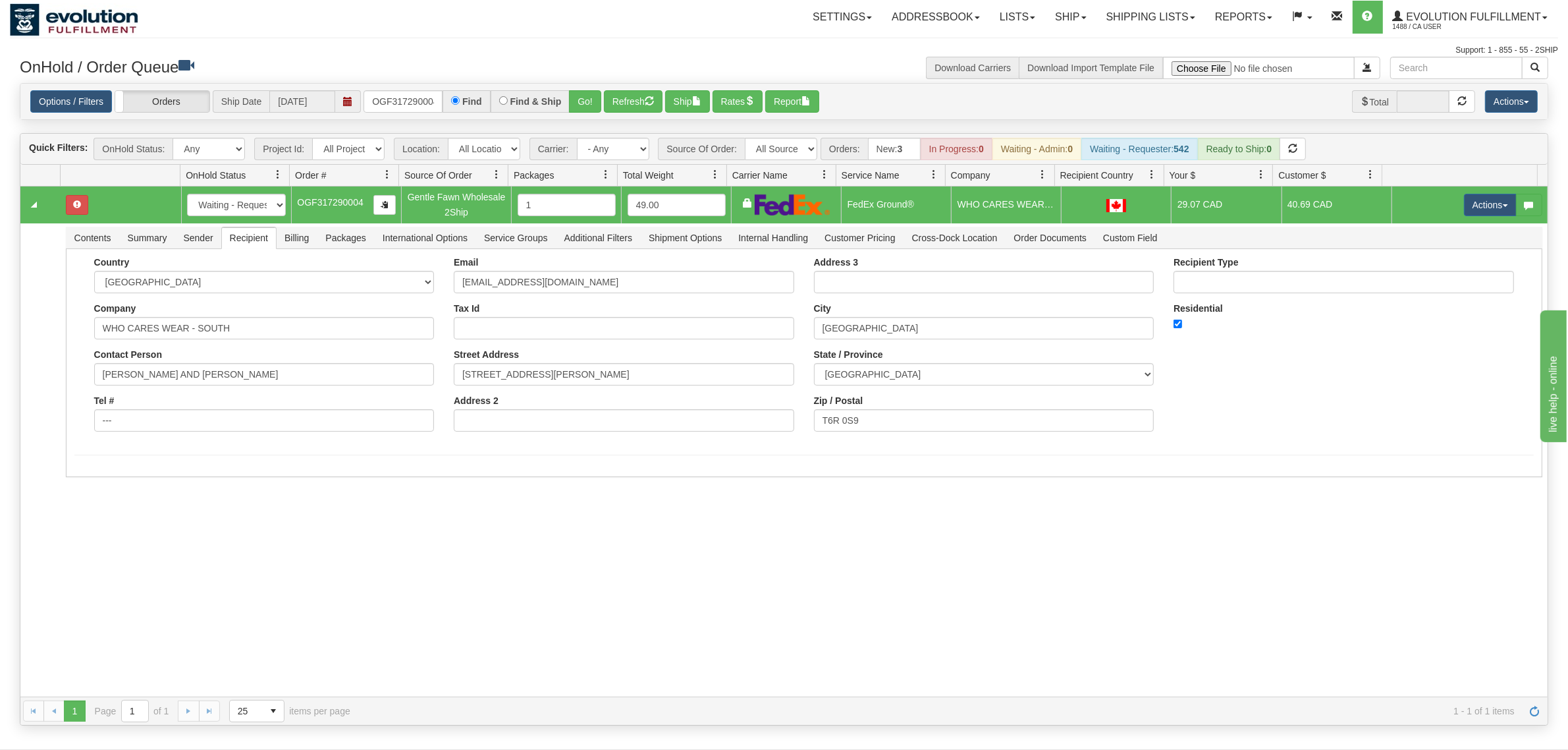
click at [176, 504] on div "31551295 EVOLUTION V3 90900274 90900277 New In Progress Waiting - Admin Waiting…" at bounding box center [784, 442] width 1527 height 511
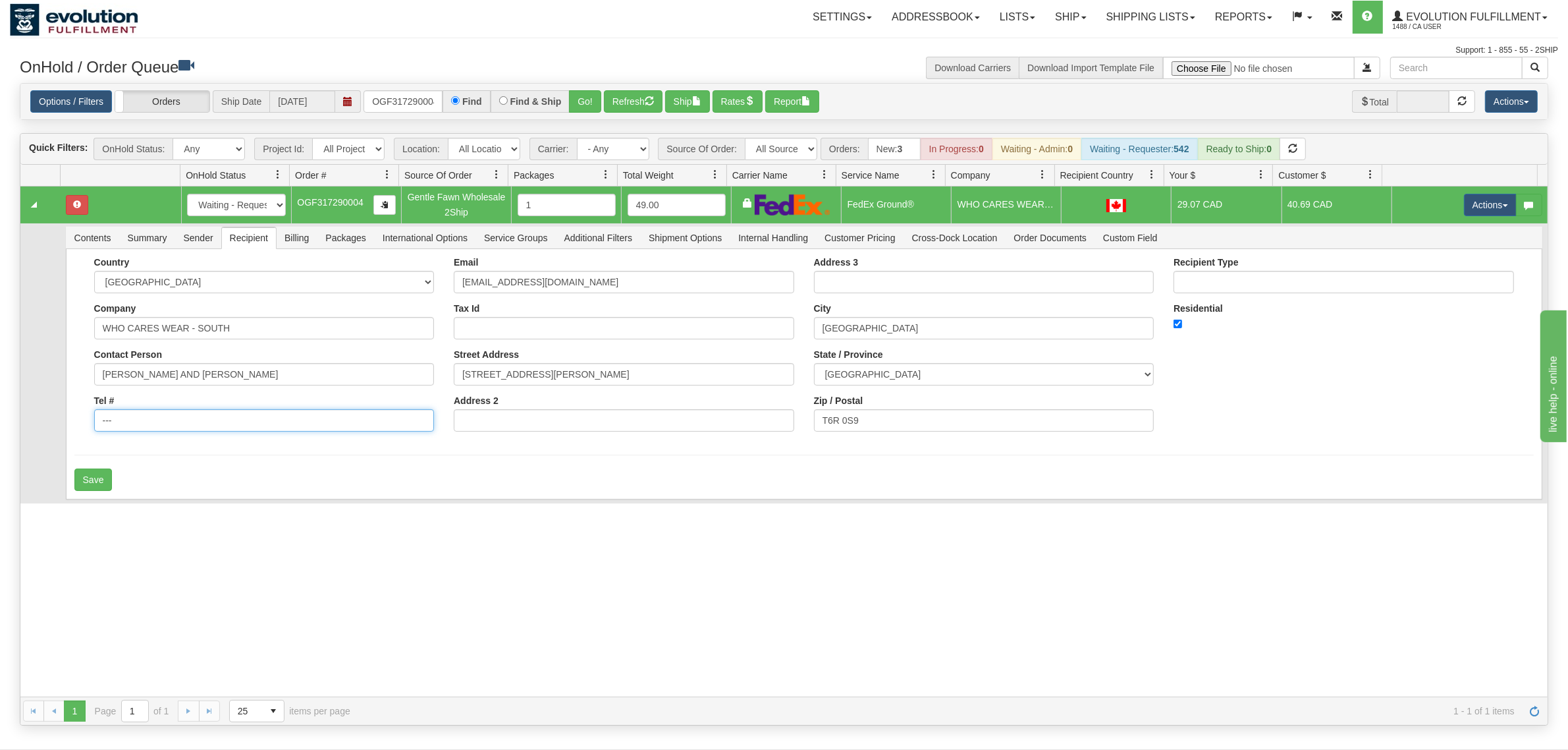
drag, startPoint x: 148, startPoint y: 420, endPoint x: 79, endPoint y: 420, distance: 69.0
click at [79, 420] on div "Country AFGHANISTAN ALAND ISLANDS ALBANIA ALGERIA AMERICAN SAMOA ANDORRA ANGOLA…" at bounding box center [804, 349] width 1459 height 184
drag, startPoint x: 184, startPoint y: 416, endPoint x: 196, endPoint y: 418, distance: 12.2
click at [186, 416] on input "Tel #" at bounding box center [265, 420] width 340 height 22
type input "18886562228"
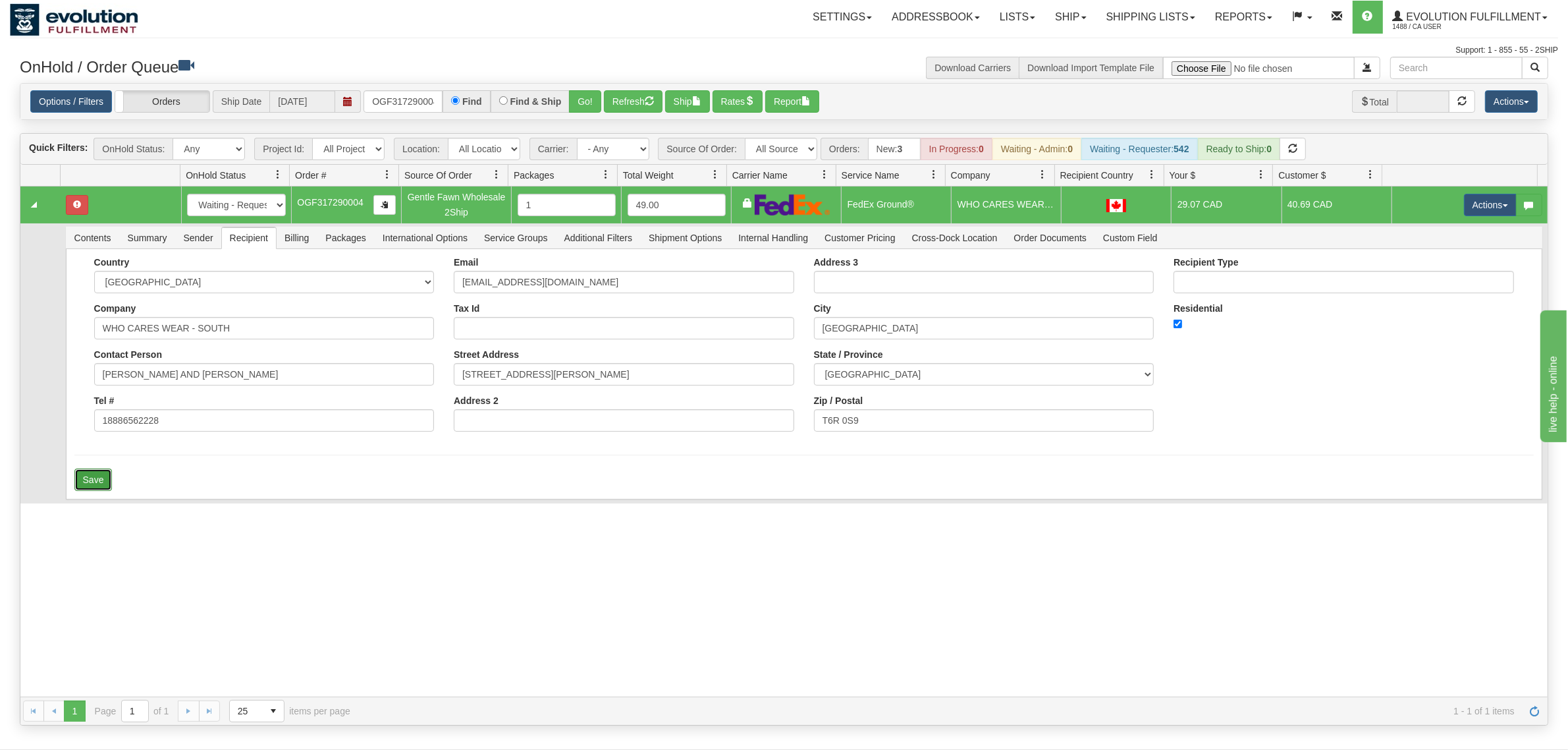
click at [96, 477] on button "Save" at bounding box center [93, 479] width 38 height 22
click at [1254, 208] on button "Actions" at bounding box center [1490, 204] width 53 height 22
click at [1254, 282] on span "Ship" at bounding box center [1437, 282] width 27 height 11
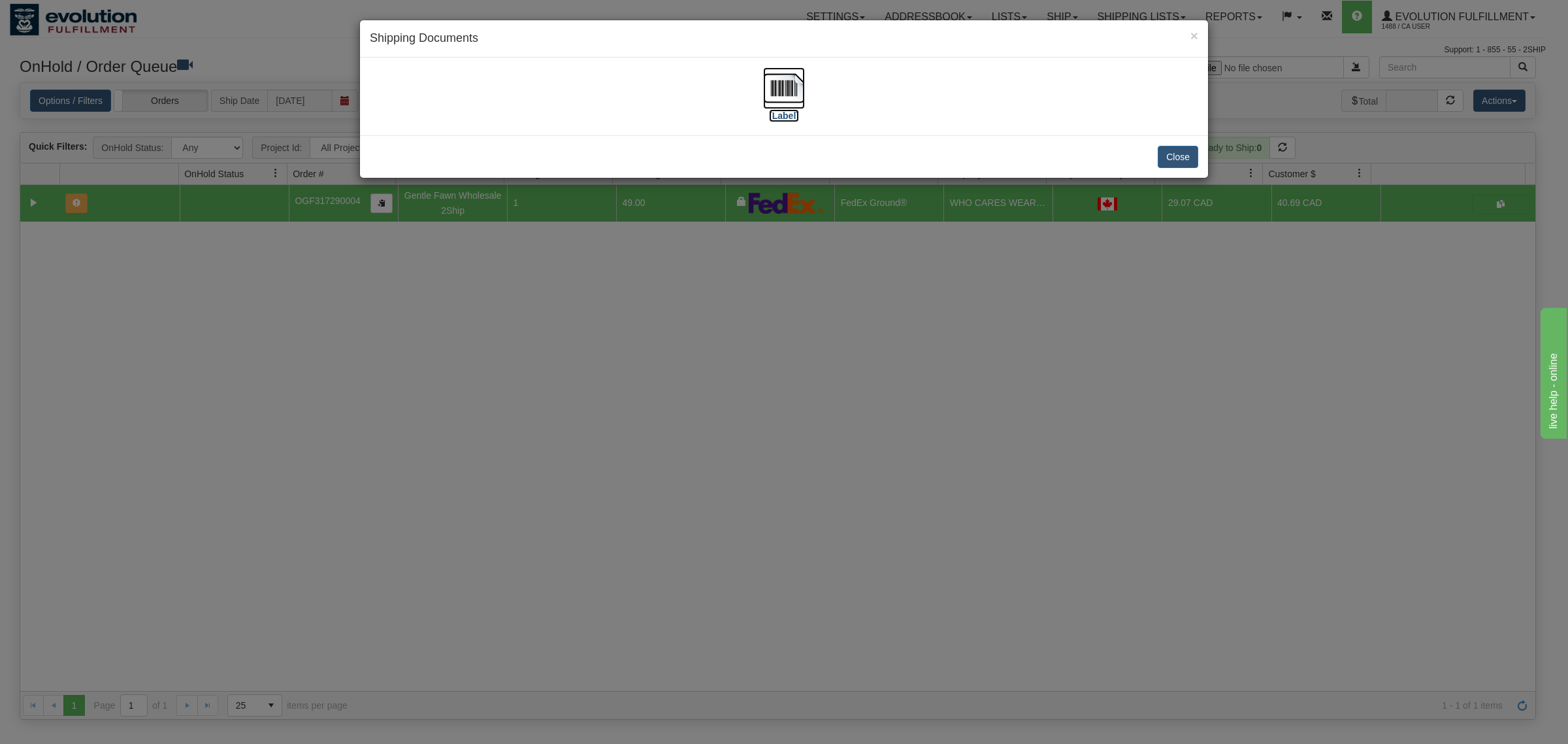
click at [784, 86] on img at bounding box center [784, 88] width 42 height 42
click at [1178, 158] on button "Close" at bounding box center [1178, 156] width 41 height 22
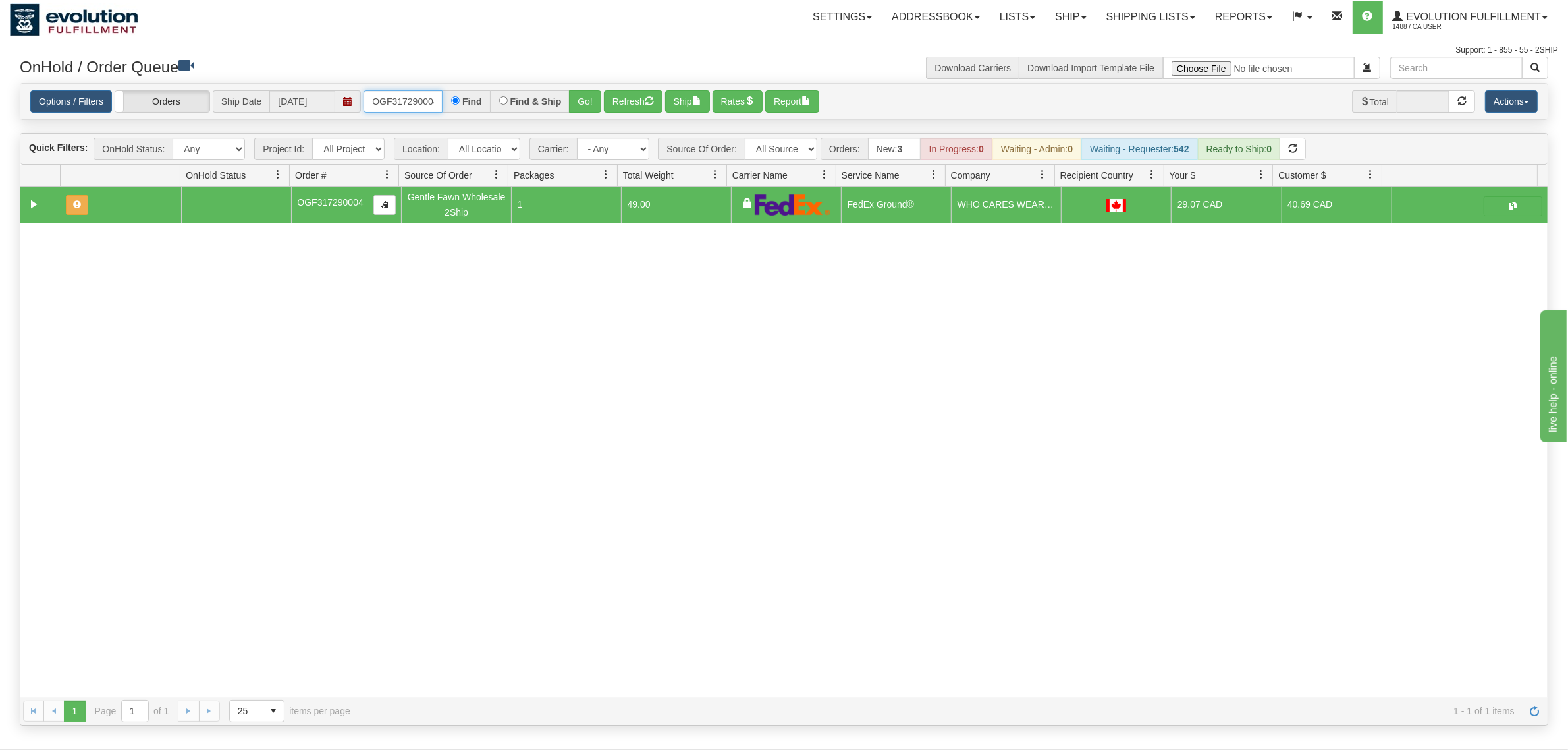
click at [413, 105] on input "OGF317290004" at bounding box center [403, 101] width 79 height 22
drag, startPoint x: 558, startPoint y: 105, endPoint x: 584, endPoint y: 105, distance: 26.0
click at [561, 105] on label "Find & Ship" at bounding box center [536, 102] width 52 height 9
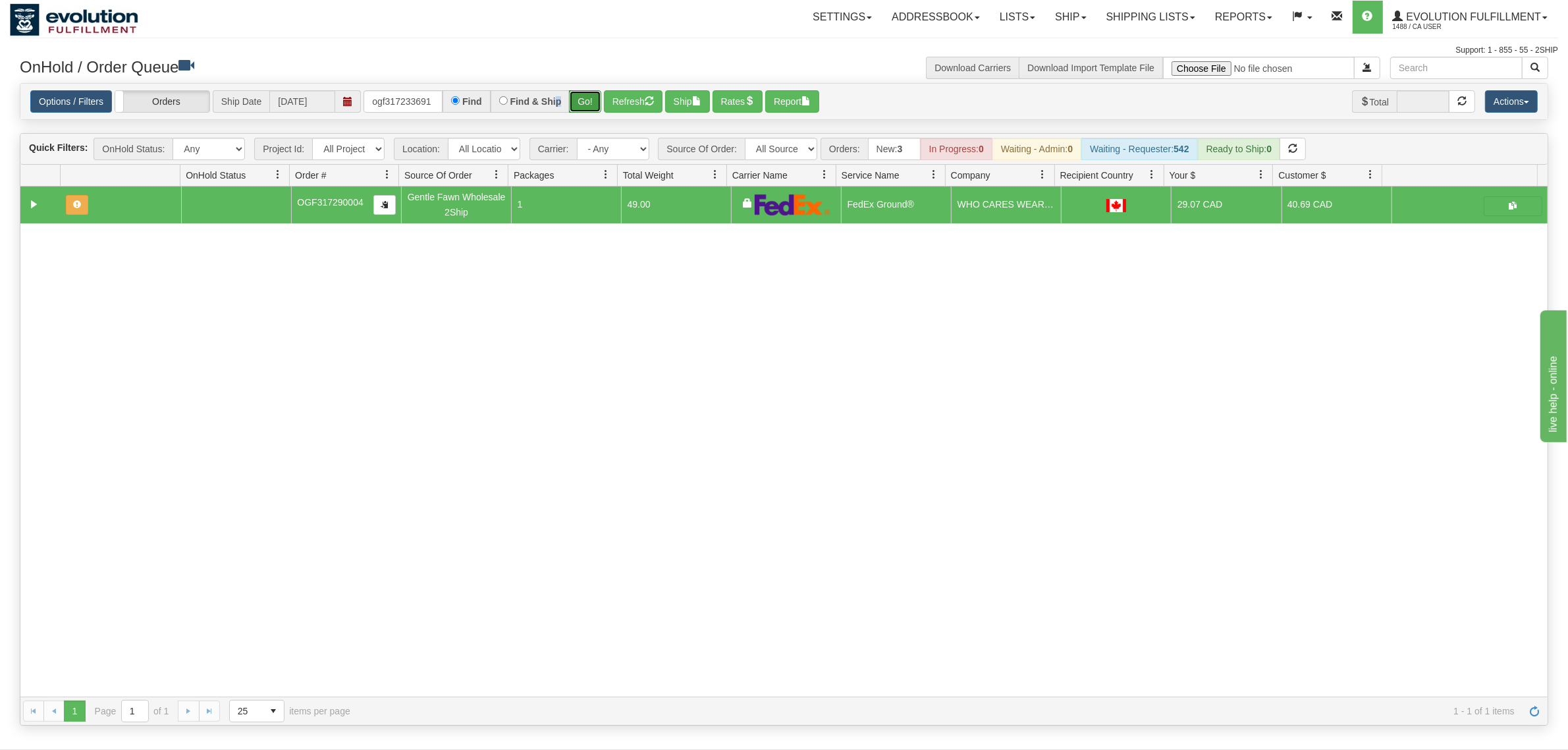
click at [584, 105] on button "Go!" at bounding box center [585, 101] width 32 height 22
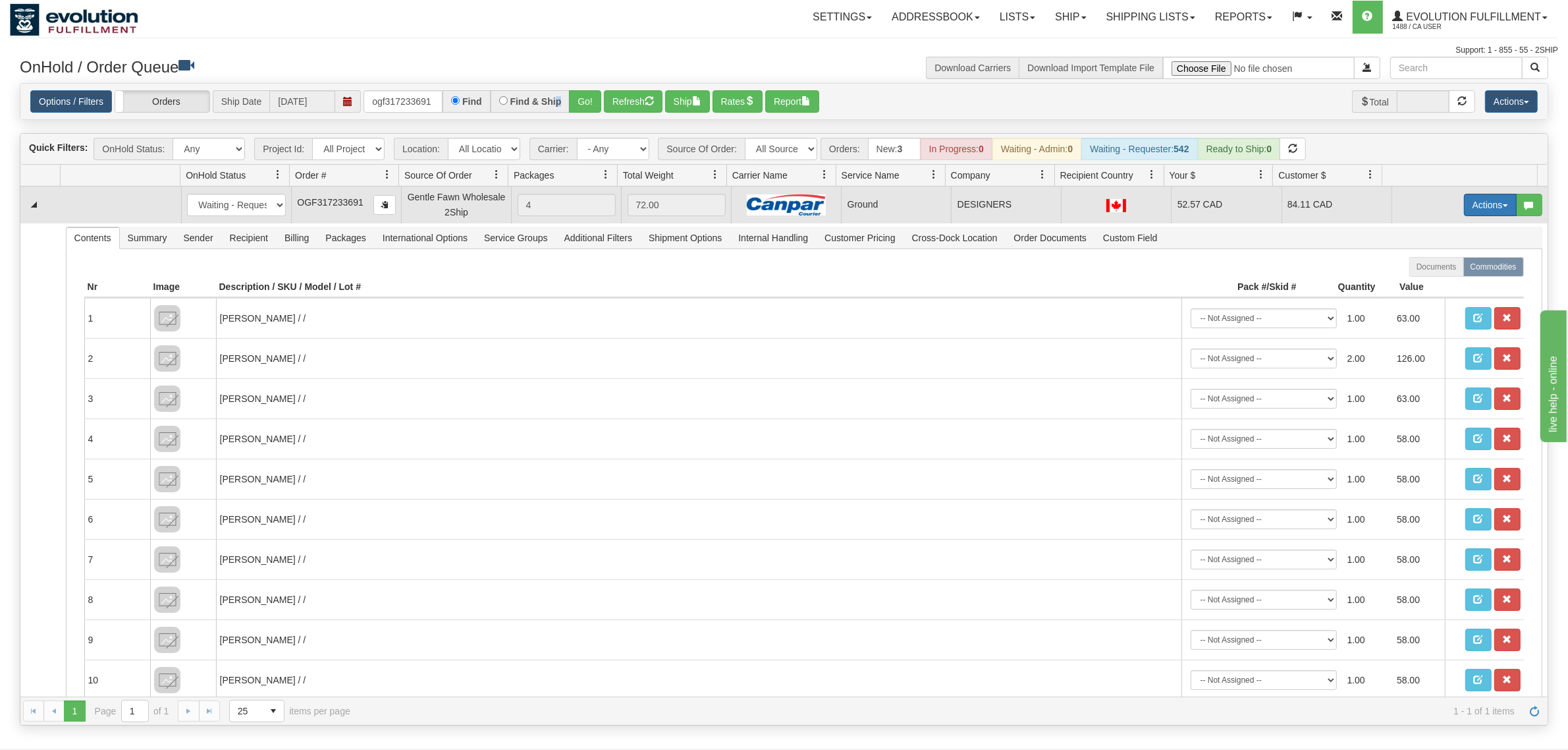
click at [1254, 202] on button "Actions" at bounding box center [1490, 204] width 53 height 22
click at [1254, 279] on span "Ship" at bounding box center [1437, 282] width 27 height 11
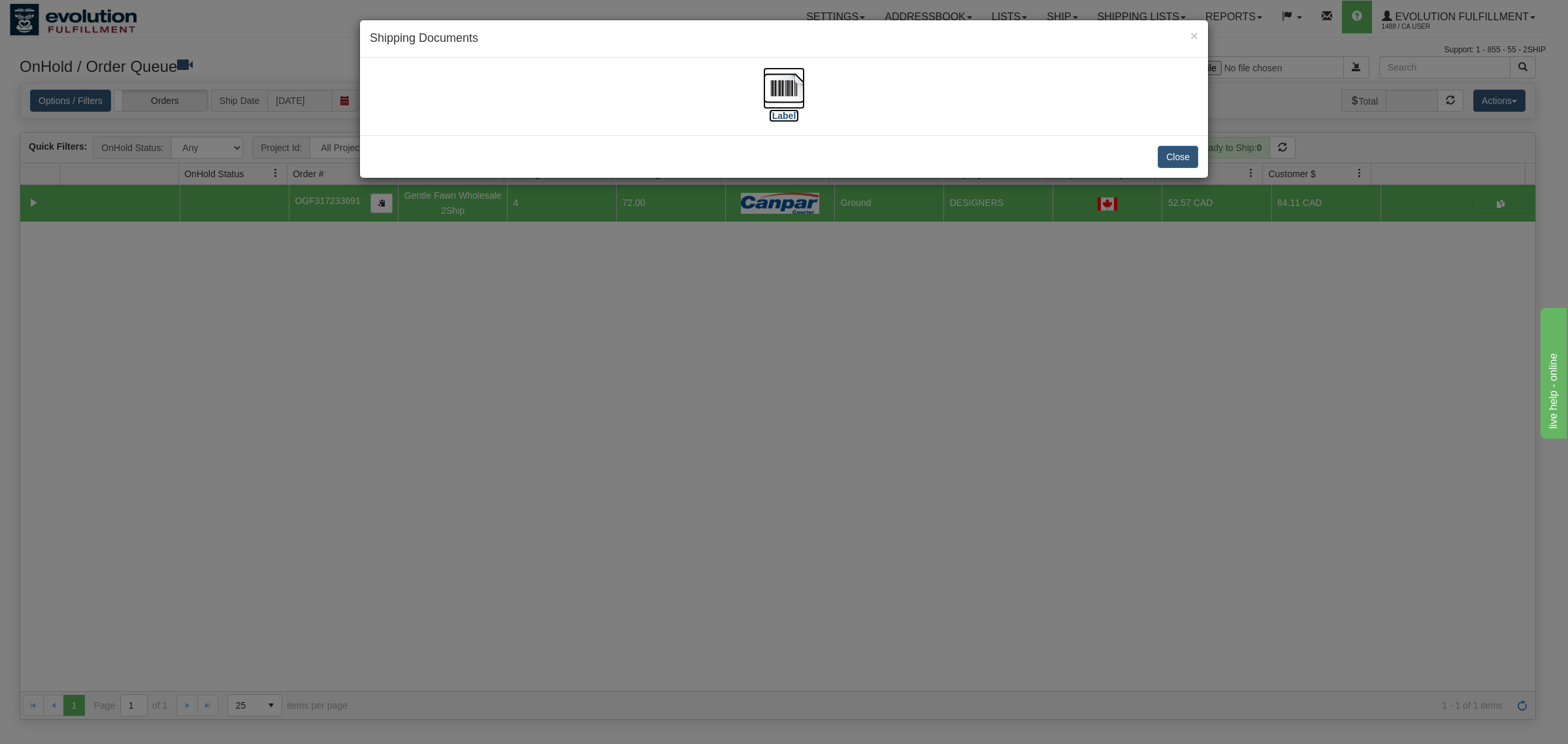
click at [788, 82] on img at bounding box center [784, 88] width 42 height 42
click at [1192, 147] on button "Close" at bounding box center [1178, 156] width 41 height 22
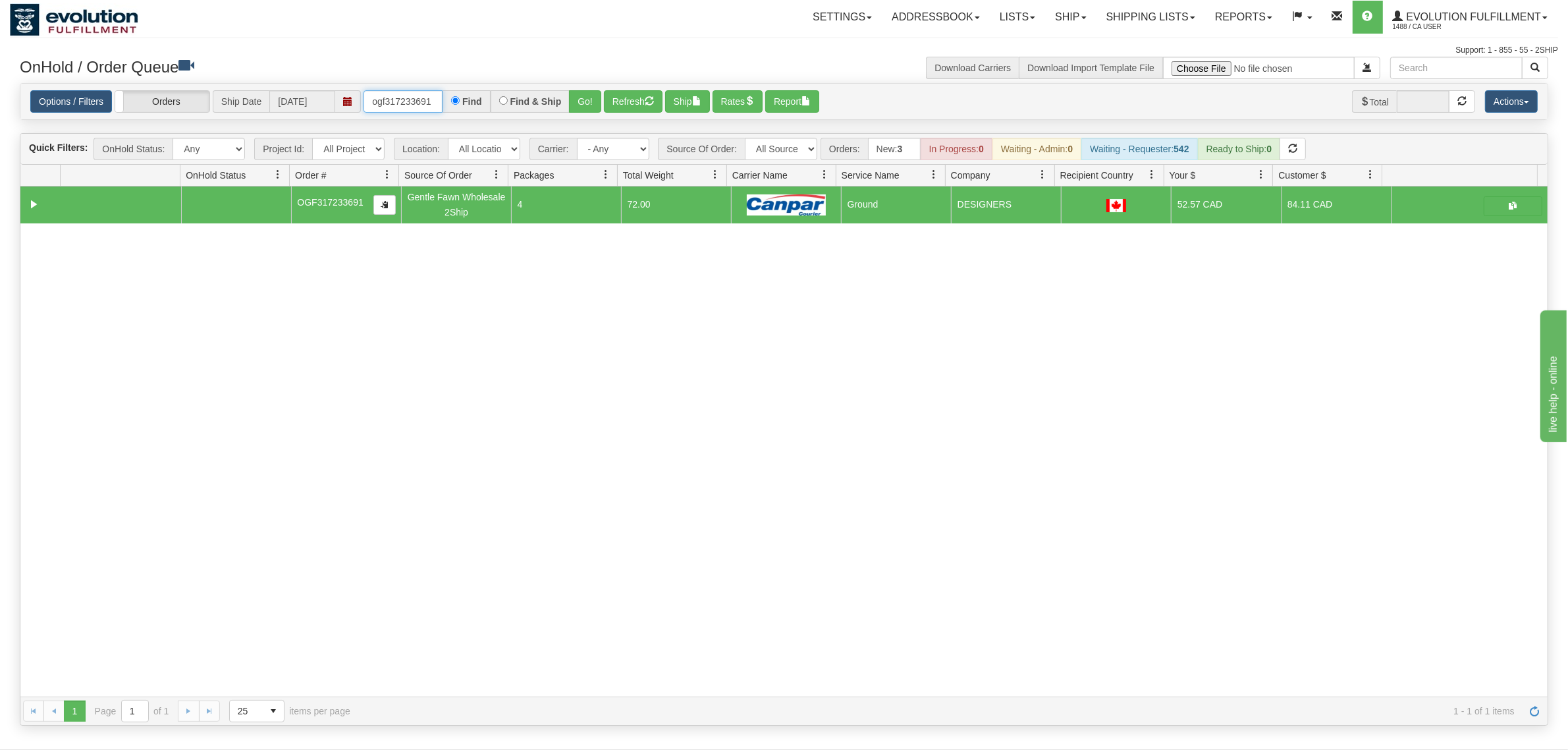
click at [402, 102] on input "ogf317233691" at bounding box center [403, 101] width 79 height 22
type input "OGF318350823"
click at [599, 103] on button "Go!" at bounding box center [585, 101] width 32 height 22
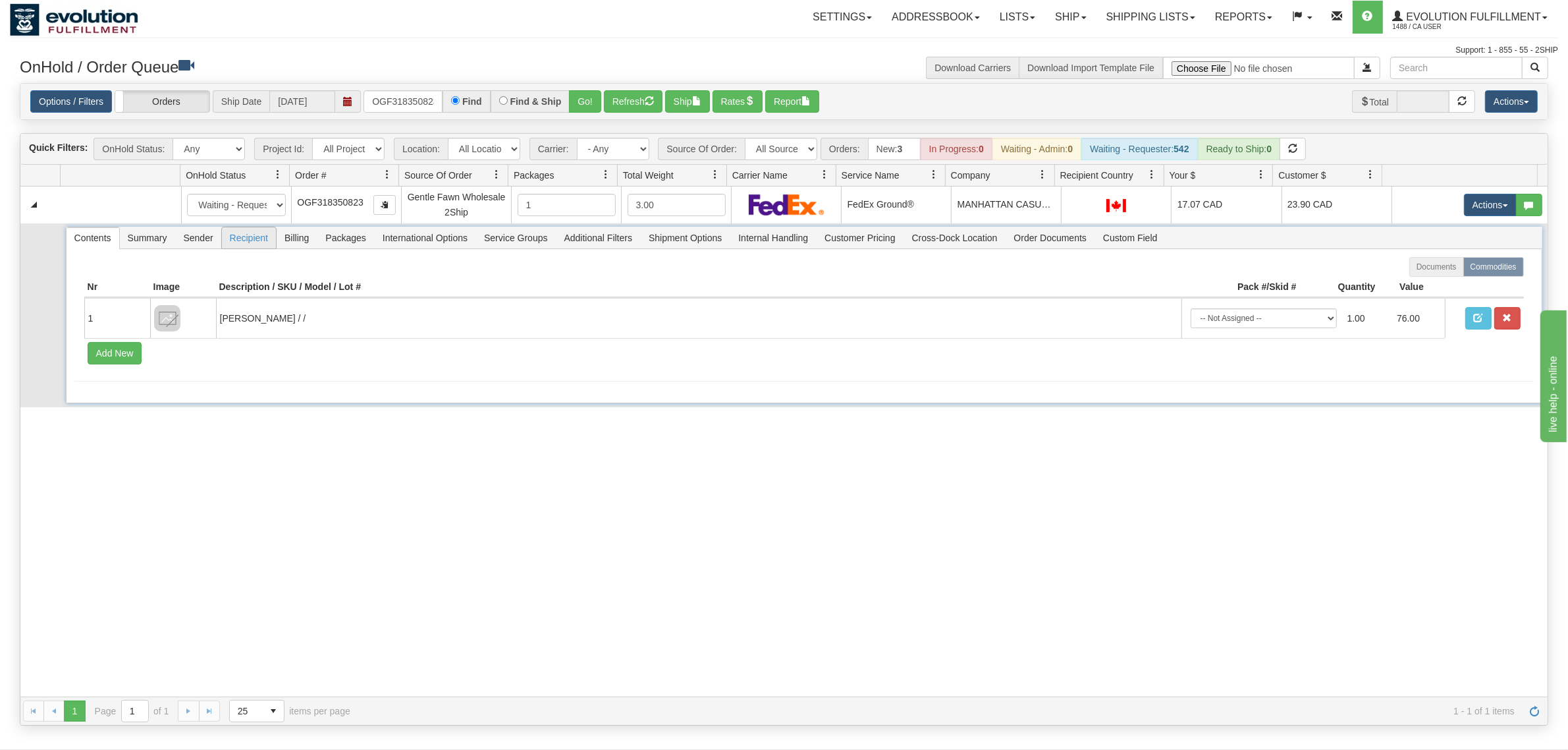
click at [232, 238] on span "Recipient" at bounding box center [248, 237] width 54 height 21
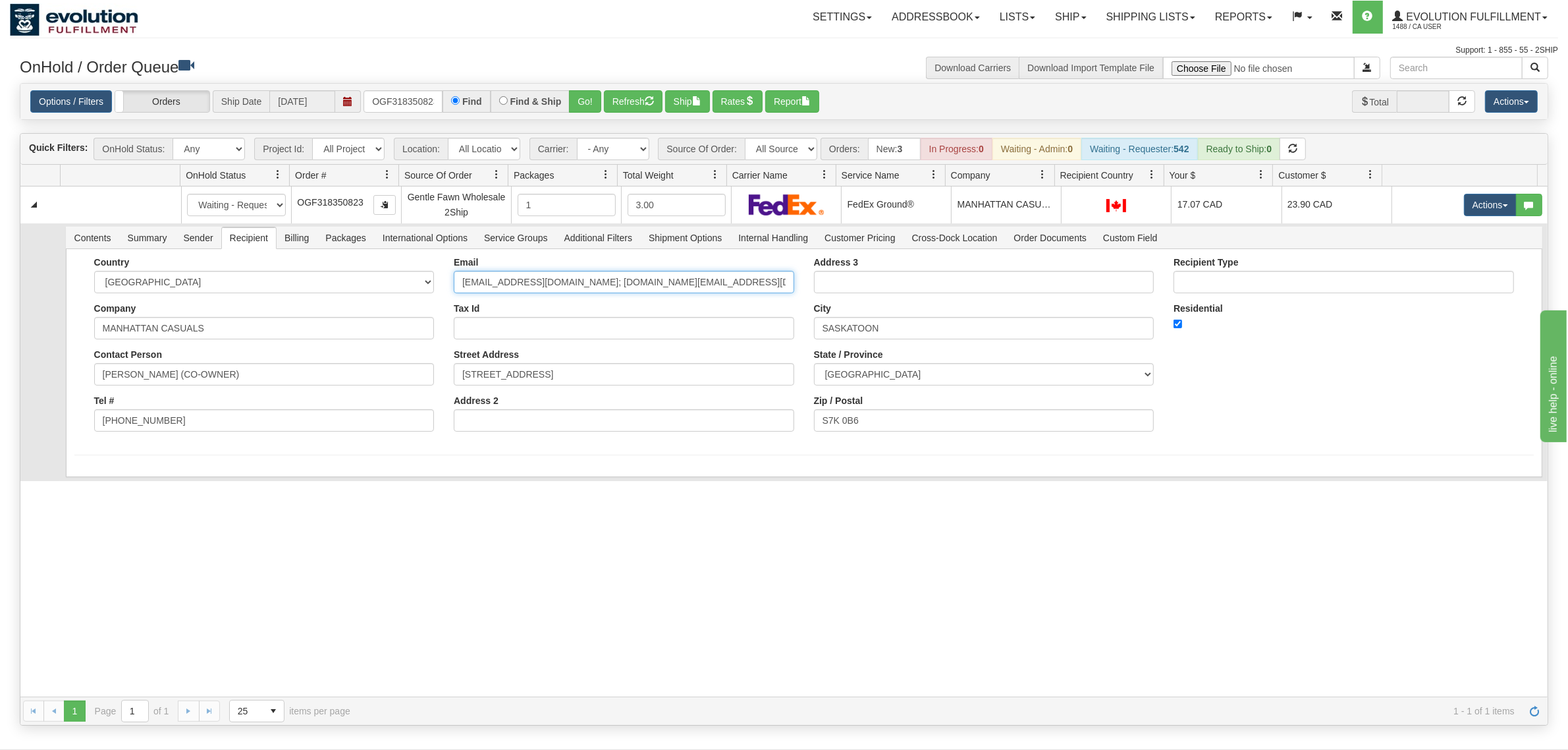
drag, startPoint x: 706, startPoint y: 280, endPoint x: 557, endPoint y: 311, distance: 152.2
click at [557, 311] on div "Email manhattan@sasktel.net; mikaela.mancas@sasktel.net Tax Id Street Address 1…" at bounding box center [624, 349] width 360 height 184
type input "manhattan@sasktel.net"
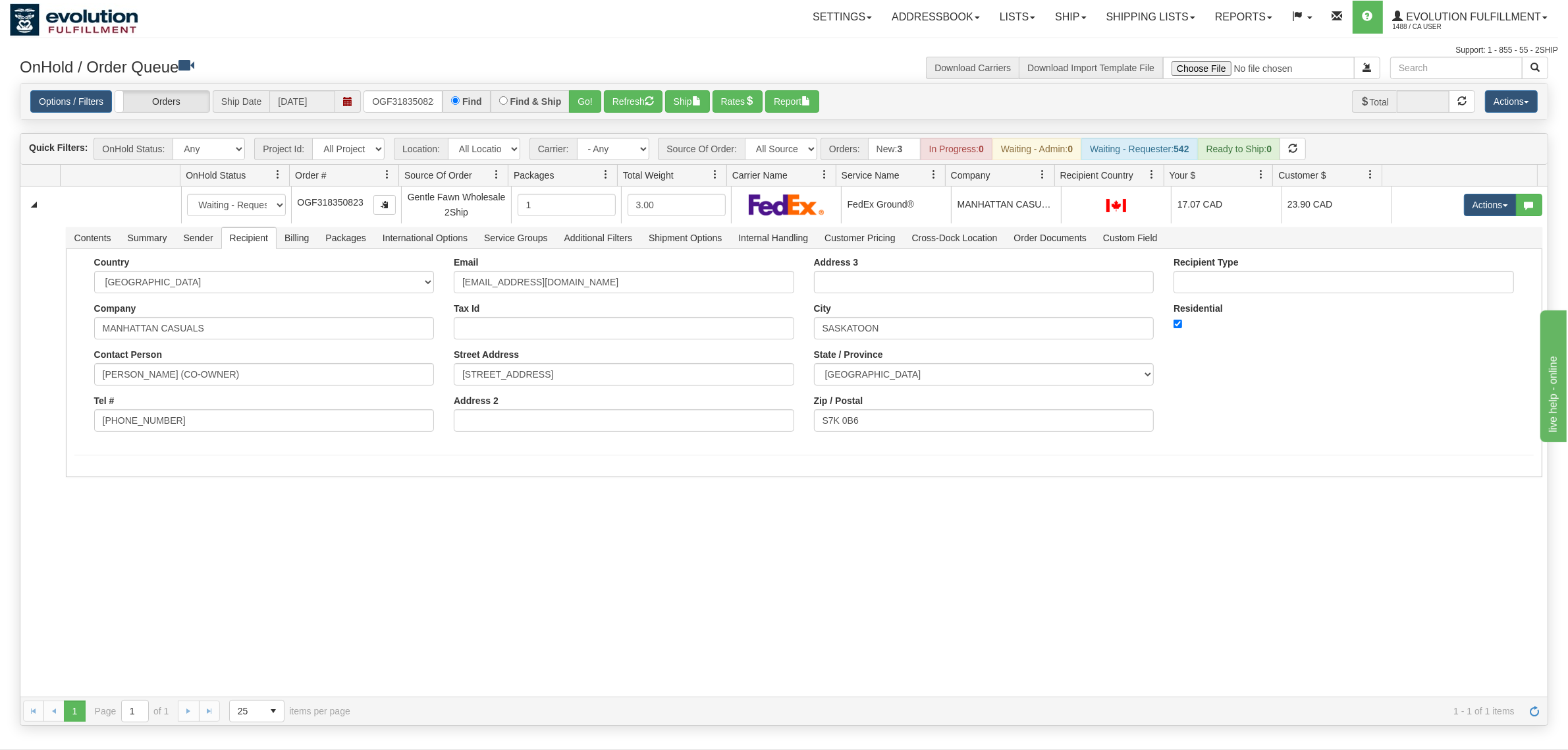
click at [212, 560] on div "31580152 EVOLUTION V3 90994955 90999429 New In Progress Waiting - Admin Waiting…" at bounding box center [784, 442] width 1527 height 511
click at [96, 478] on button "Save" at bounding box center [93, 479] width 38 height 22
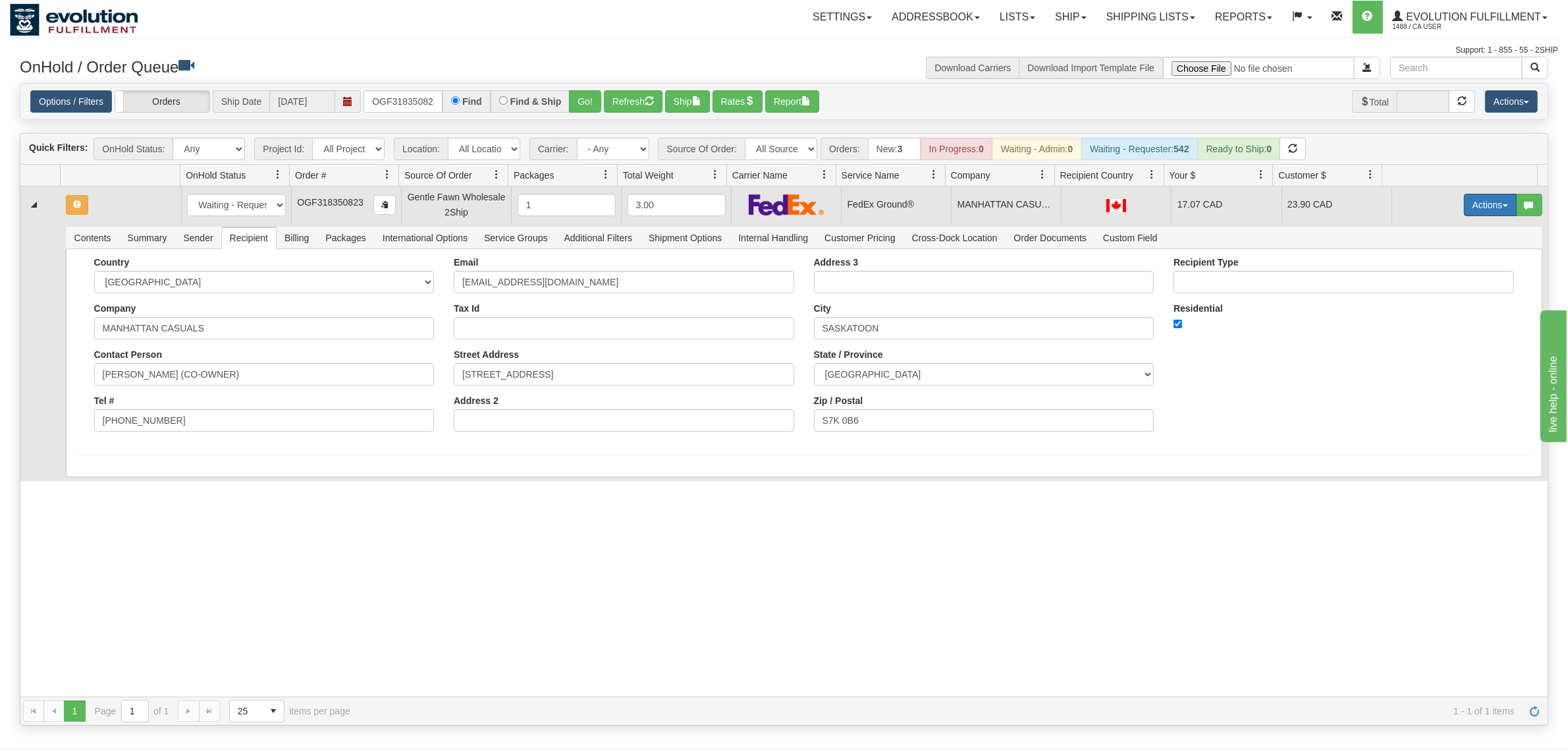
click at [1254, 208] on button "Actions" at bounding box center [1490, 204] width 53 height 22
click at [1254, 281] on span "Ship" at bounding box center [1437, 282] width 27 height 11
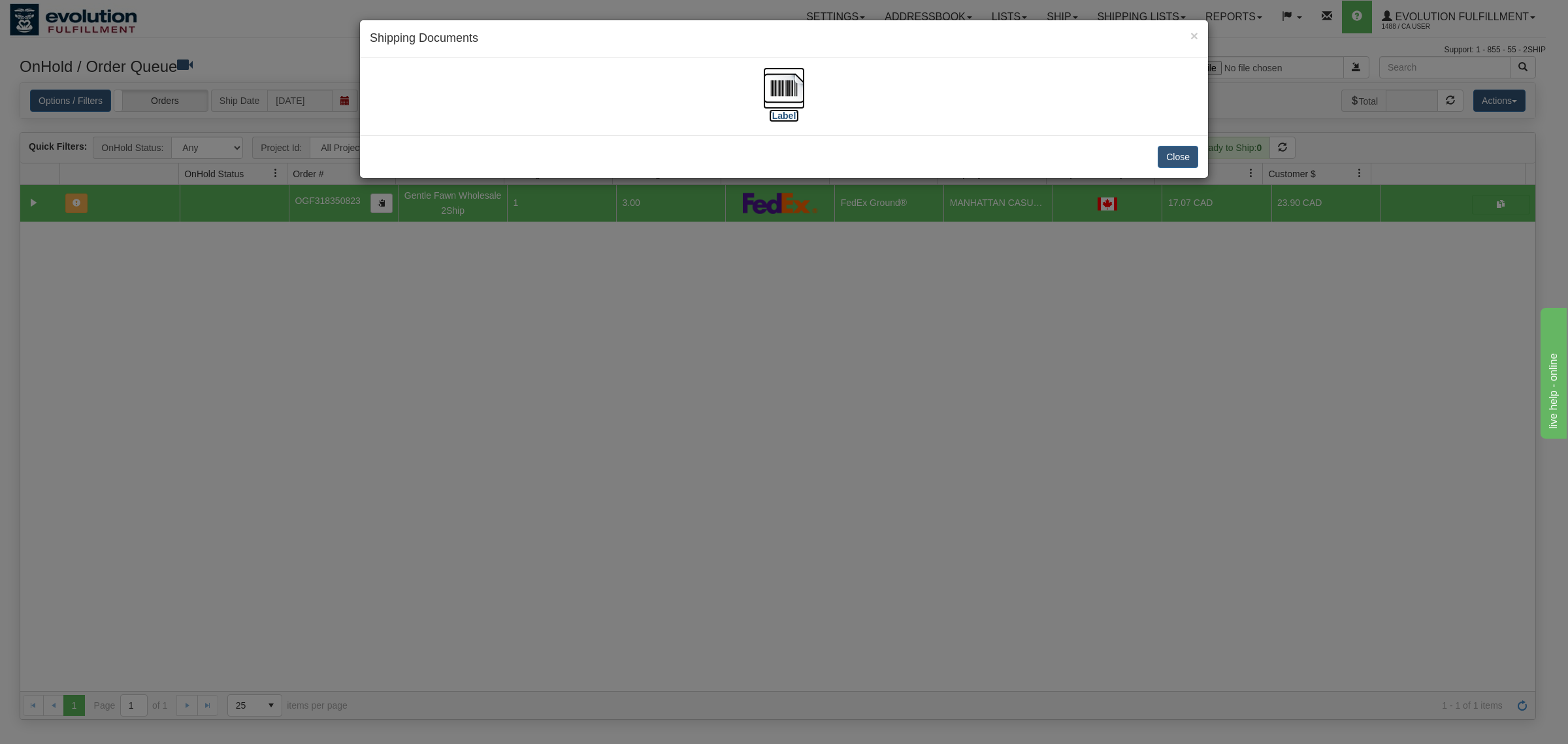
click at [798, 89] on img at bounding box center [784, 88] width 42 height 42
click at [1175, 158] on button "Close" at bounding box center [1178, 156] width 41 height 22
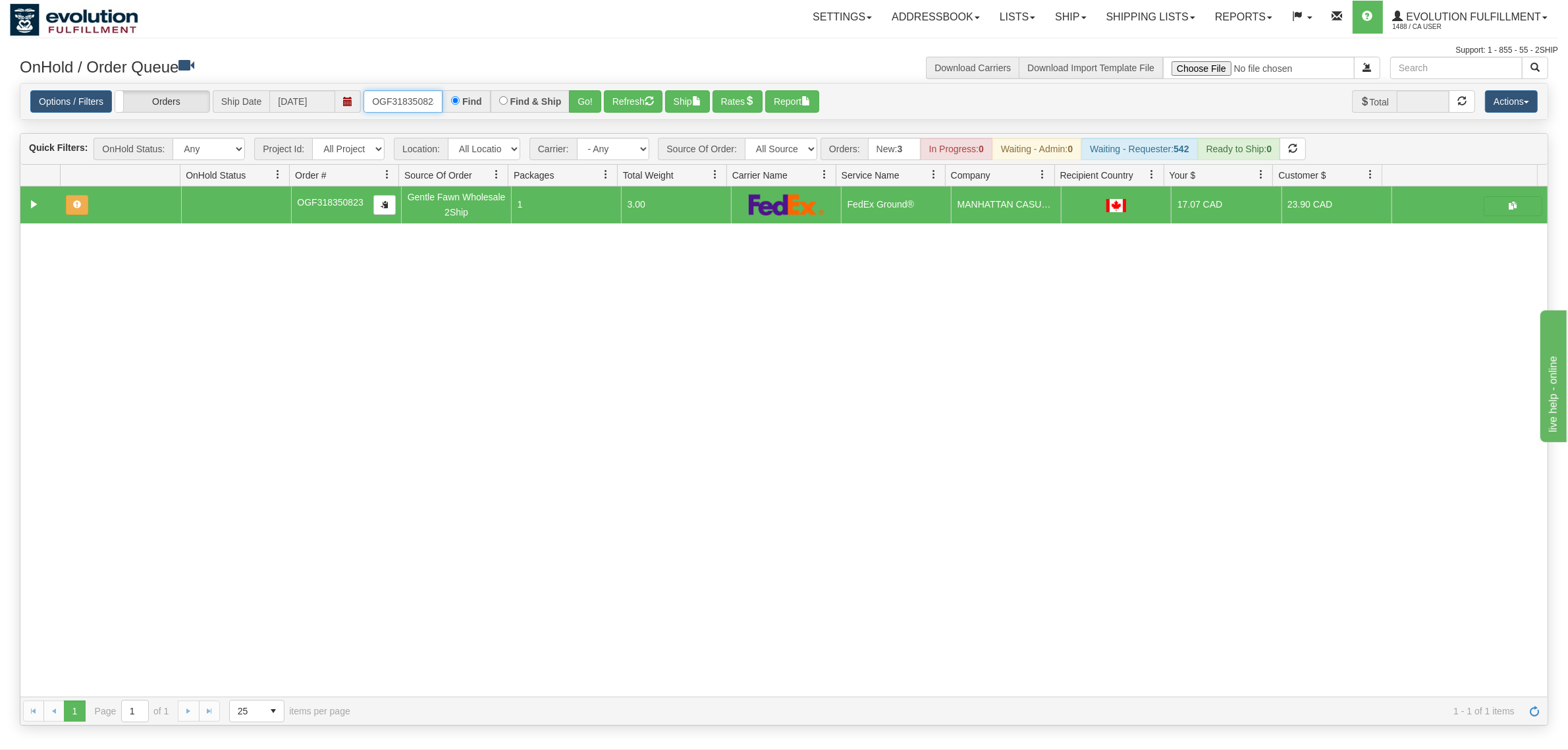
click at [377, 97] on input "OGF318350823" at bounding box center [403, 101] width 79 height 22
type input "OGF317290025"
click at [591, 97] on button "Go!" at bounding box center [585, 101] width 32 height 22
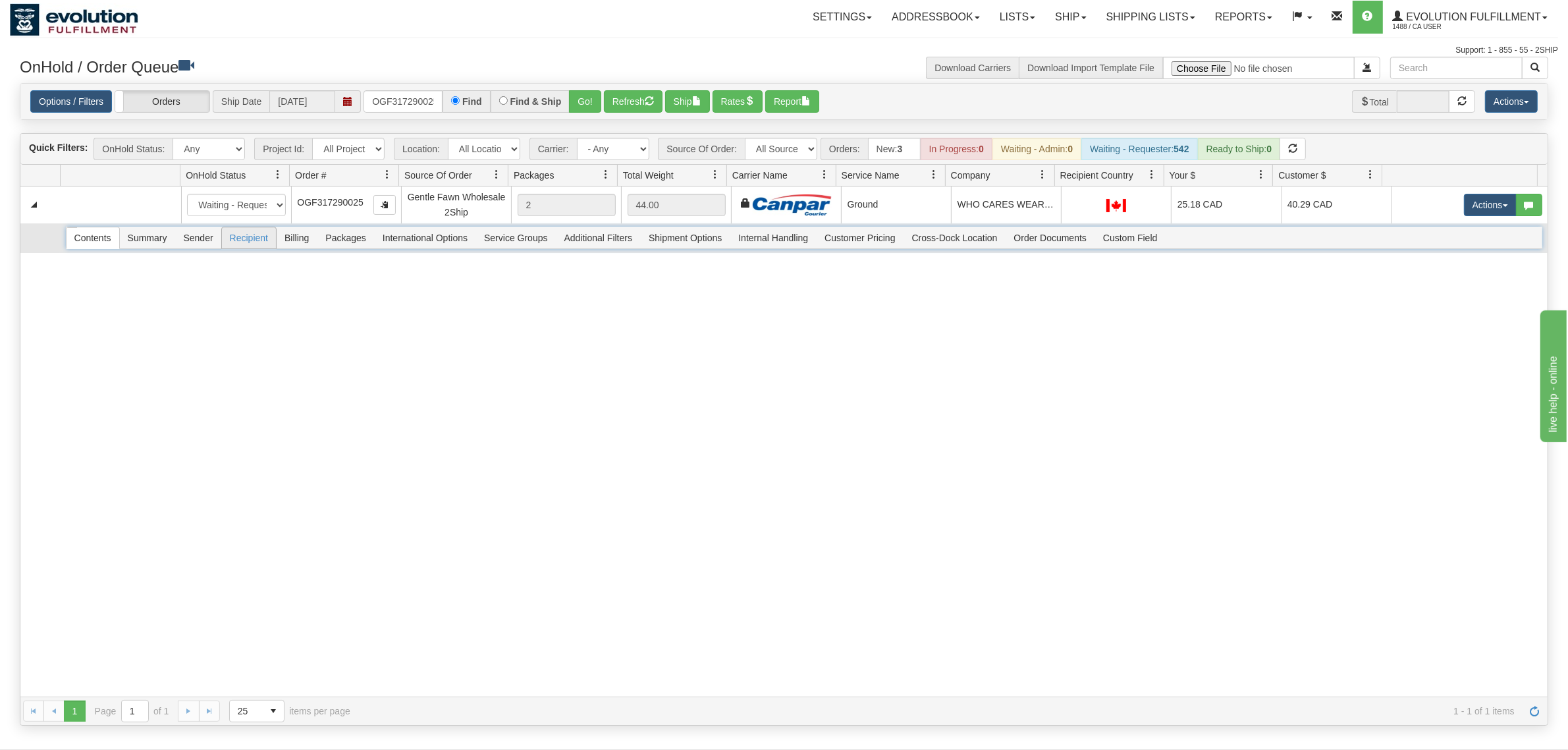
click at [241, 242] on span "Recipient" at bounding box center [248, 237] width 54 height 21
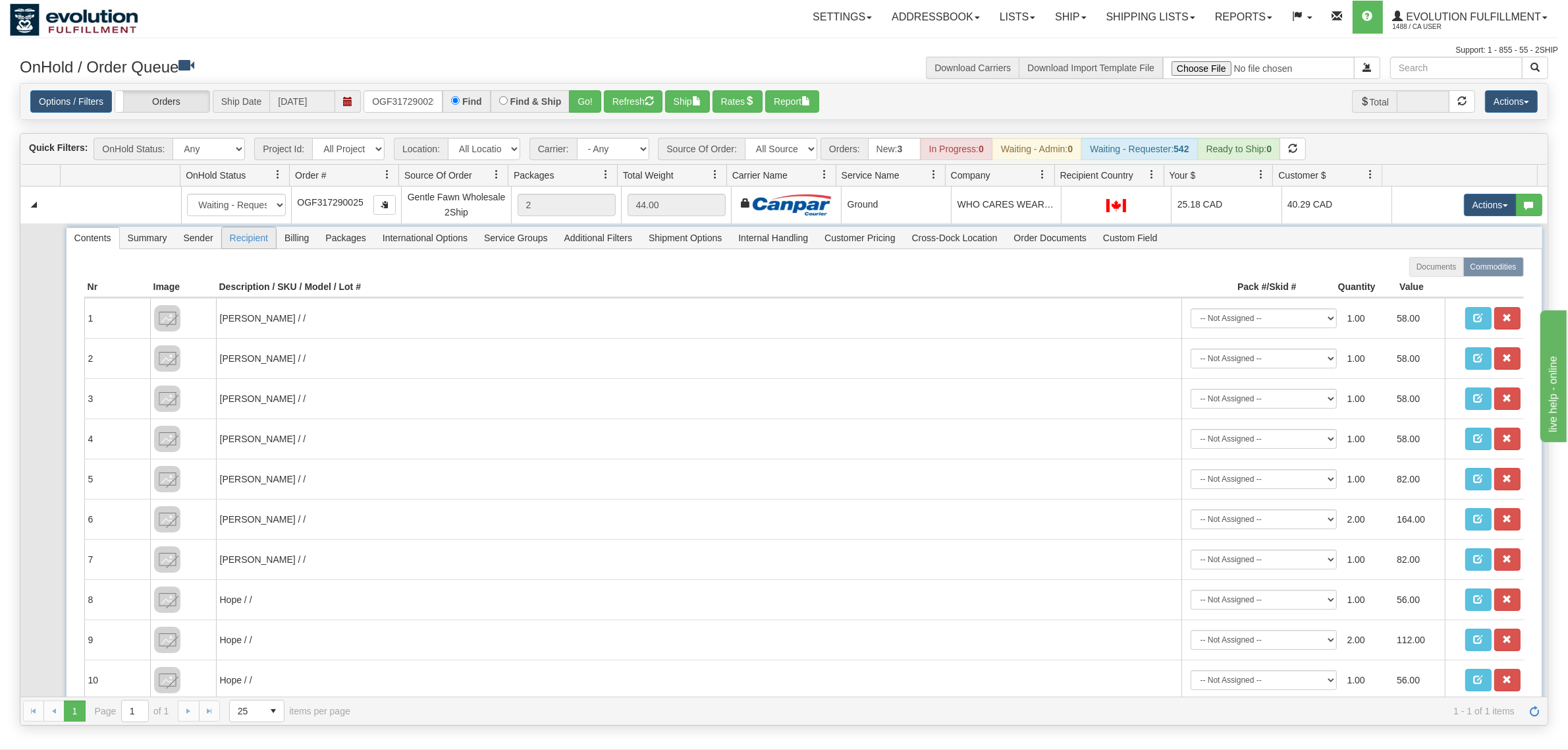
click at [241, 242] on span "Recipient" at bounding box center [248, 237] width 54 height 21
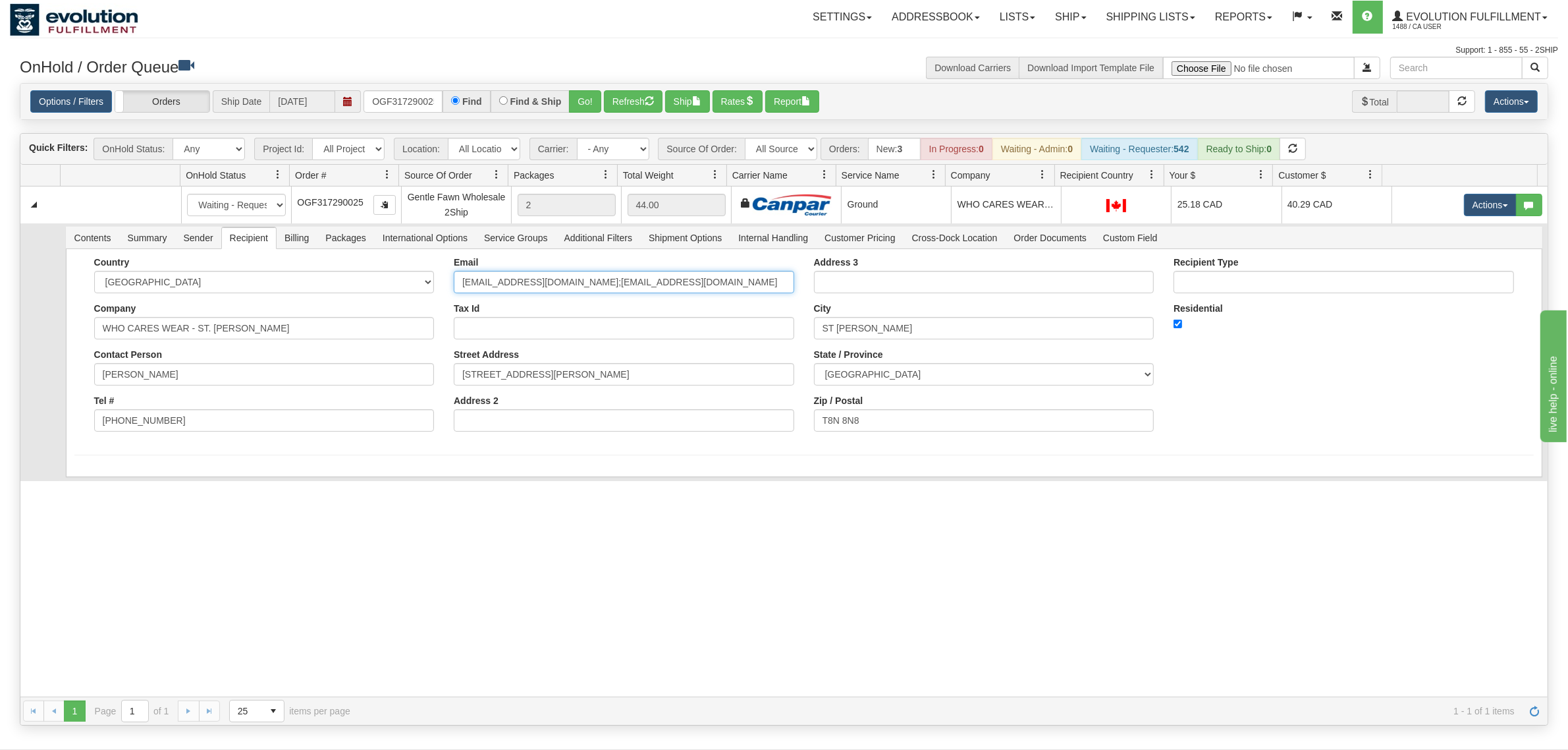
drag, startPoint x: 692, startPoint y: 279, endPoint x: 569, endPoint y: 300, distance: 124.8
click at [569, 300] on div "Email whocareswear@gmail.com;bmbessette1@me.com Tax Id Street Address 110 130 B…" at bounding box center [624, 349] width 360 height 184
type input "[EMAIL_ADDRESS][DOMAIN_NAME]"
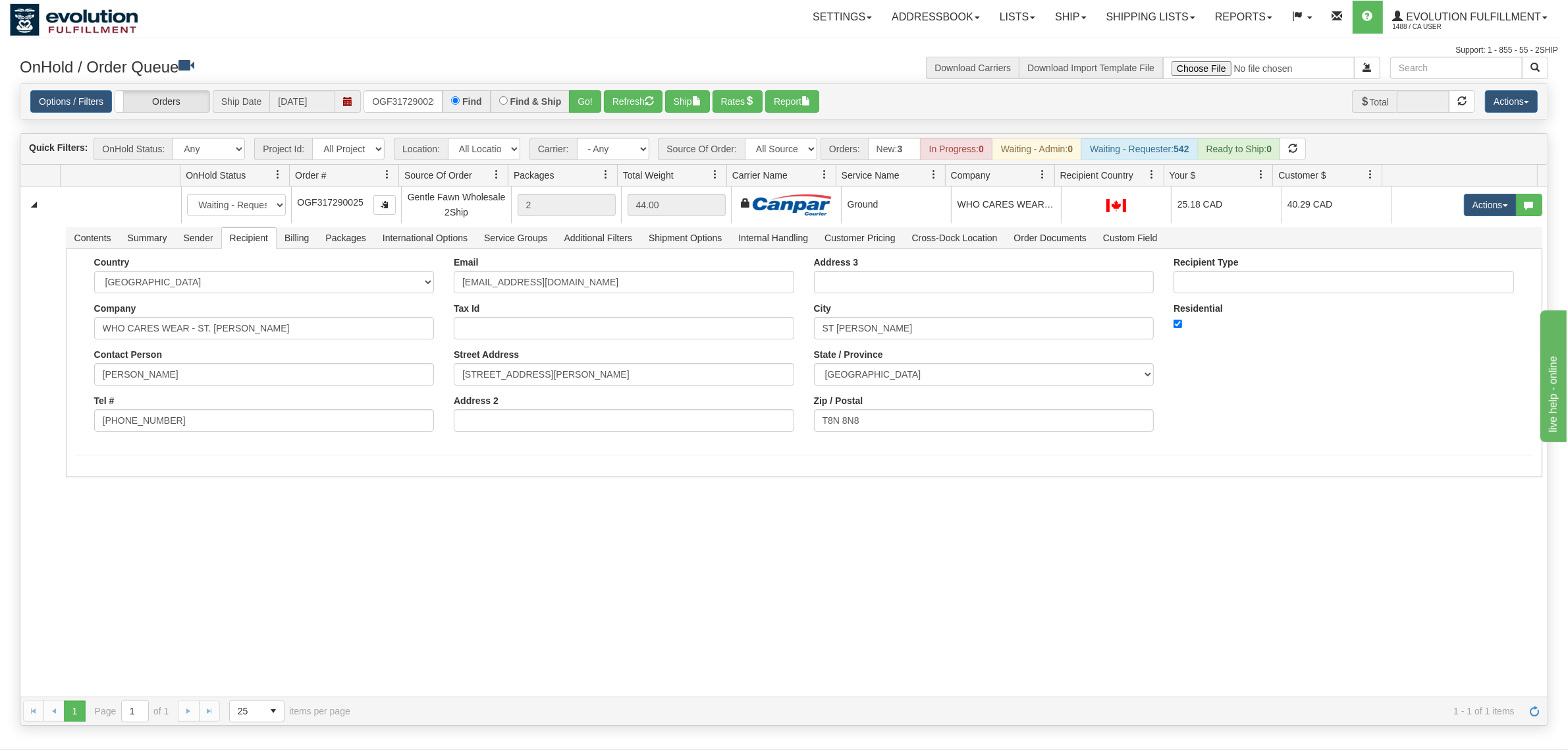
click at [291, 576] on div "31551557 EVOLUTION V3 90901473 90901479 New In Progress Waiting - Admin Waiting…" at bounding box center [784, 442] width 1527 height 511
click at [97, 481] on button "Save" at bounding box center [93, 479] width 38 height 22
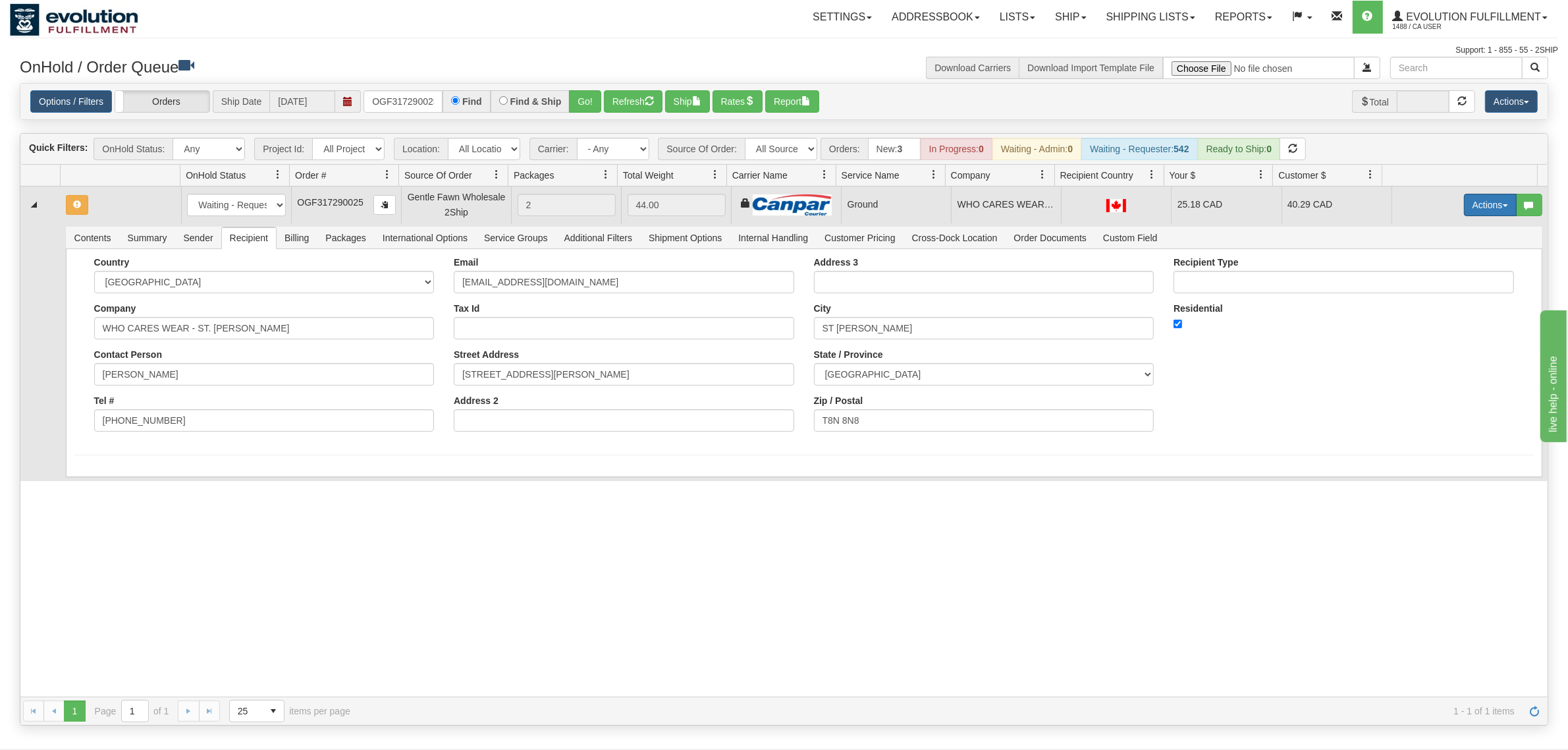
click at [1254, 206] on button "Actions" at bounding box center [1490, 204] width 53 height 22
click at [1254, 279] on span "Ship" at bounding box center [1437, 282] width 27 height 11
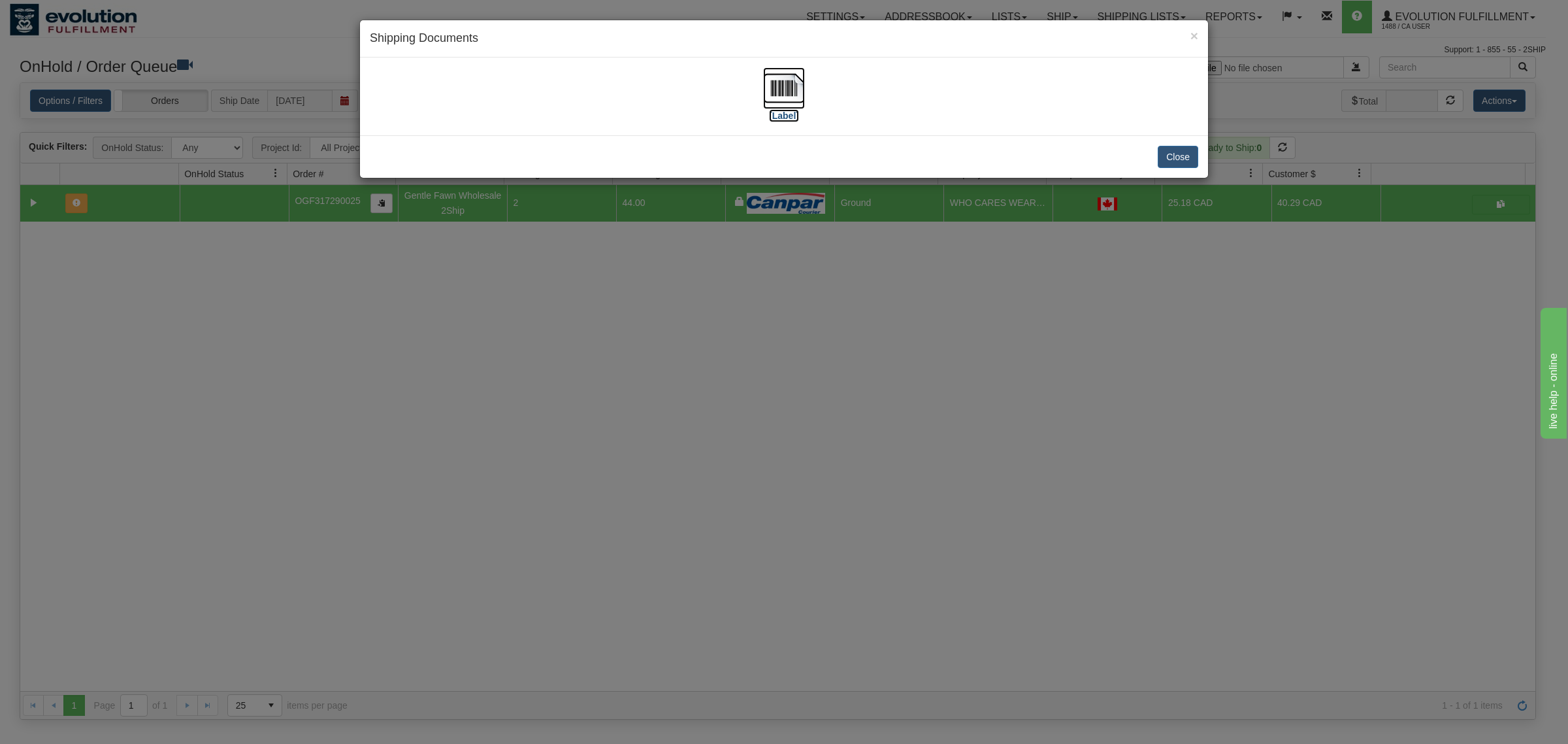
click at [786, 90] on img at bounding box center [784, 88] width 42 height 42
click at [1190, 161] on button "Close" at bounding box center [1178, 156] width 41 height 22
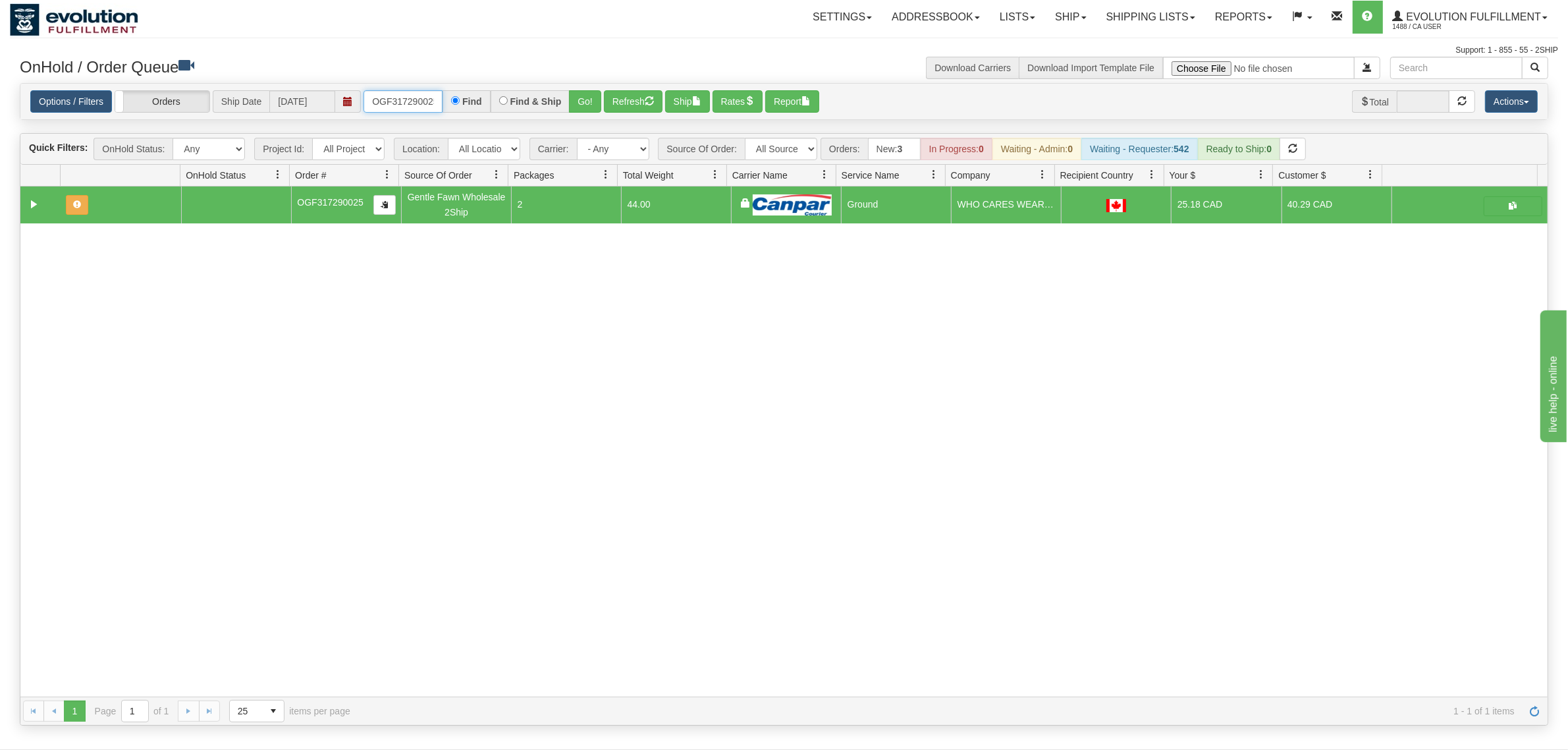
click at [406, 107] on input "OGF317290025" at bounding box center [403, 101] width 79 height 22
click at [583, 97] on button "Go!" at bounding box center [585, 101] width 32 height 22
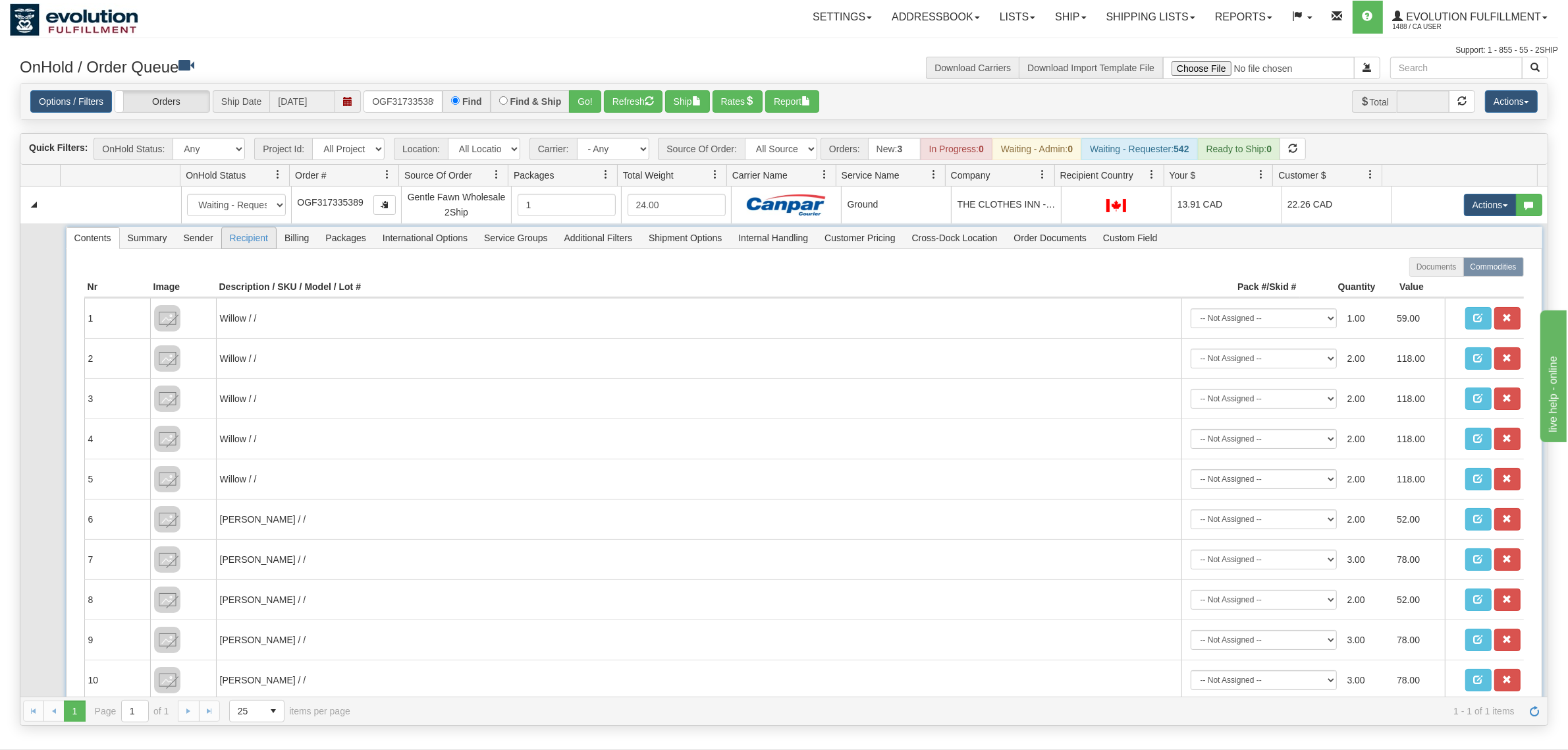
click at [230, 239] on span "Recipient" at bounding box center [248, 237] width 54 height 21
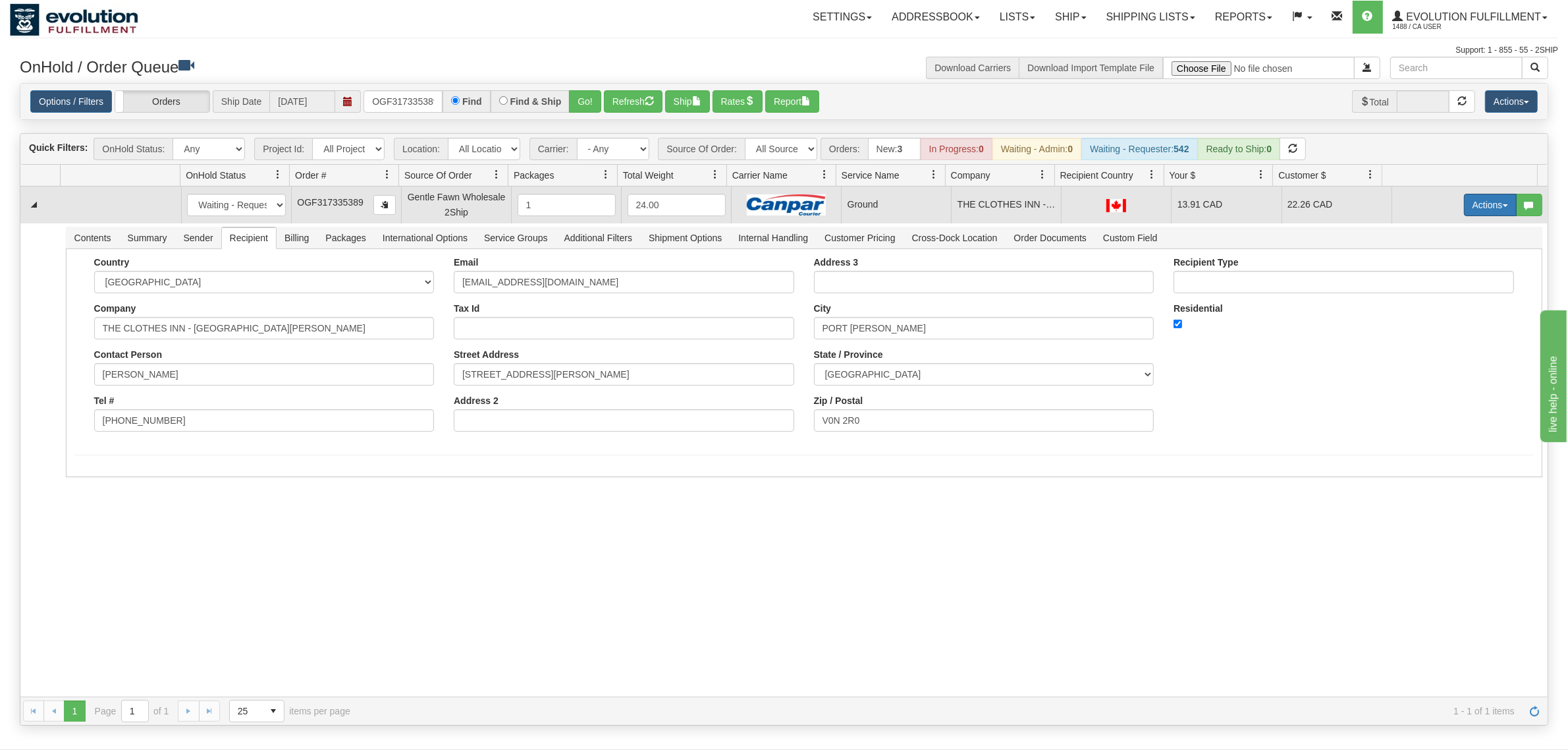
drag, startPoint x: 1470, startPoint y: 203, endPoint x: 1453, endPoint y: 243, distance: 43.5
click at [1254, 203] on button "Actions" at bounding box center [1490, 204] width 53 height 22
click at [1254, 277] on link "Ship" at bounding box center [1463, 282] width 105 height 17
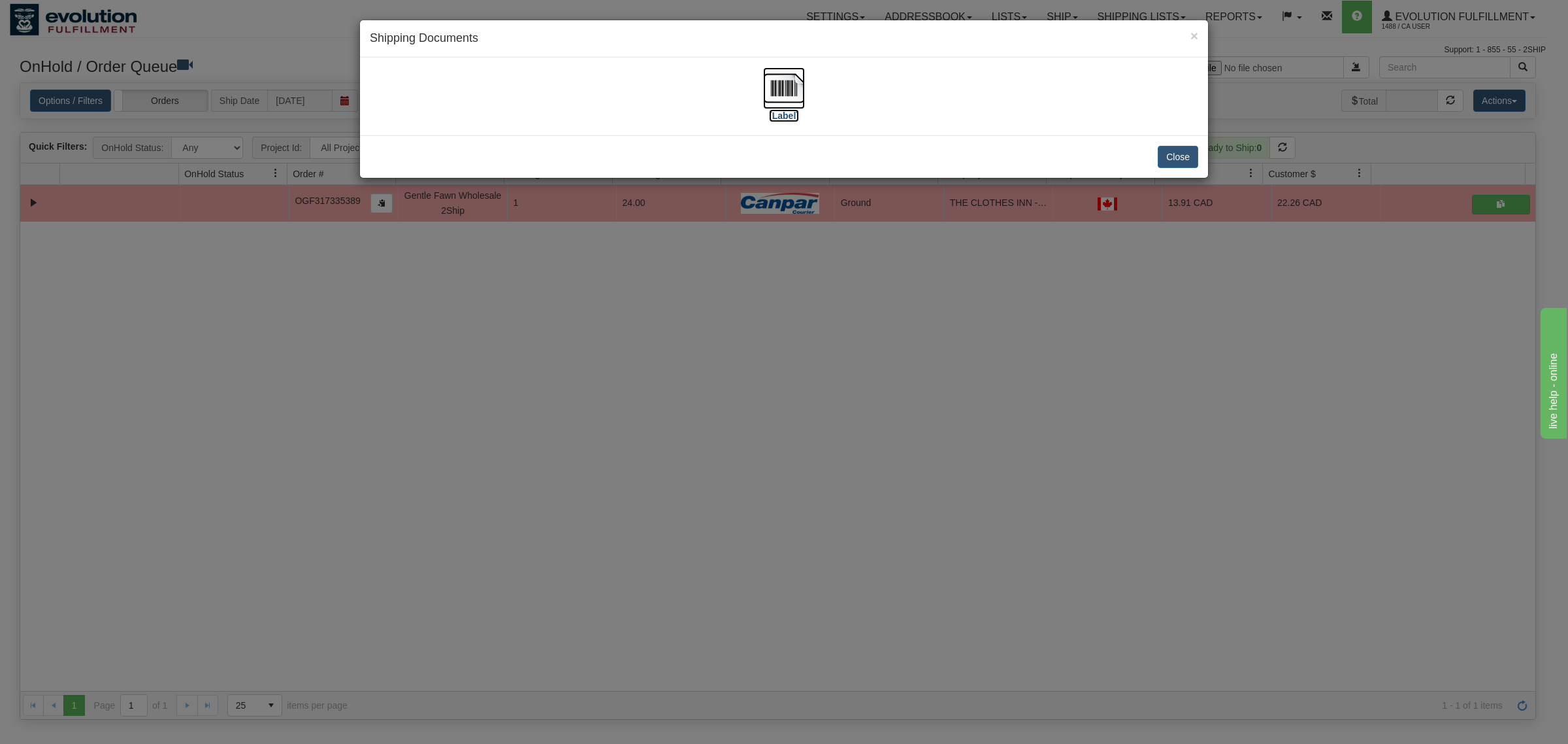
click at [771, 80] on img at bounding box center [784, 88] width 42 height 42
click at [1176, 160] on button "Close" at bounding box center [1178, 156] width 41 height 22
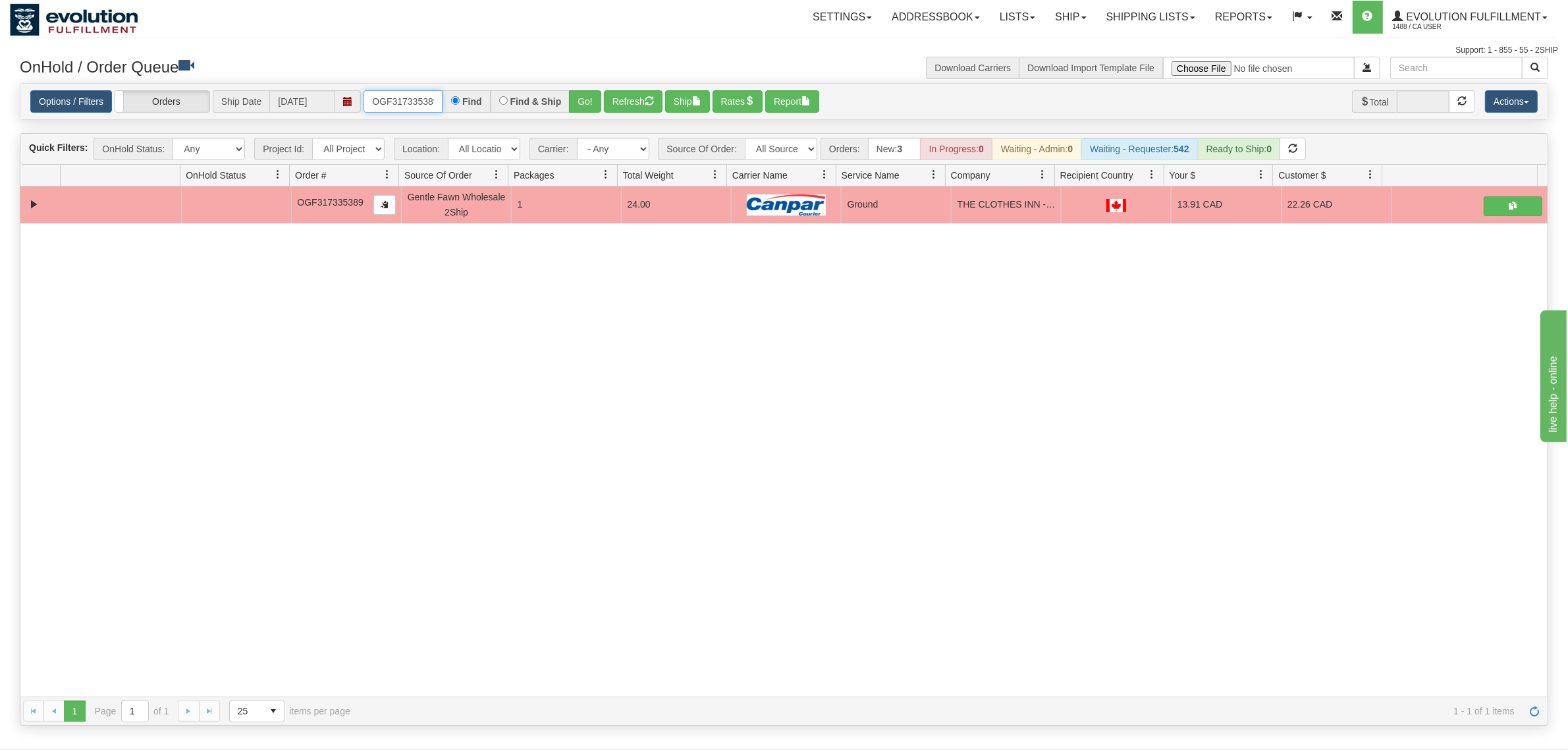
click at [404, 107] on input "OGF317335389" at bounding box center [403, 101] width 79 height 22
click at [591, 89] on div "Options / Filters Group Shipments Orders Ship Date 09/11/2025 OGF317263699 Find…" at bounding box center [784, 101] width 1527 height 36
click at [583, 102] on button "Go!" at bounding box center [585, 101] width 32 height 22
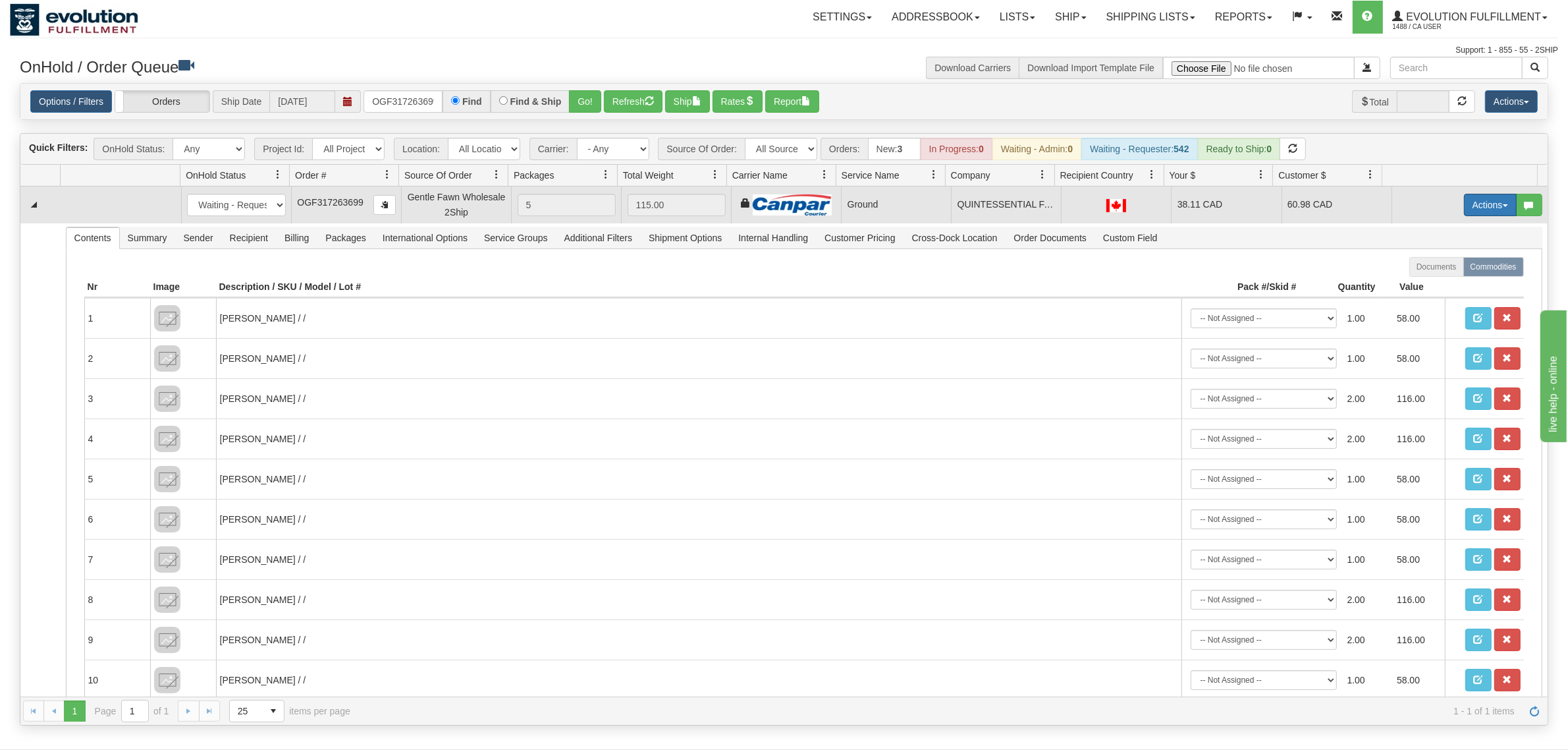
click at [1254, 202] on button "Actions" at bounding box center [1490, 204] width 53 height 22
click at [1254, 282] on span "Ship" at bounding box center [1437, 282] width 27 height 11
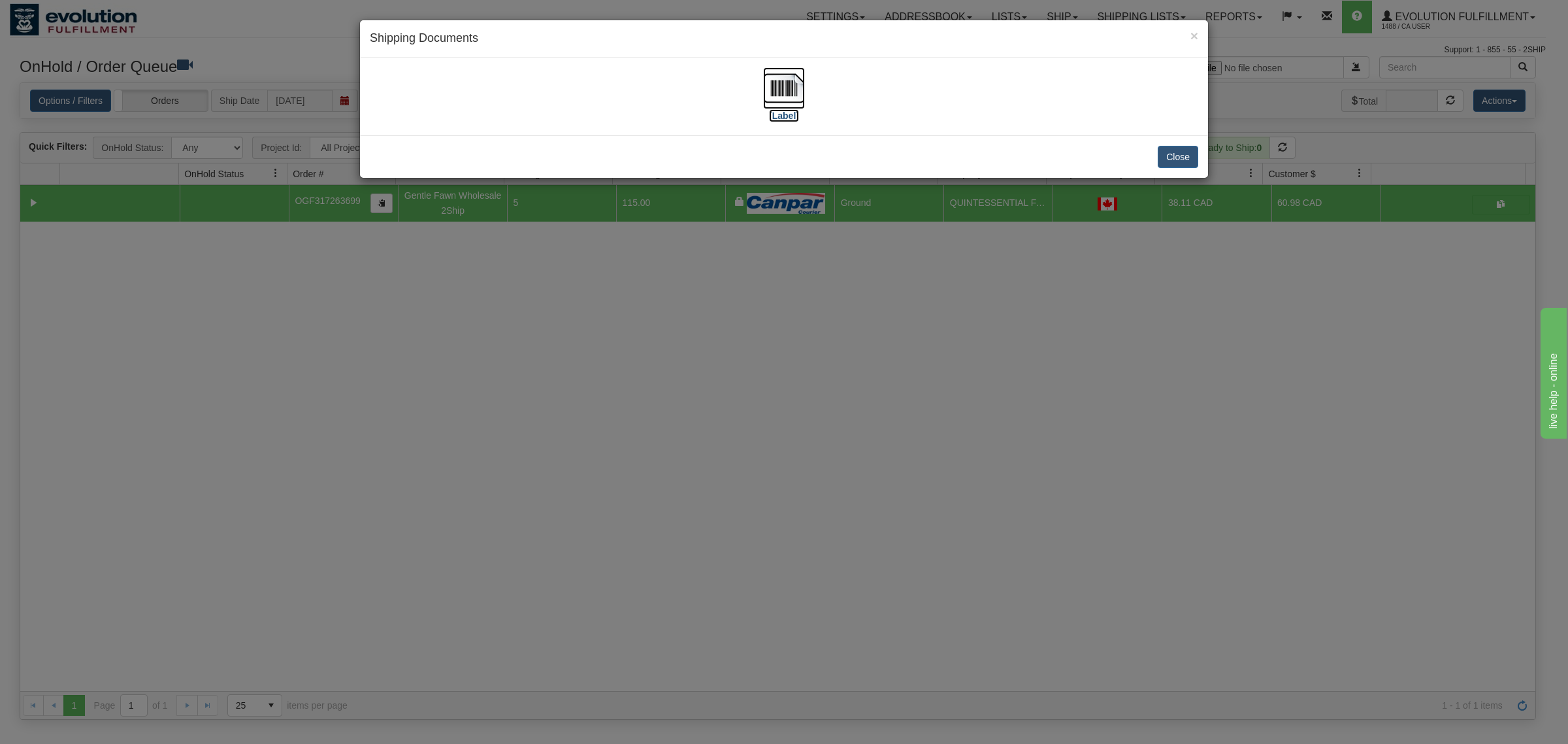
click at [765, 89] on img at bounding box center [784, 88] width 42 height 42
click at [1171, 164] on button "Close" at bounding box center [1178, 156] width 41 height 22
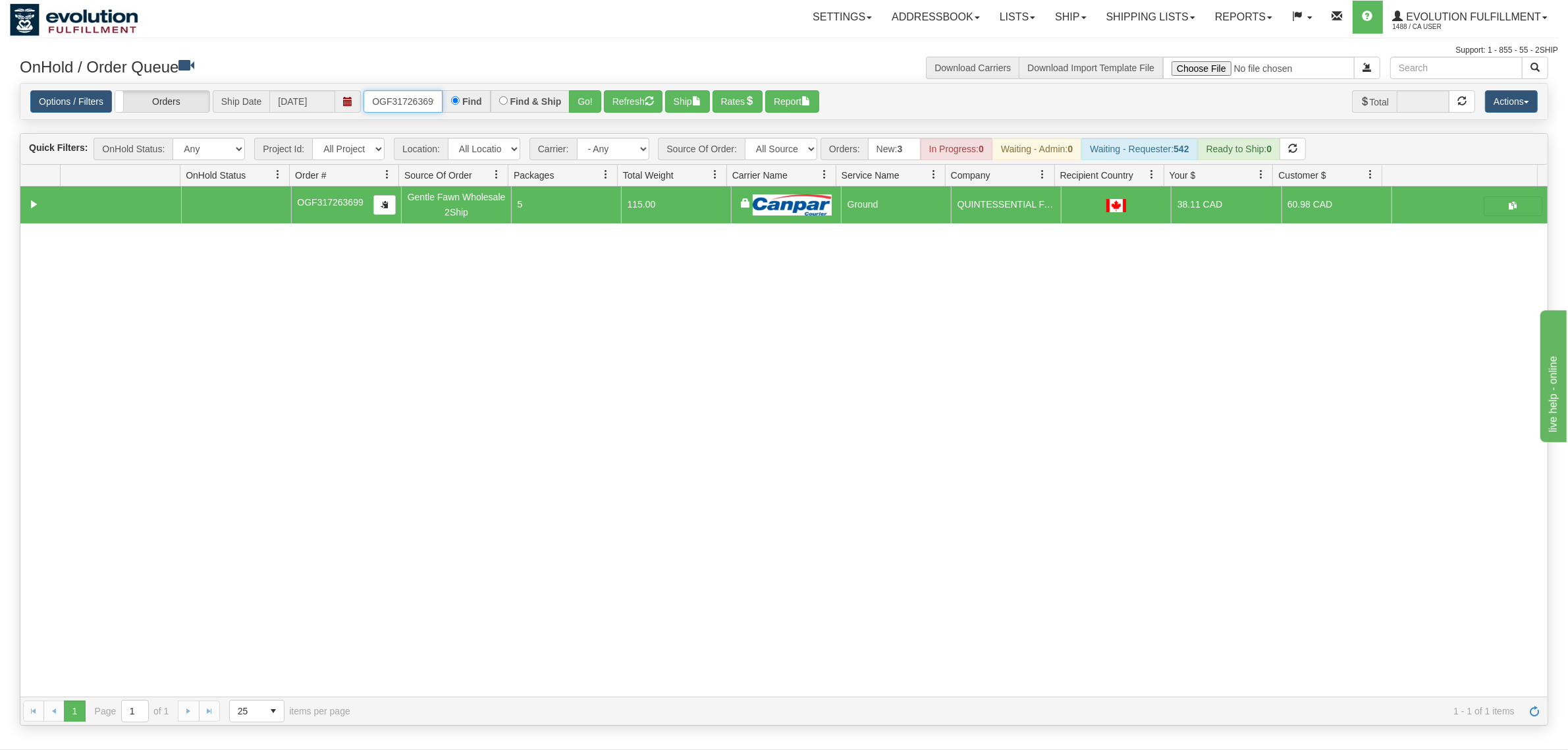
click at [423, 97] on input "OGF317263699" at bounding box center [403, 101] width 79 height 22
type input "OGF317289697"
click at [573, 99] on button "Go!" at bounding box center [585, 101] width 32 height 22
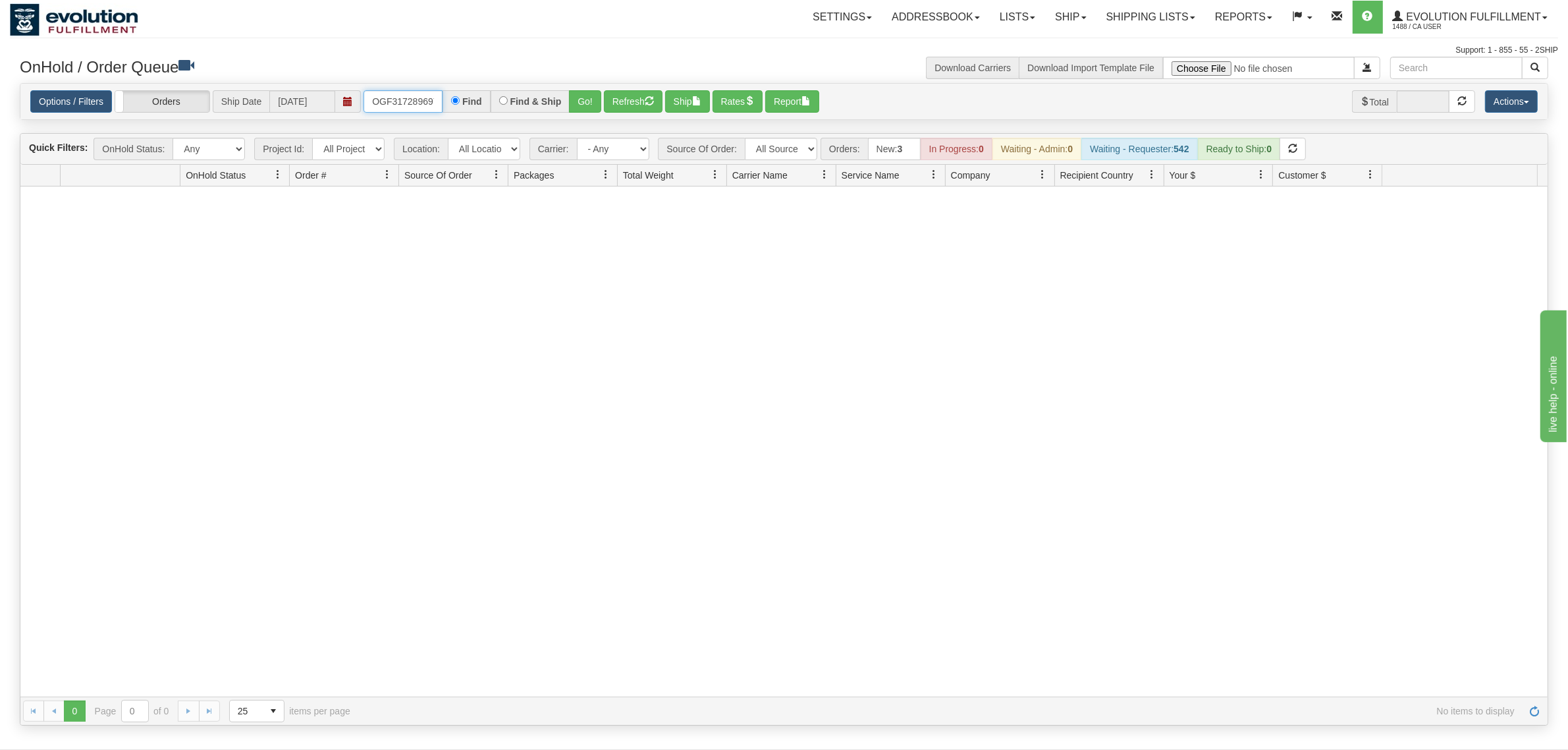
scroll to position [0, 4]
drag, startPoint x: 373, startPoint y: 99, endPoint x: 483, endPoint y: 105, distance: 110.2
click at [480, 105] on div "OGF317289697 Find Find & Ship Go!" at bounding box center [482, 101] width 238 height 22
click at [1150, 19] on link "Shipping lists" at bounding box center [1151, 17] width 109 height 33
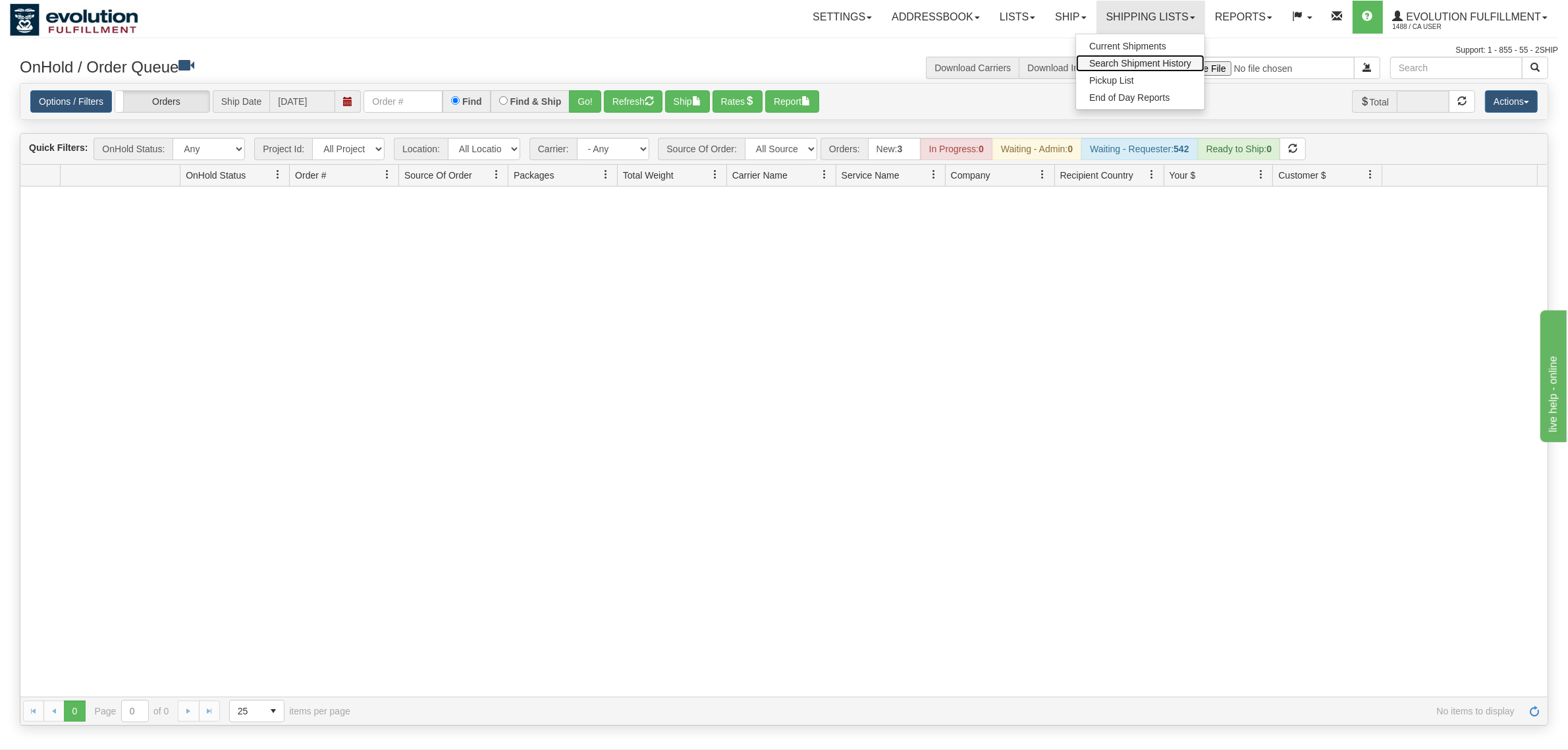
click at [1133, 58] on span "Search Shipment History" at bounding box center [1140, 64] width 102 height 11
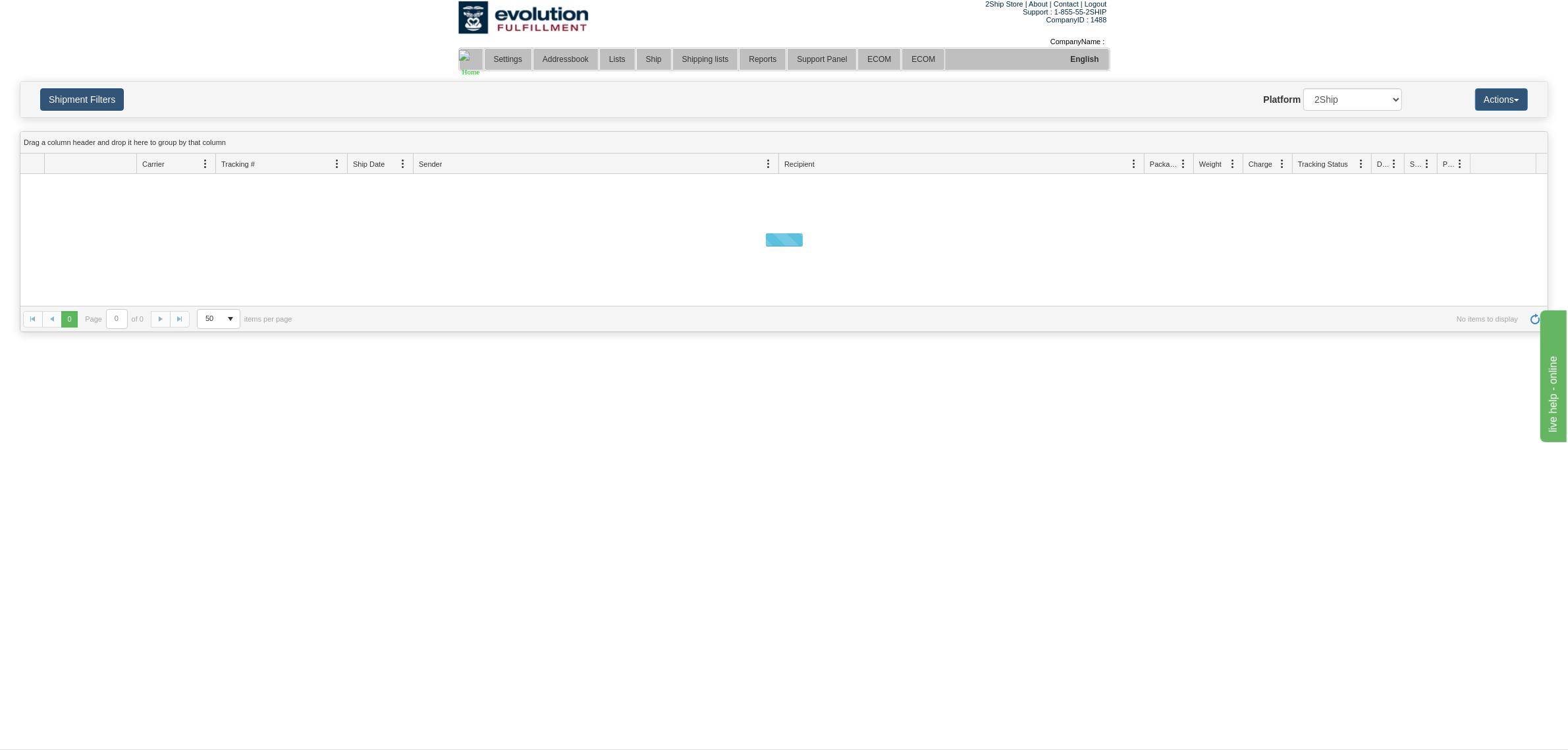
drag, startPoint x: 87, startPoint y: 97, endPoint x: 94, endPoint y: 99, distance: 7.3
click at [88, 99] on button "Shipment Filters" at bounding box center [82, 99] width 84 height 22
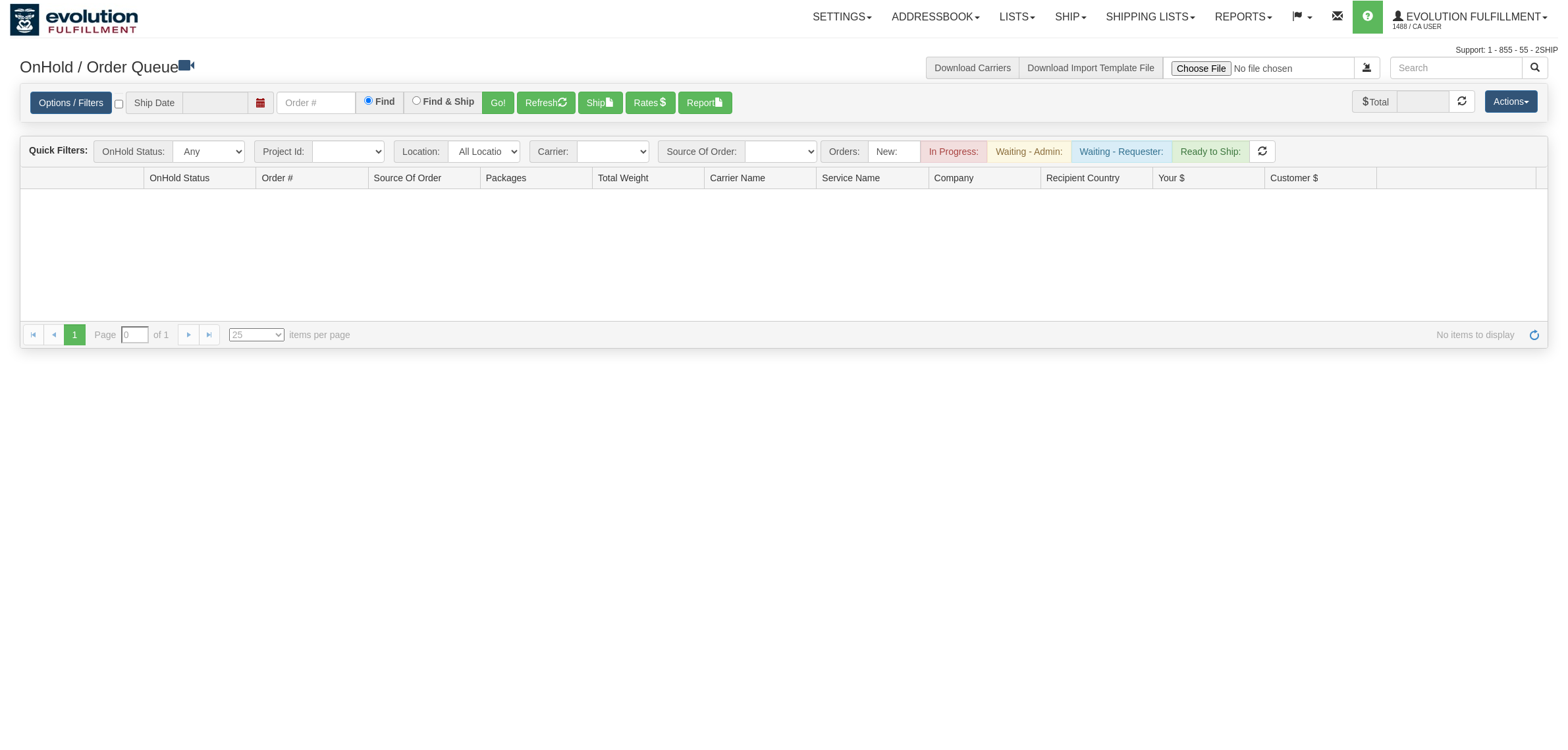
select select "25"
type input "09/11/2025"
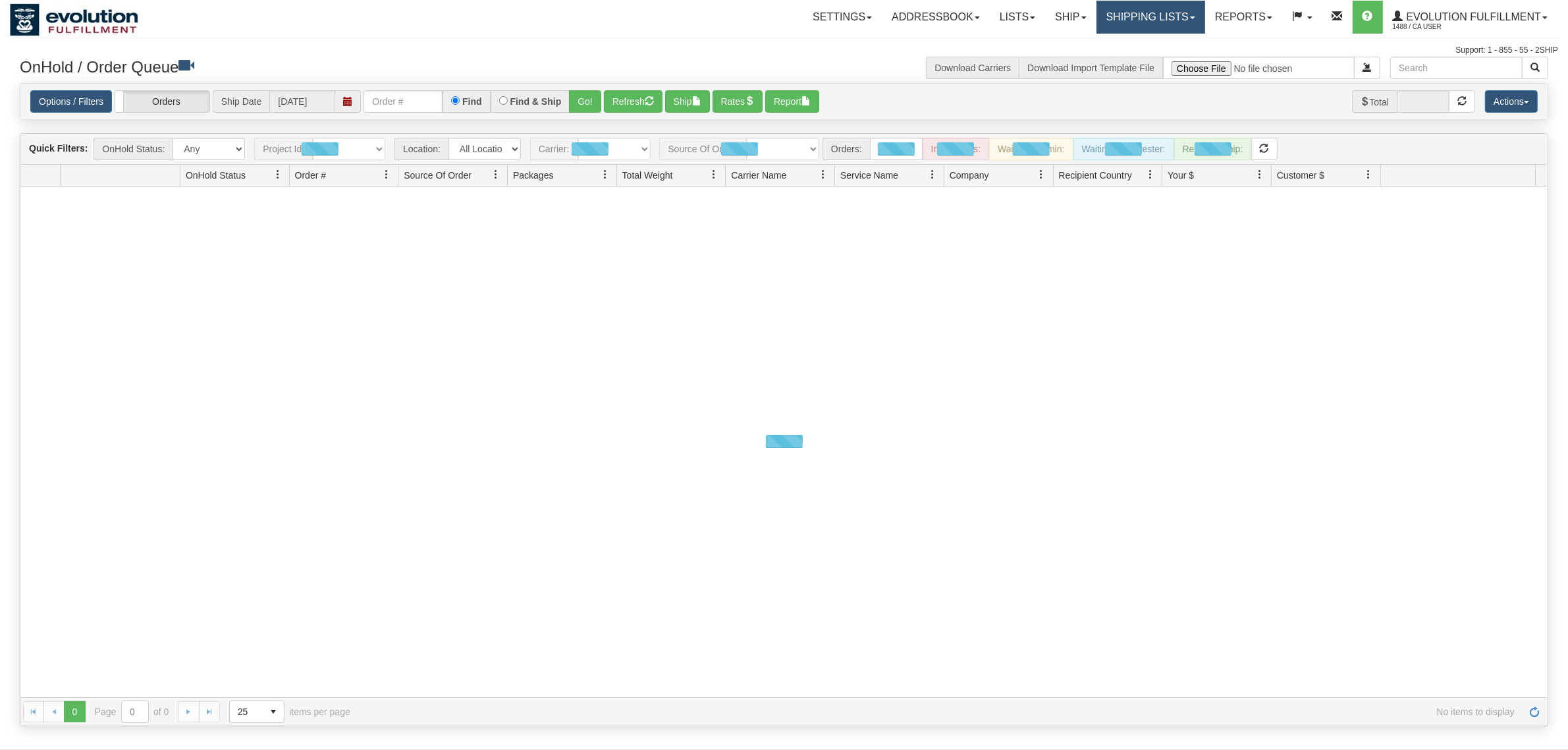
click at [1149, 19] on link "Shipping lists" at bounding box center [1151, 17] width 109 height 33
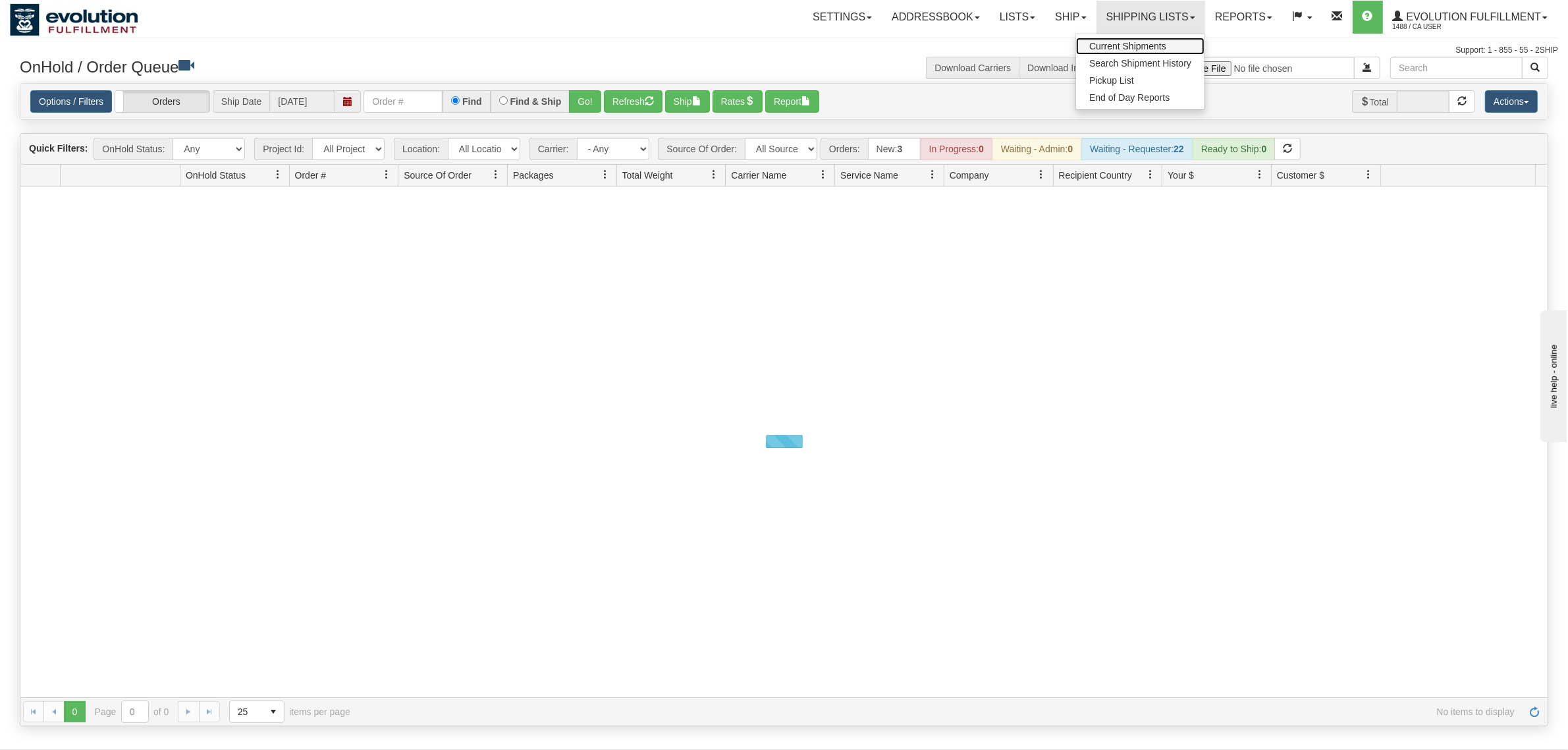
click at [1125, 43] on span "Current Shipments" at bounding box center [1127, 46] width 77 height 11
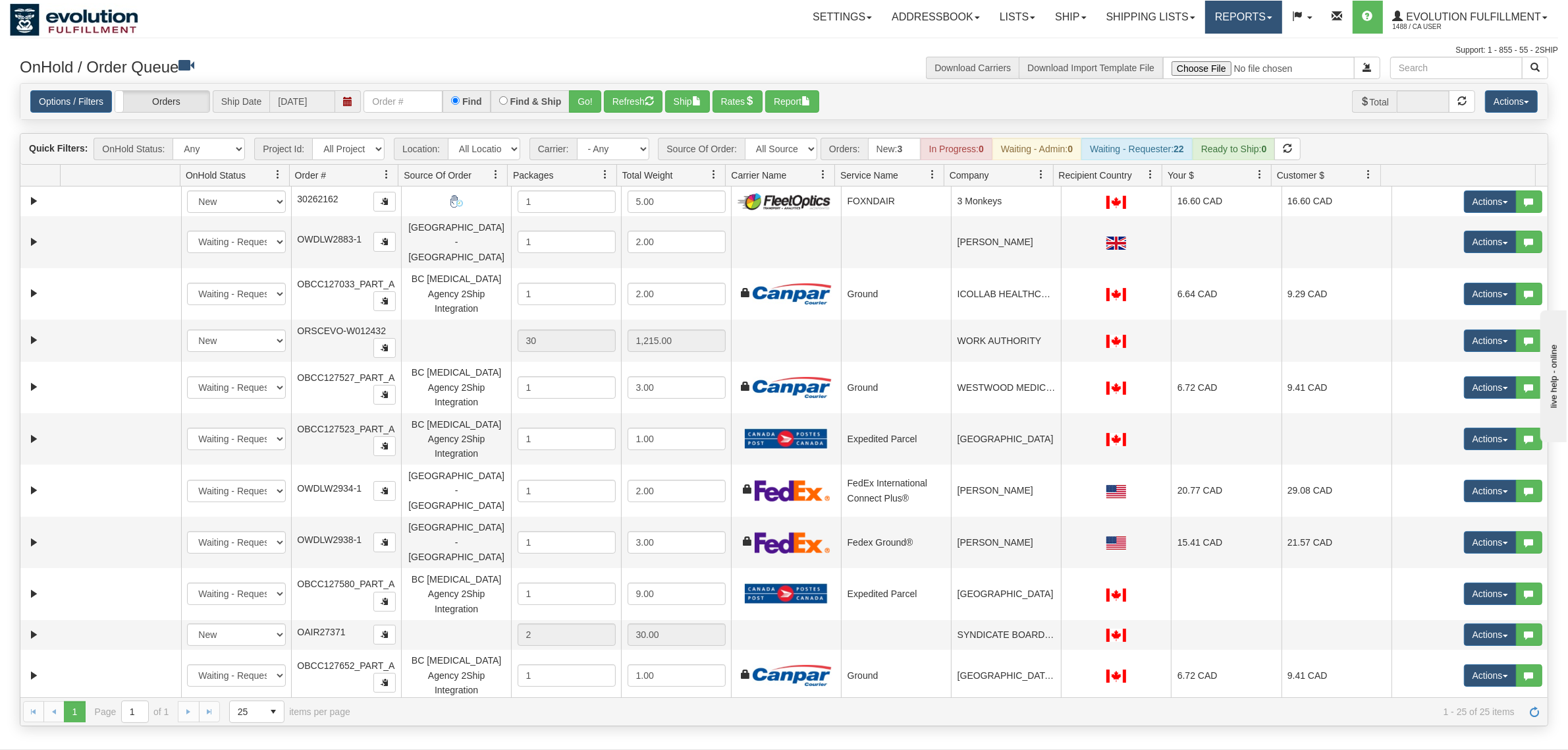
click at [1218, 13] on link "Reports" at bounding box center [1243, 17] width 77 height 33
click at [1144, 11] on link "Shipping lists" at bounding box center [1151, 17] width 109 height 33
click at [1137, 44] on span "Current Shipments" at bounding box center [1127, 46] width 77 height 11
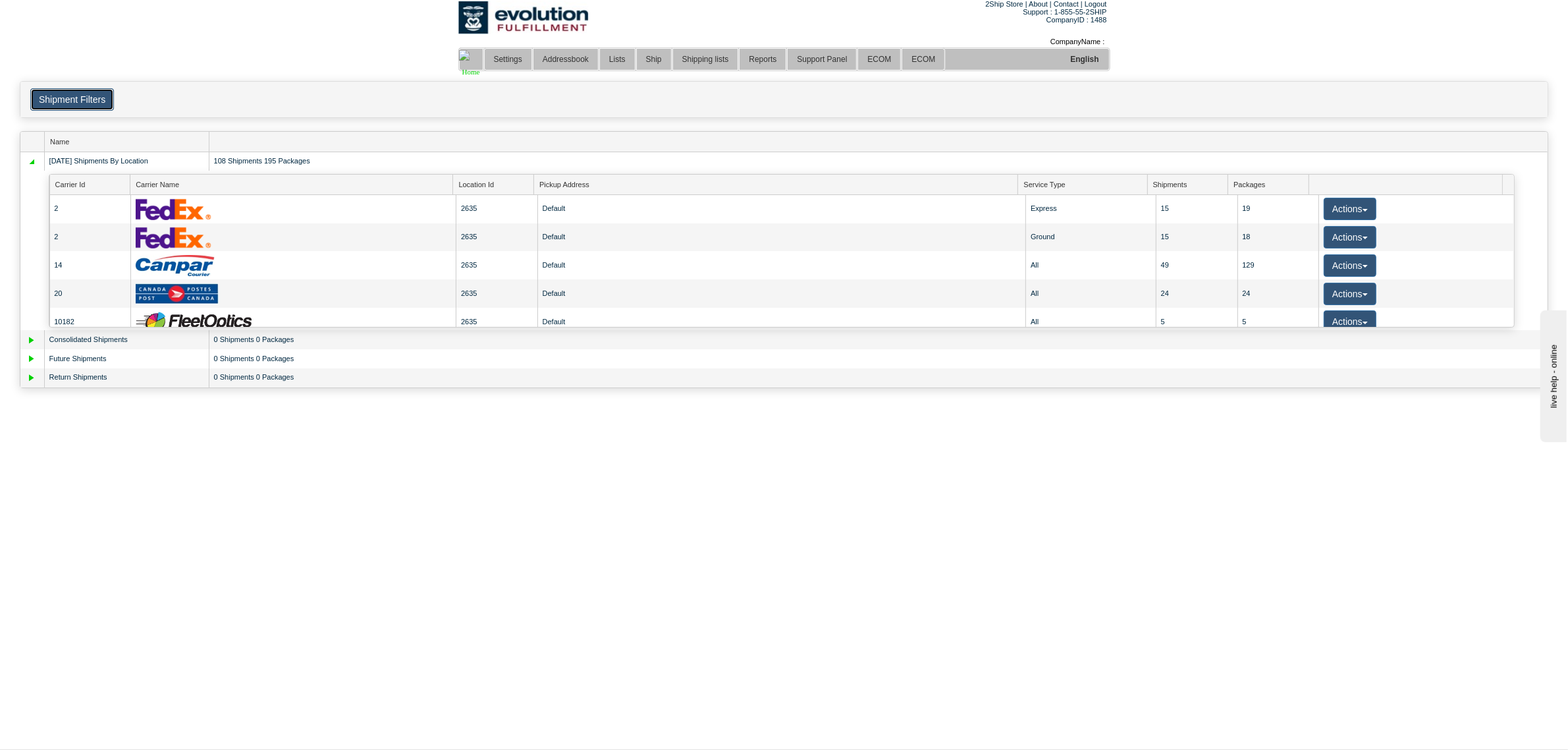
click at [94, 88] on button "Shipment Filters" at bounding box center [72, 99] width 84 height 22
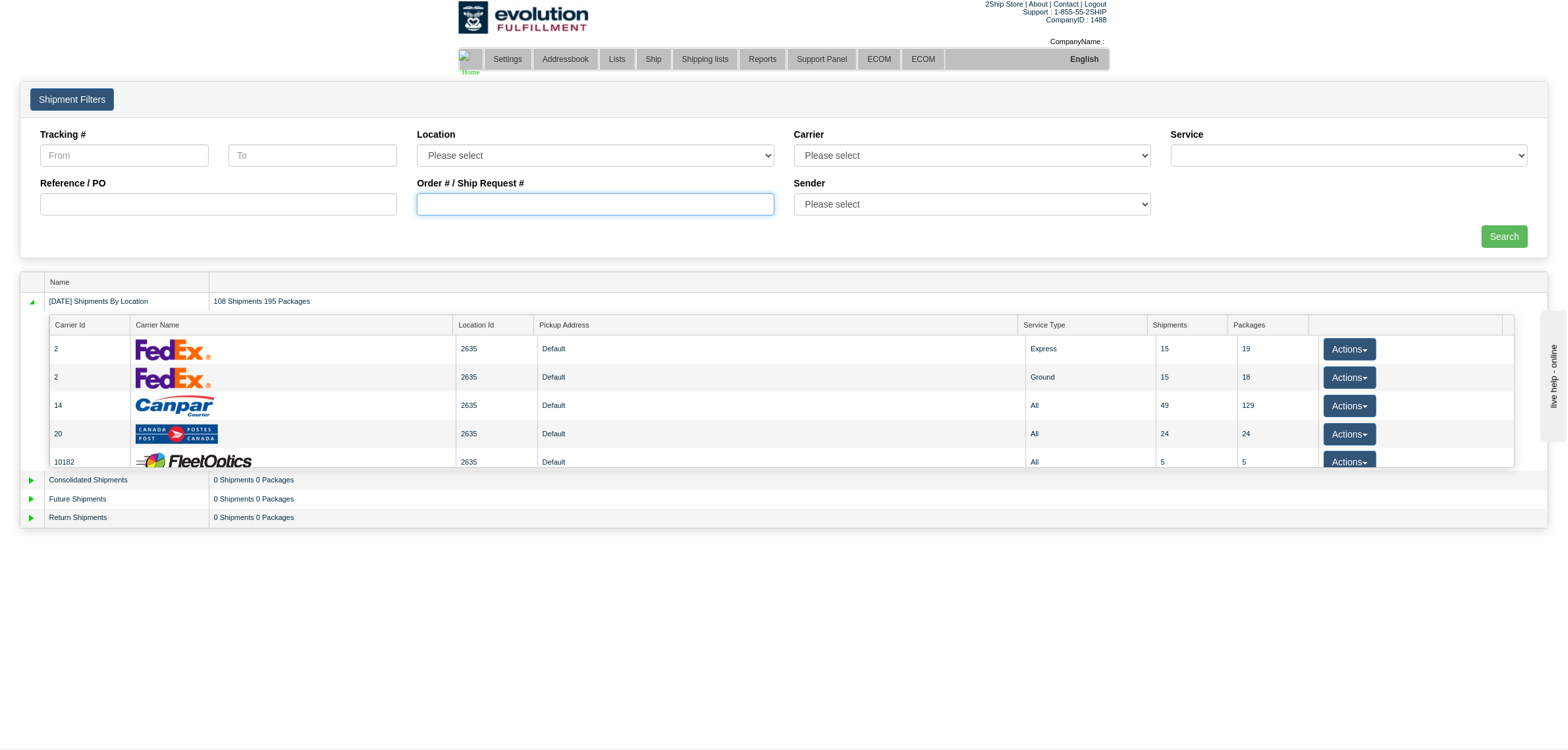
click at [475, 203] on input "Order # / Ship Request #" at bounding box center [595, 204] width 357 height 22
type input "OGF317289697"
click at [1506, 245] on input "Search" at bounding box center [1504, 236] width 46 height 22
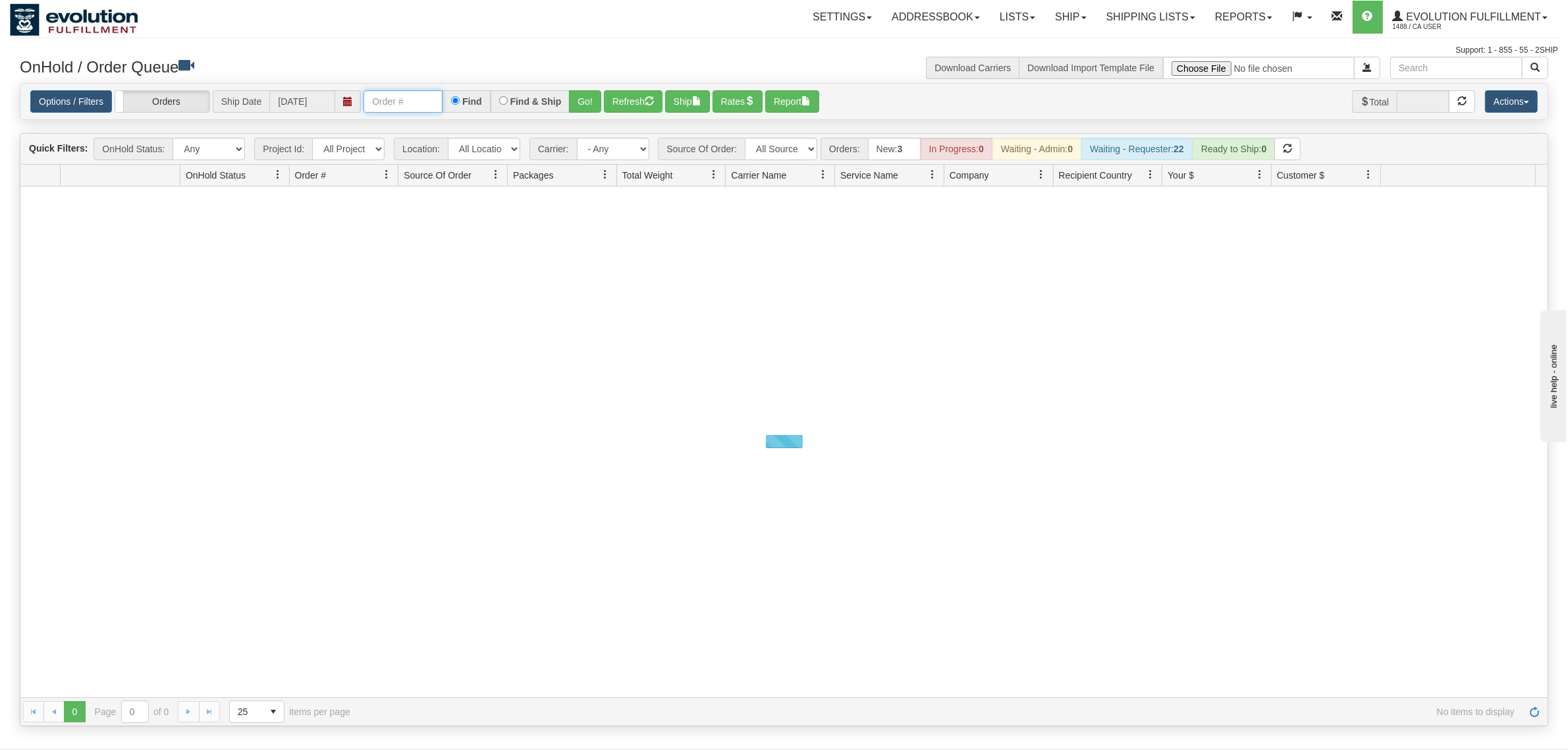
click at [433, 105] on input "text" at bounding box center [403, 101] width 79 height 22
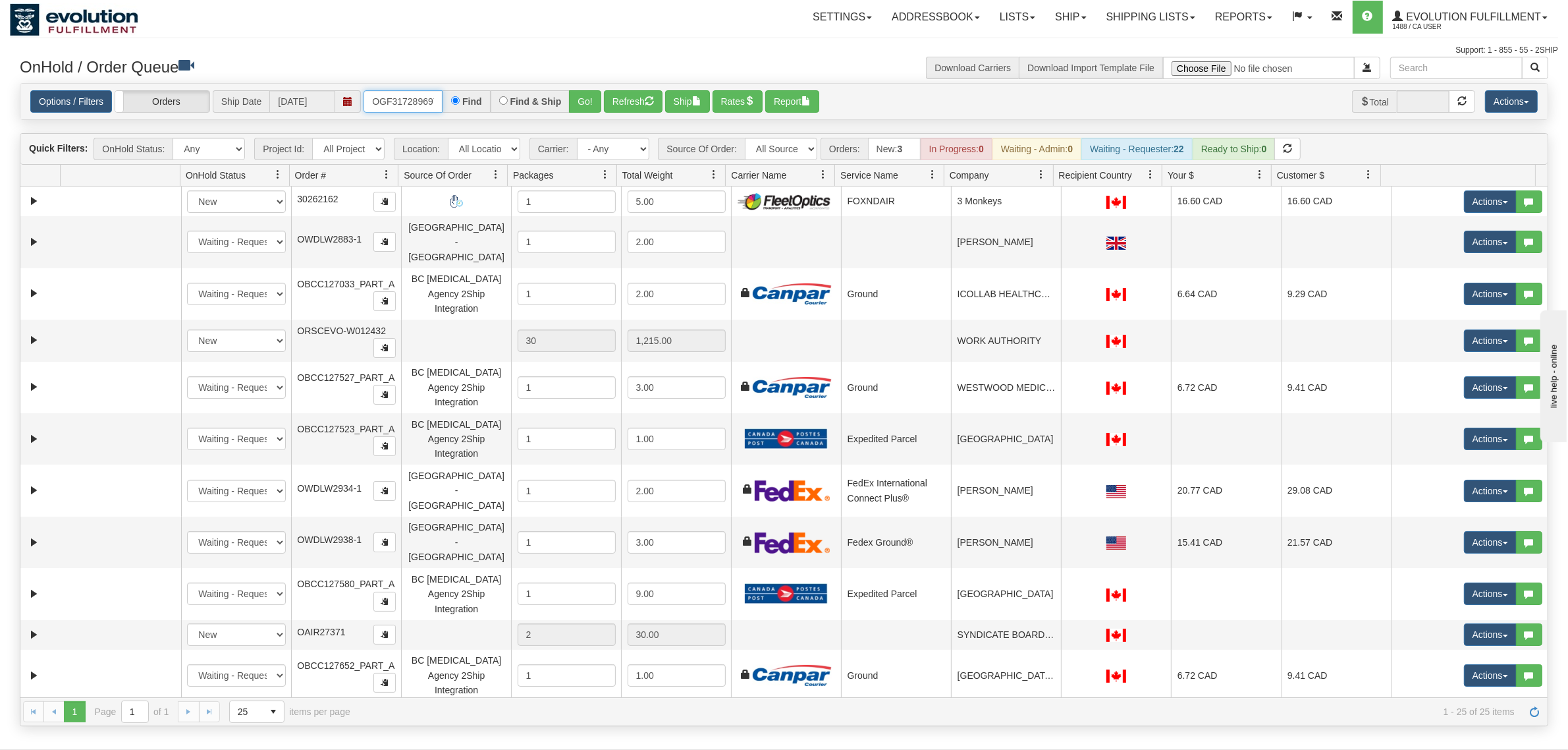
type input "OGF317289697"
click at [585, 95] on button "Go!" at bounding box center [585, 101] width 32 height 22
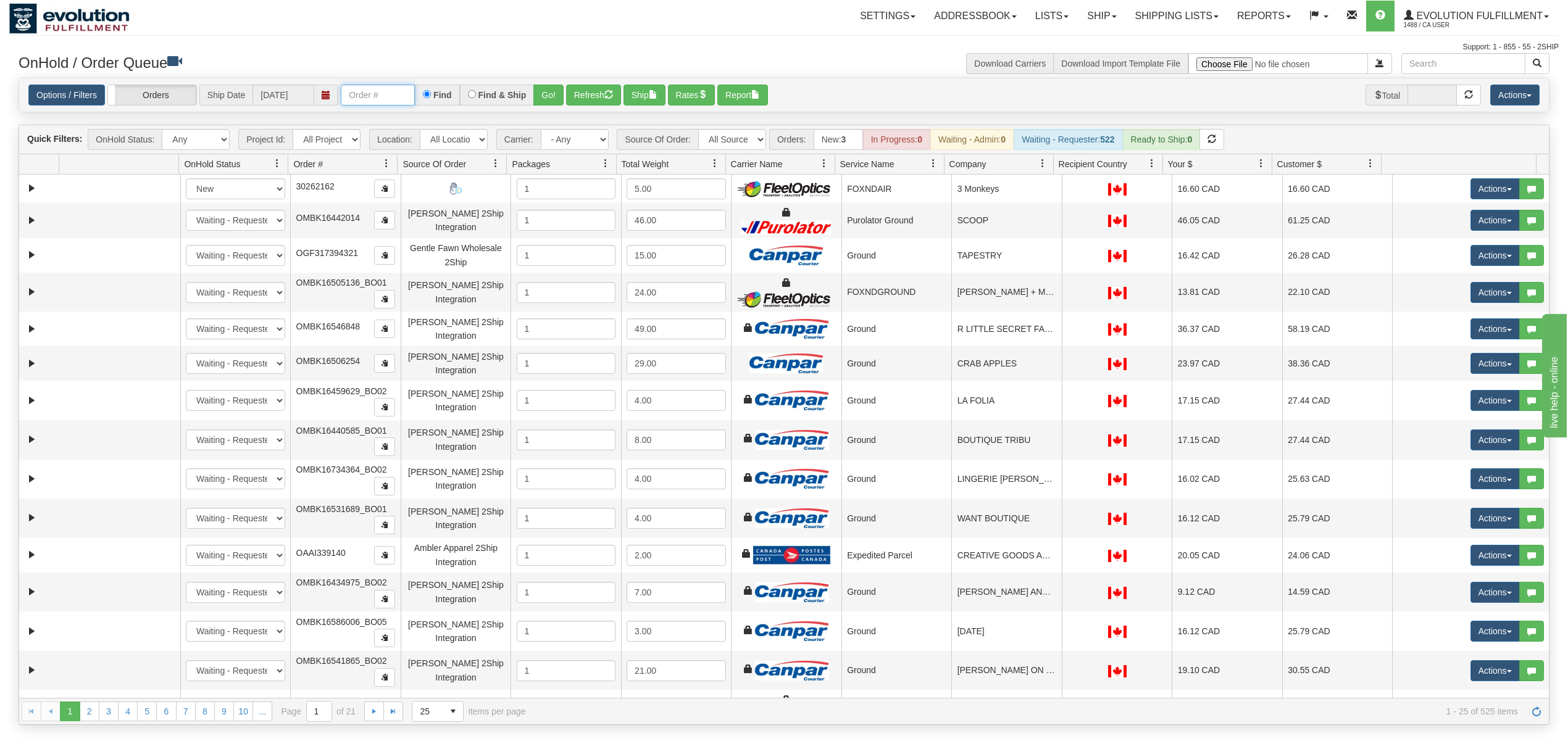
click at [386, 92] on input "text" at bounding box center [378, 95] width 74 height 21
type input "OGF317289697"
click at [534, 99] on button "Go!" at bounding box center [548, 95] width 30 height 21
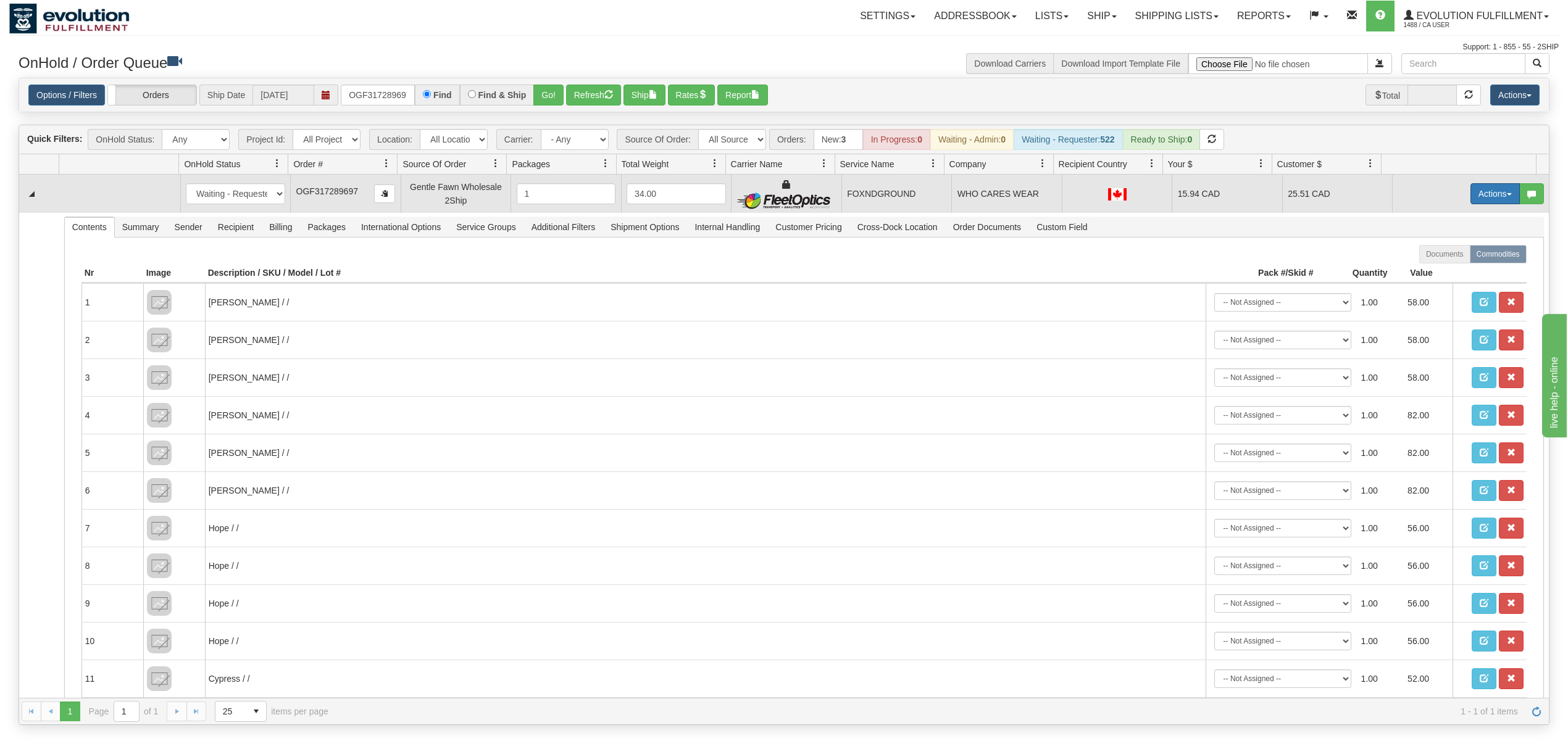
click at [1471, 194] on button "Actions" at bounding box center [1495, 193] width 50 height 21
click at [1433, 268] on span at bounding box center [1437, 265] width 9 height 9
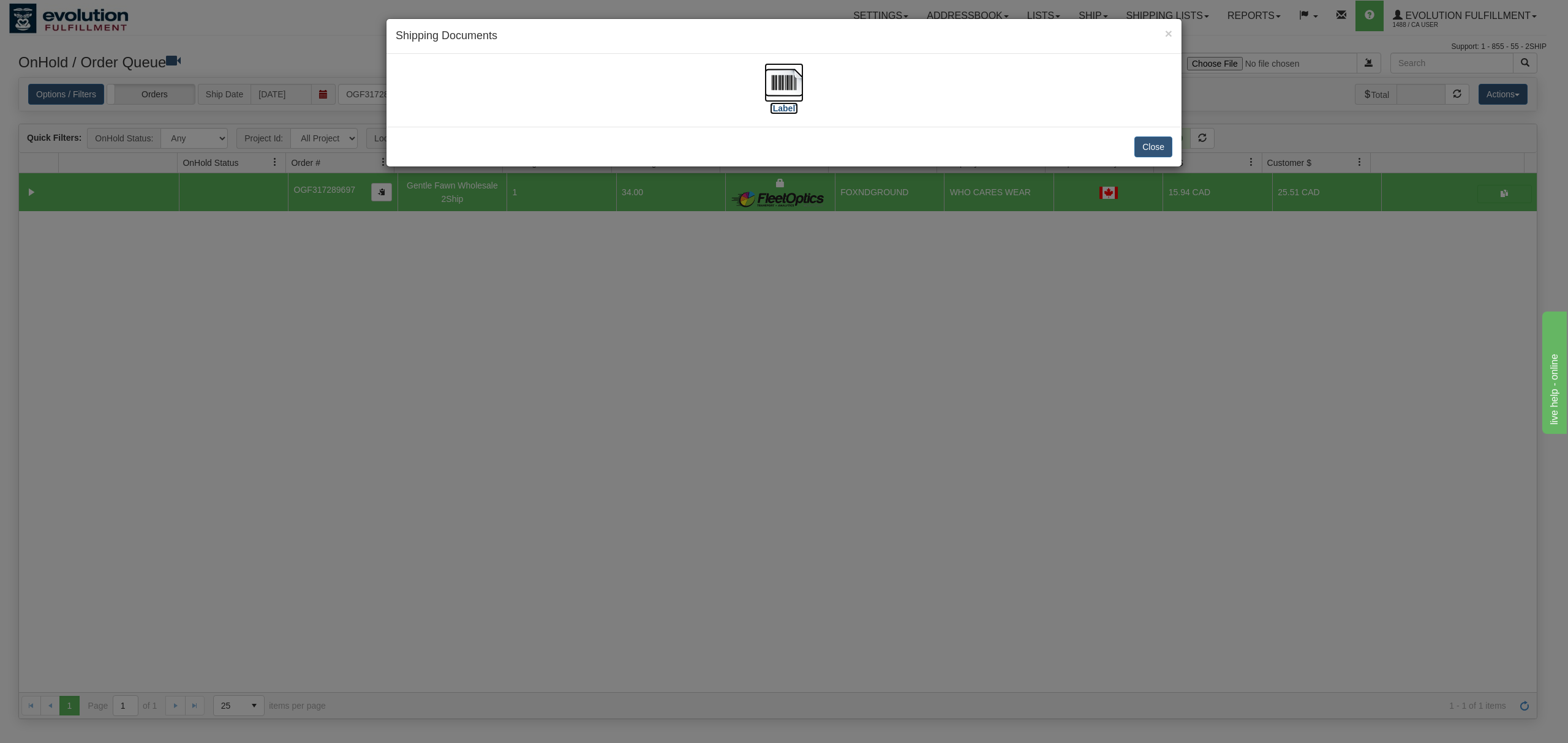
click at [789, 77] on img at bounding box center [784, 82] width 39 height 39
